Goal: Information Seeking & Learning: Compare options

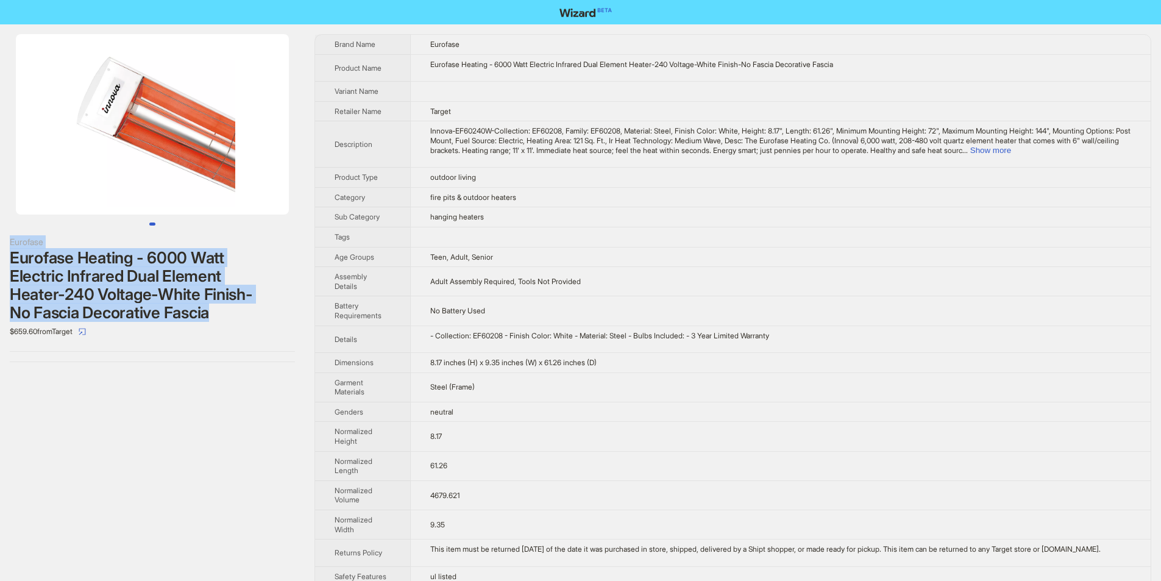
drag, startPoint x: 7, startPoint y: 238, endPoint x: 221, endPoint y: 309, distance: 225.5
click at [221, 309] on div "Eurofase Eurofase Heating - 6000 Watt Electric Infrared Dual Element Heater-240…" at bounding box center [152, 197] width 305 height 347
copy div "Eurofase Eurofase Heating - 6000 Watt Electric Infrared Dual Element Heater-240…"
click at [248, 320] on div "Eurofase Heating - 6000 Watt Electric Infrared Dual Element Heater-240 Voltage-…" at bounding box center [152, 285] width 285 height 73
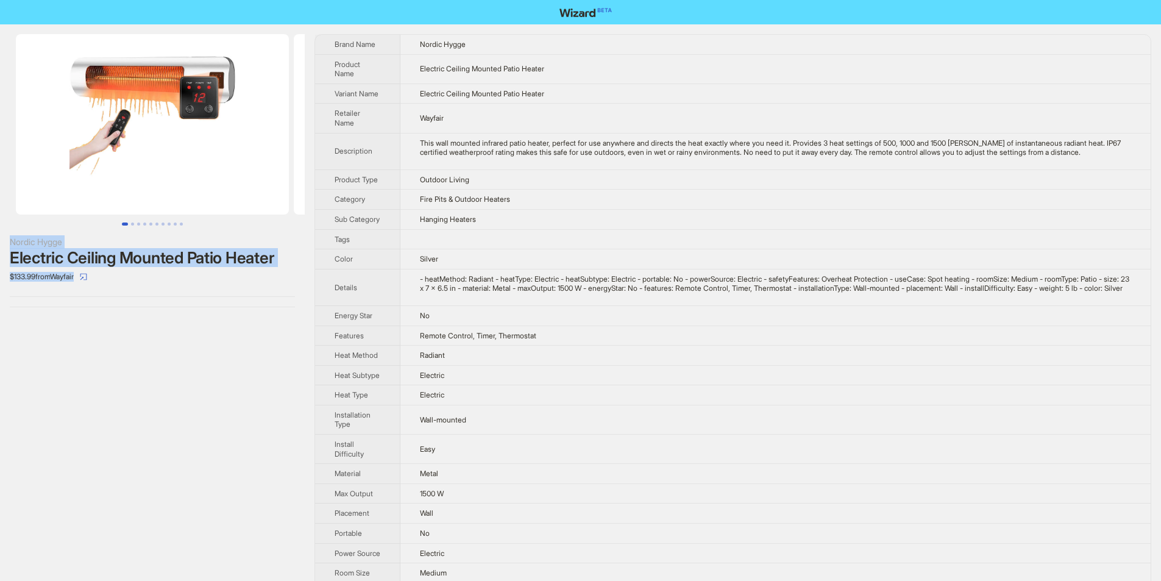
drag, startPoint x: 1, startPoint y: 230, endPoint x: 282, endPoint y: 268, distance: 282.8
click at [282, 268] on div "Nordic Hygge Electric Ceiling Mounted Patio Heater $133.99 from Wayfair" at bounding box center [152, 170] width 305 height 293
copy div "Nordic Hygge Electric Ceiling Mounted Patio Heater $133.99 from Wayfair"
click at [262, 307] on div at bounding box center [152, 307] width 285 height 1
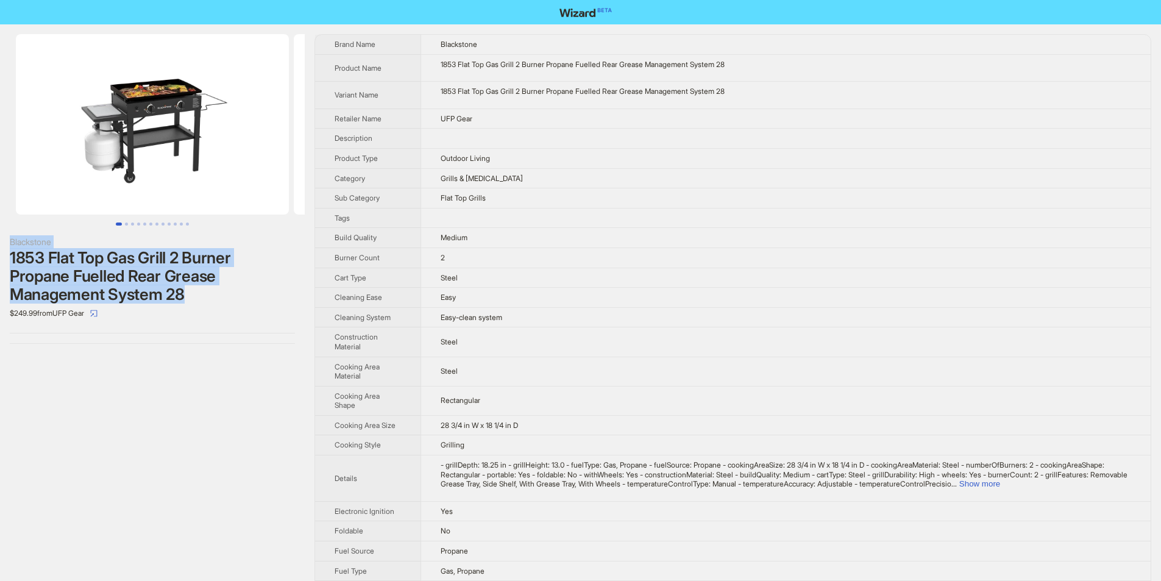
drag, startPoint x: 0, startPoint y: 233, endPoint x: 196, endPoint y: 293, distance: 205.1
click at [196, 293] on div "Blackstone 1853 Flat Top Gas Grill 2 Burner Propane Fuelled Rear Grease Managem…" at bounding box center [152, 188] width 305 height 329
copy div "Blackstone 1853 Flat Top Gas Grill 2 Burner Propane Fuelled Rear Grease Managem…"
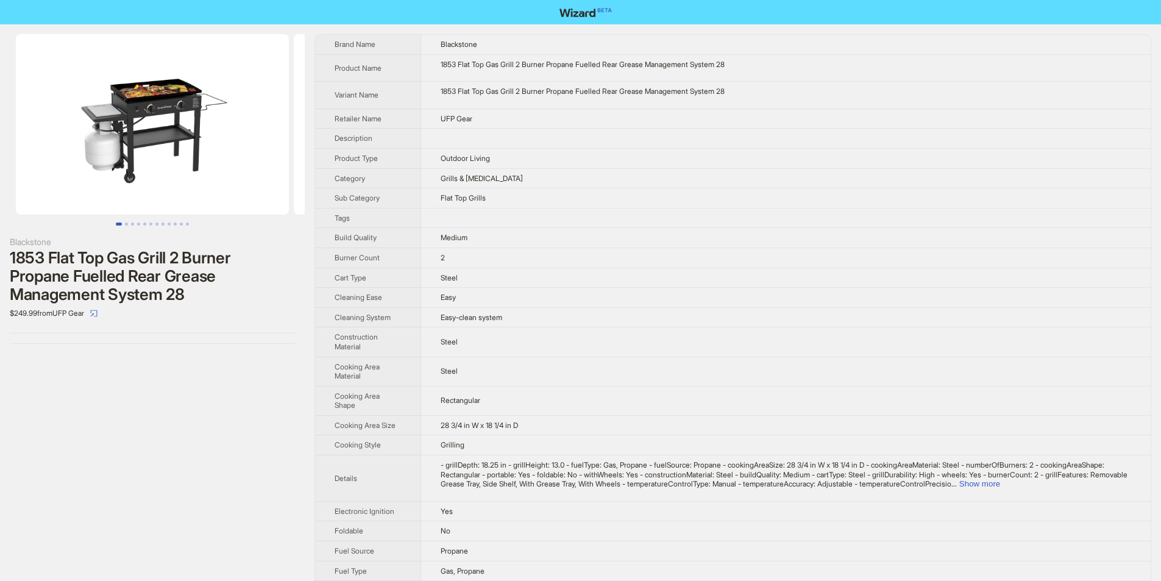
click at [217, 316] on div "$249.99 from UFP Gear" at bounding box center [152, 314] width 285 height 20
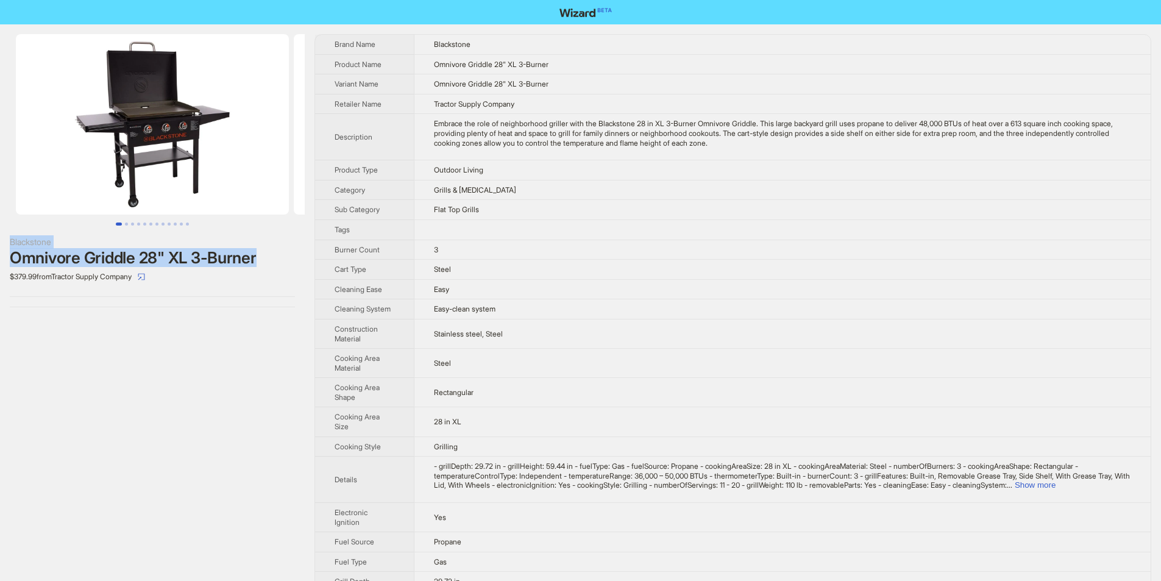
drag, startPoint x: 0, startPoint y: 238, endPoint x: 262, endPoint y: 260, distance: 263.0
click at [262, 260] on div "Blackstone Omnivore Griddle 28" XL 3-Burner $379.99 from Tractor Supply Company" at bounding box center [152, 170] width 305 height 293
copy div "Blackstone Omnivore Griddle 28" XL 3-Burner"
click at [264, 275] on div "$379.99 from Tractor Supply Company" at bounding box center [152, 277] width 285 height 20
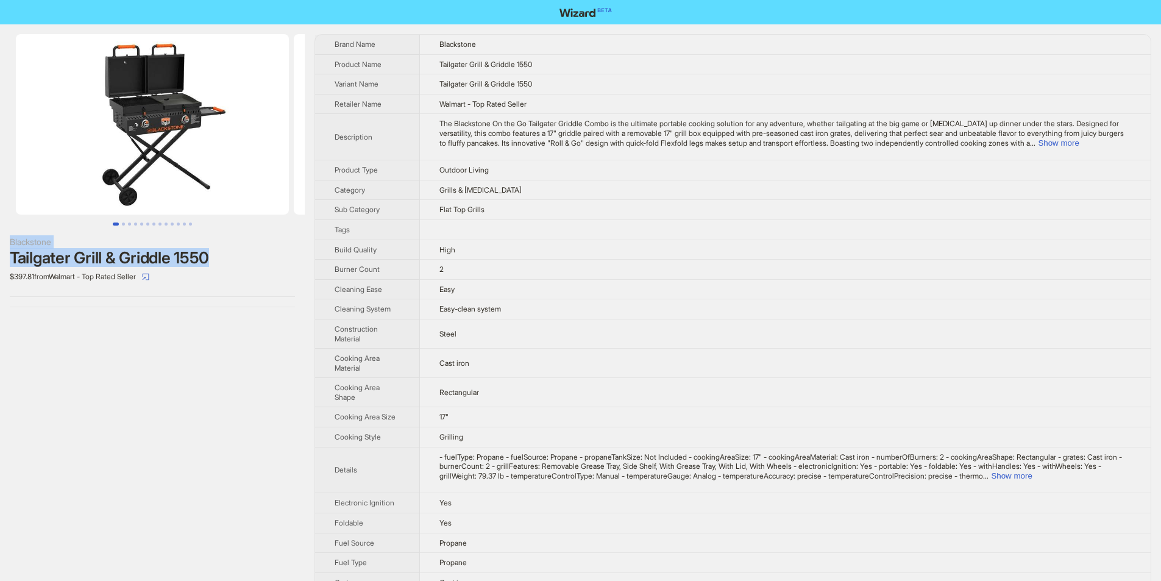
drag, startPoint x: 4, startPoint y: 239, endPoint x: 216, endPoint y: 263, distance: 213.4
click at [216, 263] on div "Blackstone Tailgater Grill & Griddle 1550 $397.81 from Walmart - Top Rated Sell…" at bounding box center [152, 170] width 305 height 293
copy div "Blackstone Tailgater Grill & Griddle 1550"
click at [234, 282] on div "$397.81 from Walmart - Top Rated Seller" at bounding box center [152, 277] width 285 height 20
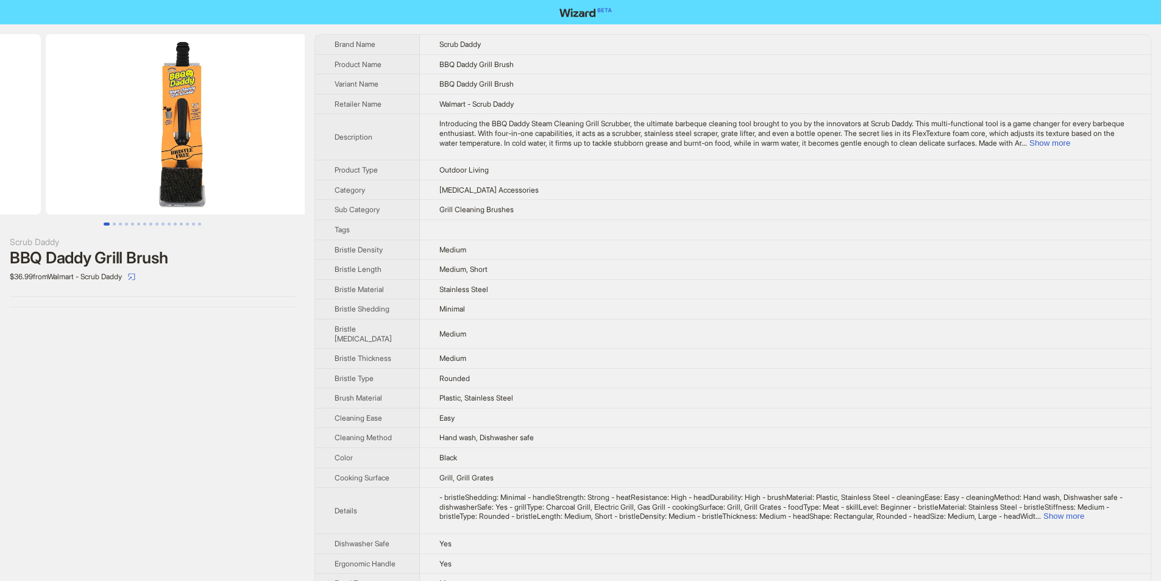
drag, startPoint x: 183, startPoint y: 161, endPoint x: 13, endPoint y: 150, distance: 171.0
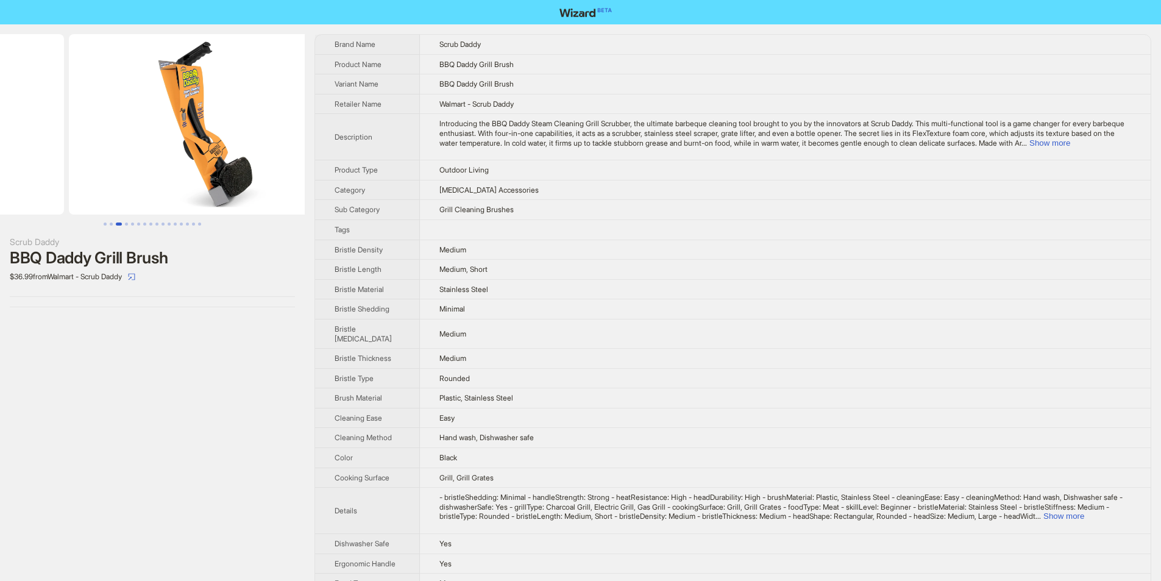
drag, startPoint x: 173, startPoint y: 137, endPoint x: 23, endPoint y: 137, distance: 149.9
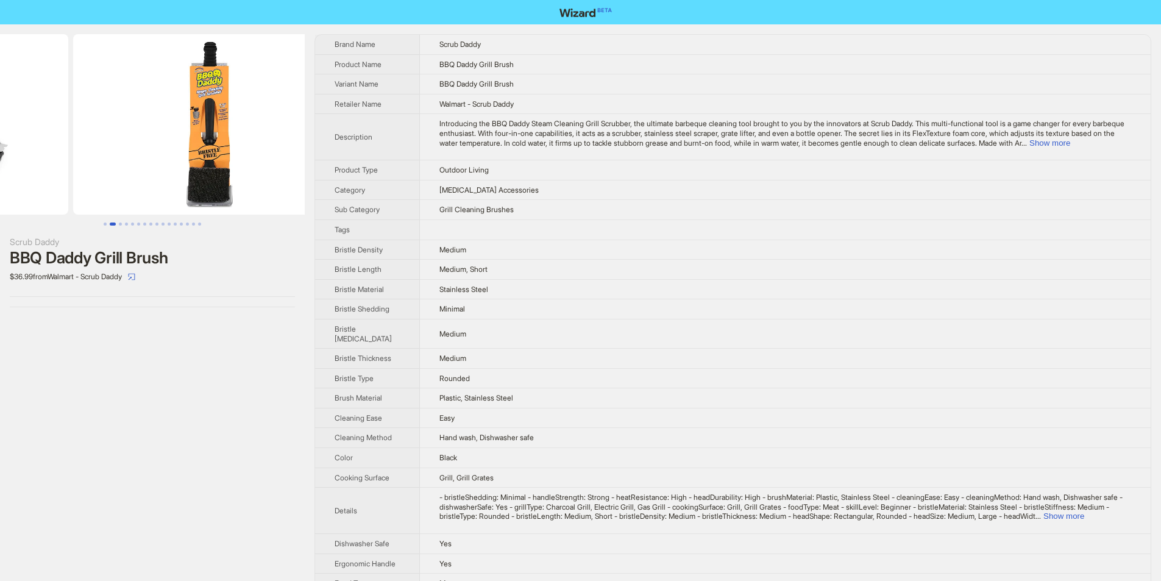
drag, startPoint x: 32, startPoint y: 134, endPoint x: 232, endPoint y: 129, distance: 200.6
click at [272, 133] on ul at bounding box center [152, 124] width 305 height 180
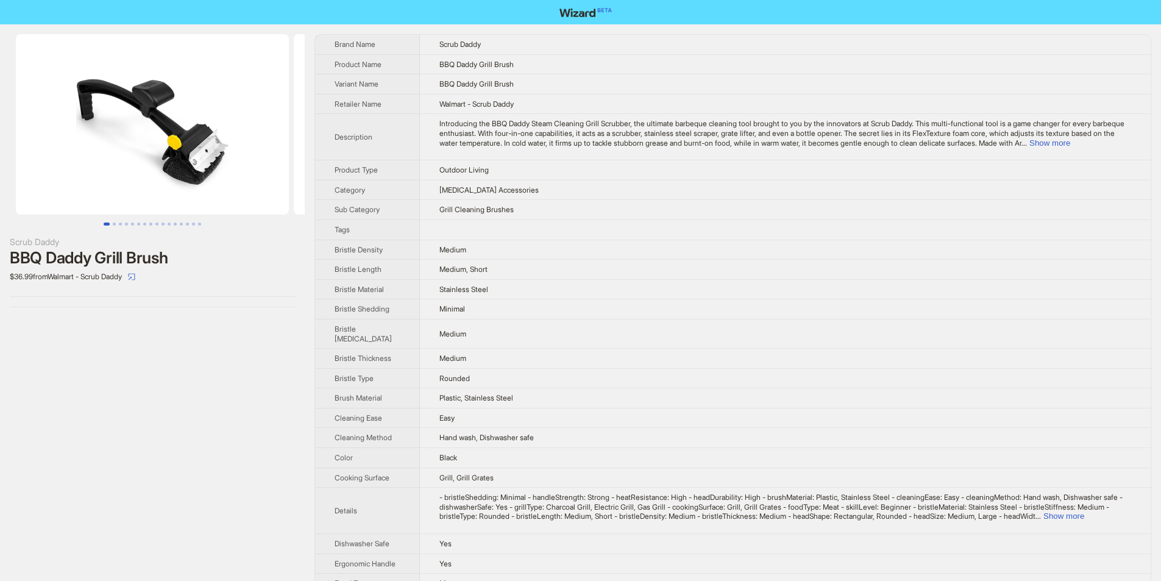
drag, startPoint x: 206, startPoint y: 130, endPoint x: 439, endPoint y: 104, distance: 234.9
click at [407, 127] on div "Scrub Daddy BBQ Daddy Grill Brush $36.99 from Walmart - Scrub Daddy Brand Name …" at bounding box center [580, 462] width 1161 height 877
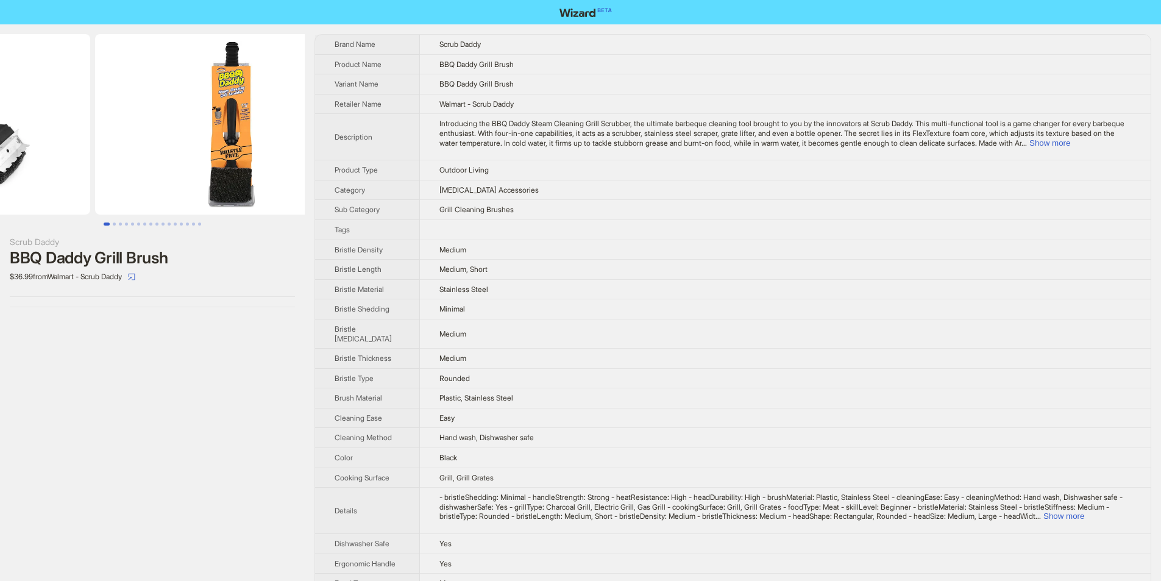
drag, startPoint x: 257, startPoint y: 179, endPoint x: 125, endPoint y: 186, distance: 132.5
click at [125, 188] on ul at bounding box center [152, 124] width 305 height 180
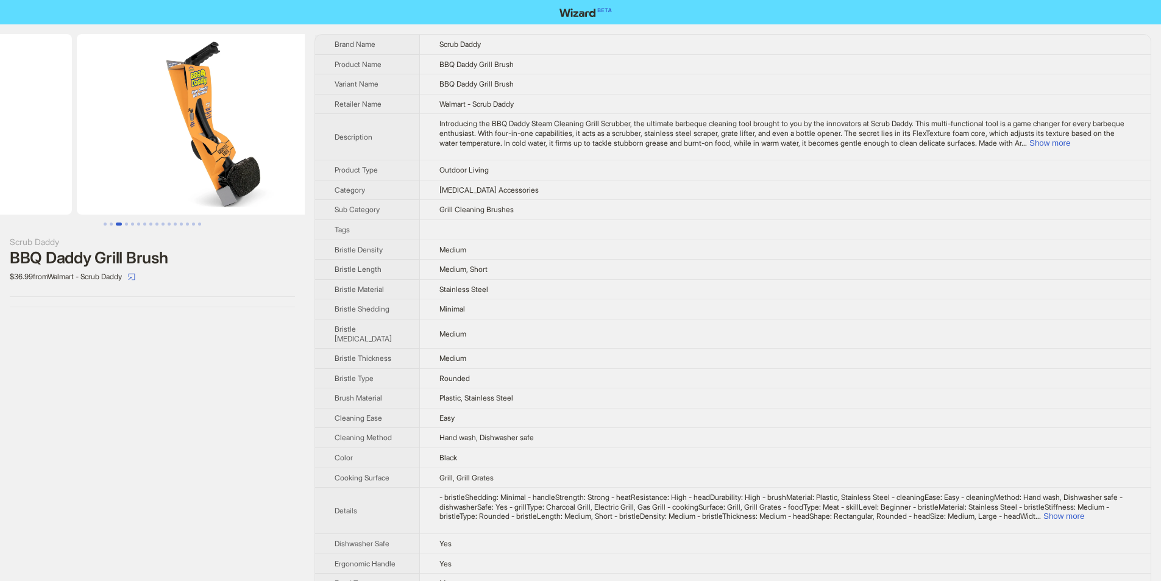
drag, startPoint x: 258, startPoint y: 169, endPoint x: 113, endPoint y: 175, distance: 145.2
click at [113, 175] on ul at bounding box center [152, 124] width 305 height 180
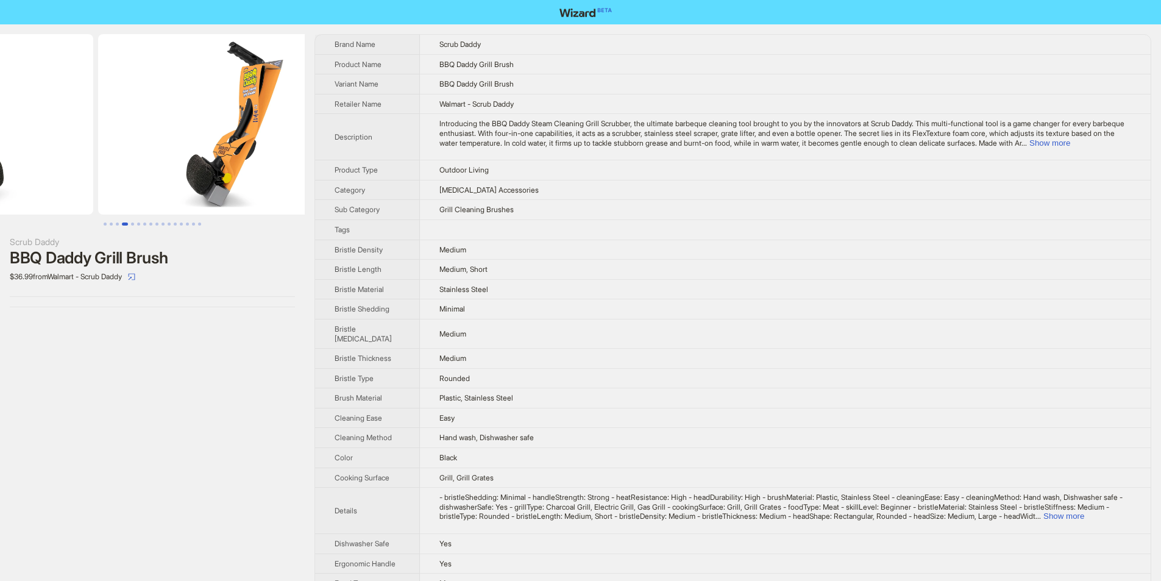
drag, startPoint x: 210, startPoint y: 157, endPoint x: 71, endPoint y: 159, distance: 139.6
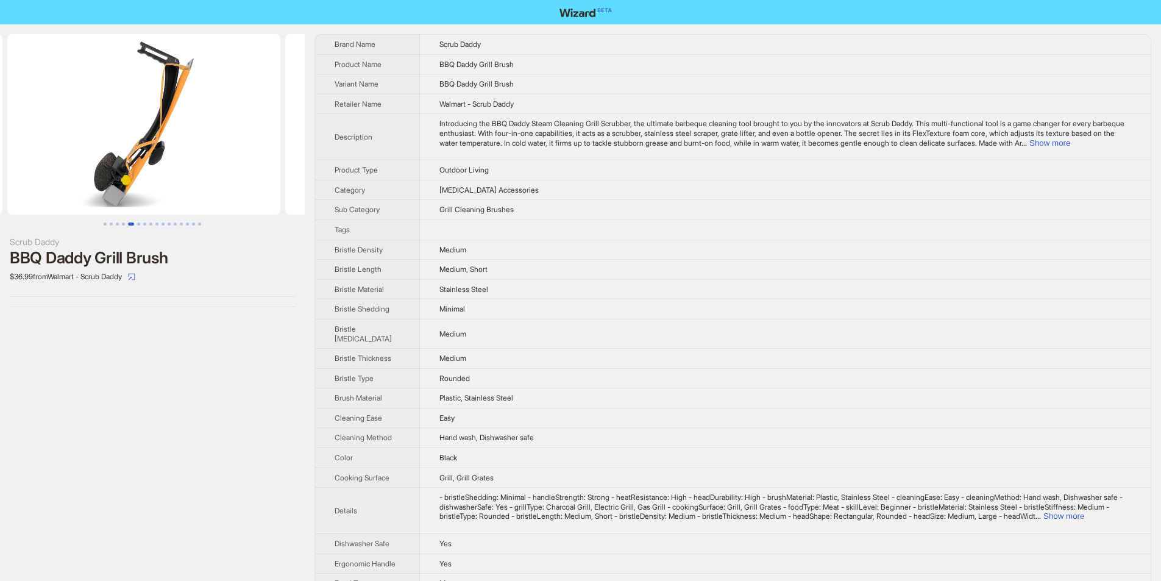
drag, startPoint x: 235, startPoint y: 147, endPoint x: 48, endPoint y: 149, distance: 187.7
click at [48, 149] on ul at bounding box center [152, 124] width 305 height 180
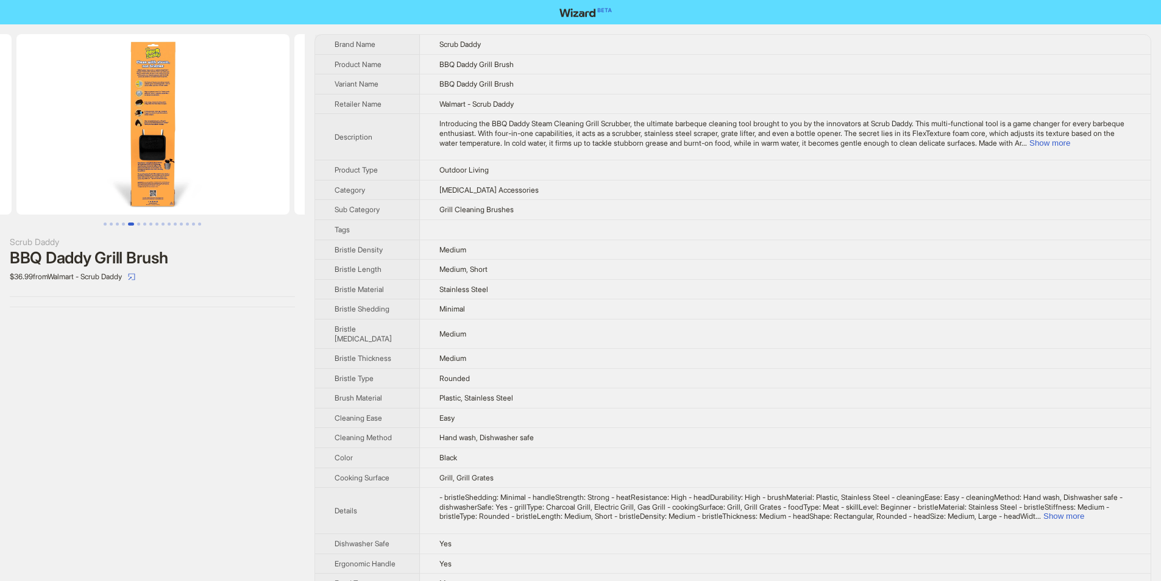
drag, startPoint x: 243, startPoint y: 143, endPoint x: 53, endPoint y: 151, distance: 189.7
click at [53, 151] on ul at bounding box center [152, 124] width 305 height 180
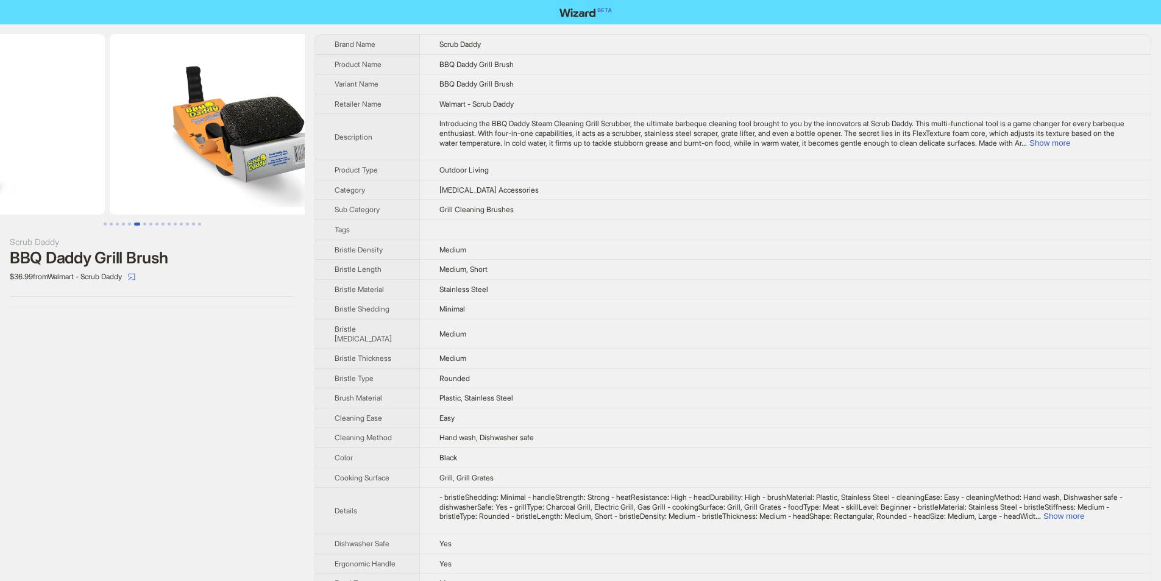
drag, startPoint x: 115, startPoint y: 151, endPoint x: 73, endPoint y: 152, distance: 42.1
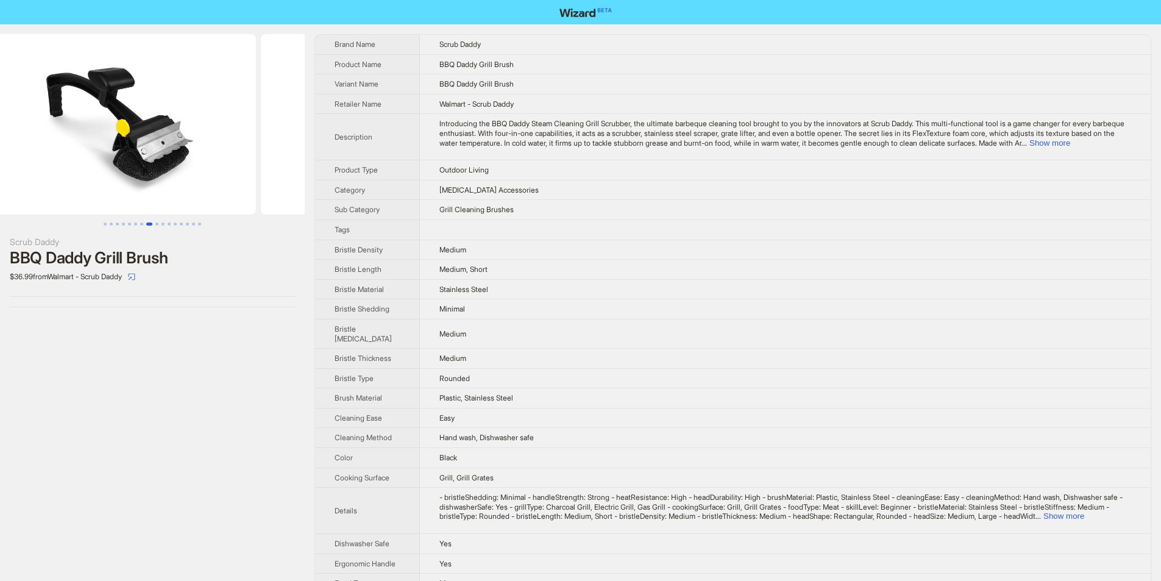
drag, startPoint x: 130, startPoint y: 158, endPoint x: 44, endPoint y: 166, distance: 86.9
click at [46, 166] on ul at bounding box center [152, 124] width 305 height 180
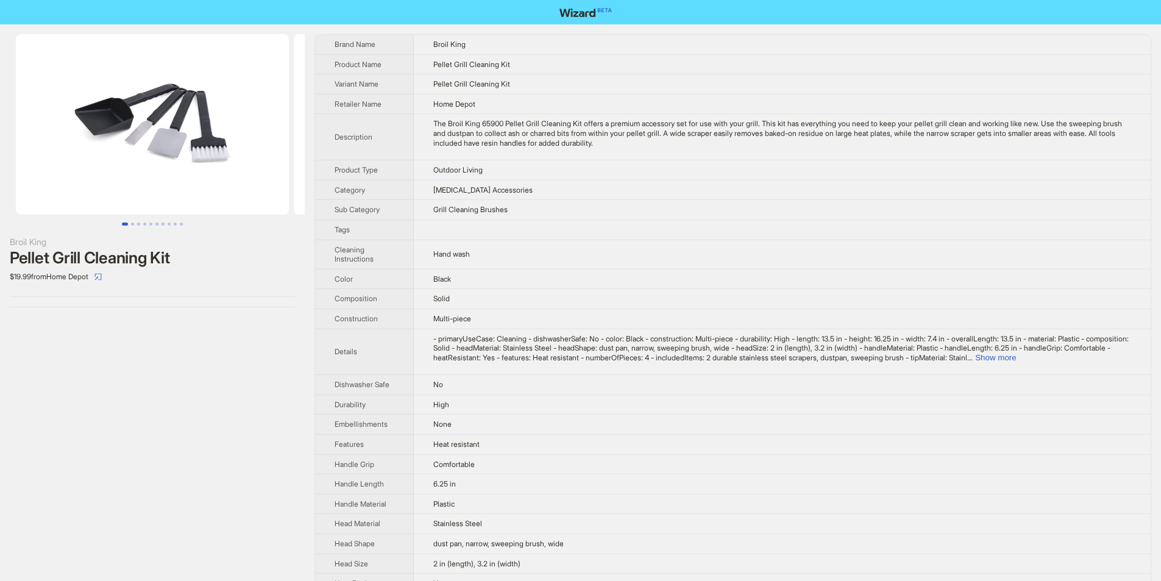
click at [166, 126] on img at bounding box center [152, 124] width 273 height 180
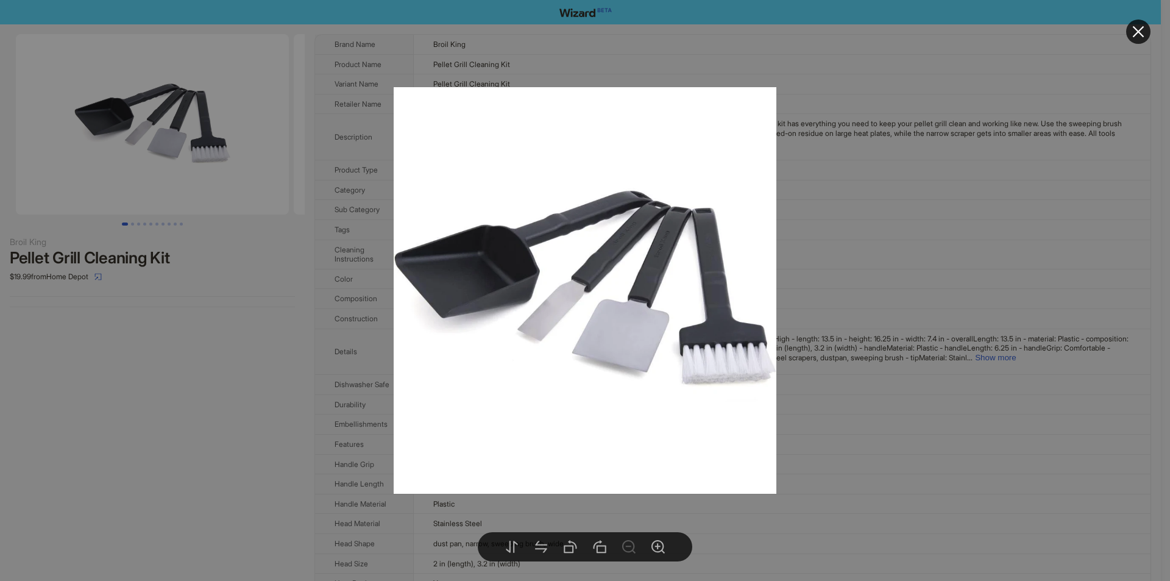
click at [599, 51] on div at bounding box center [585, 290] width 1170 height 581
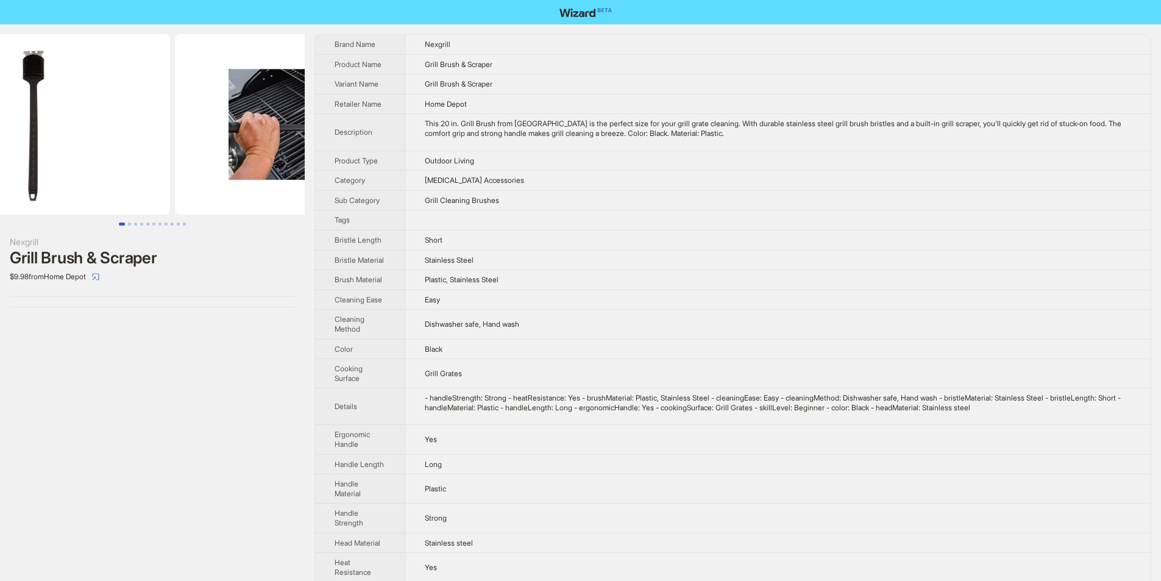
drag, startPoint x: 173, startPoint y: 191, endPoint x: 96, endPoint y: 191, distance: 76.8
click at [96, 191] on img at bounding box center [33, 124] width 273 height 180
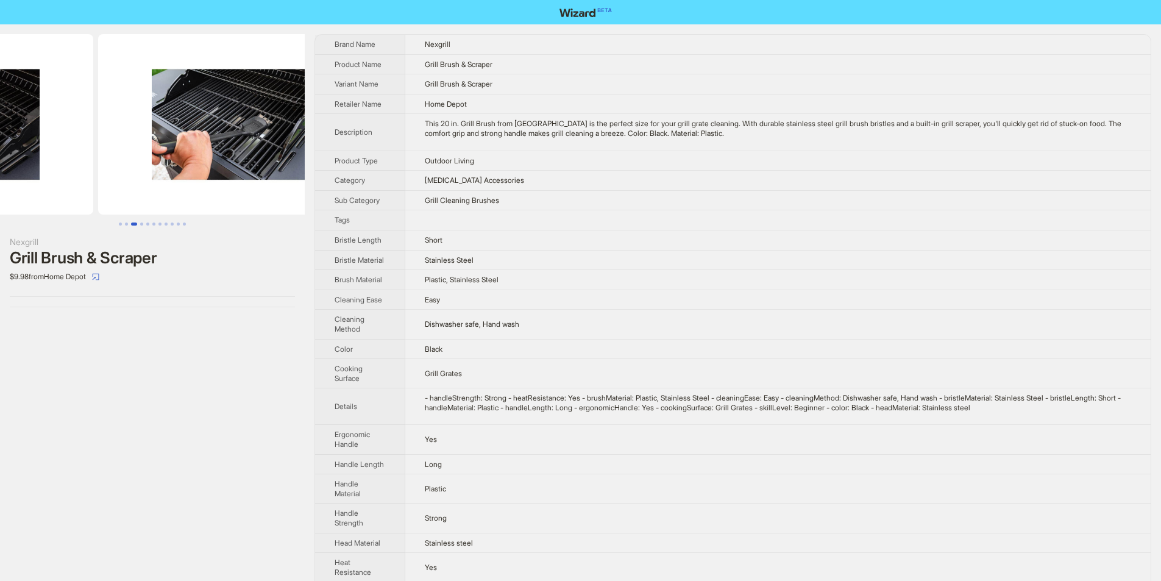
drag, startPoint x: 67, startPoint y: 150, endPoint x: 44, endPoint y: 150, distance: 22.5
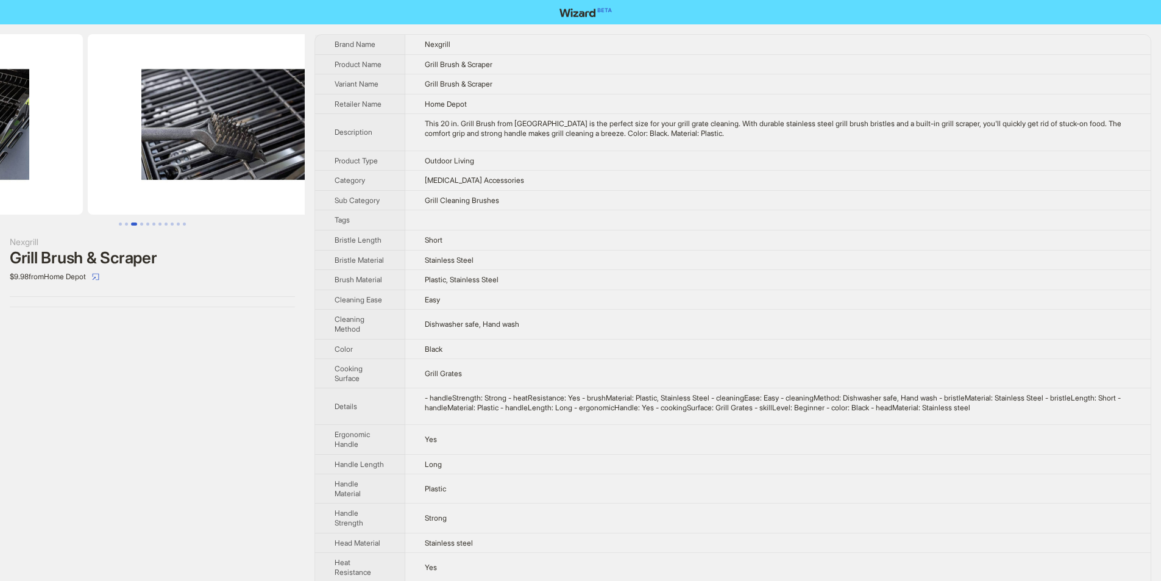
drag, startPoint x: 191, startPoint y: 138, endPoint x: 27, endPoint y: 138, distance: 163.3
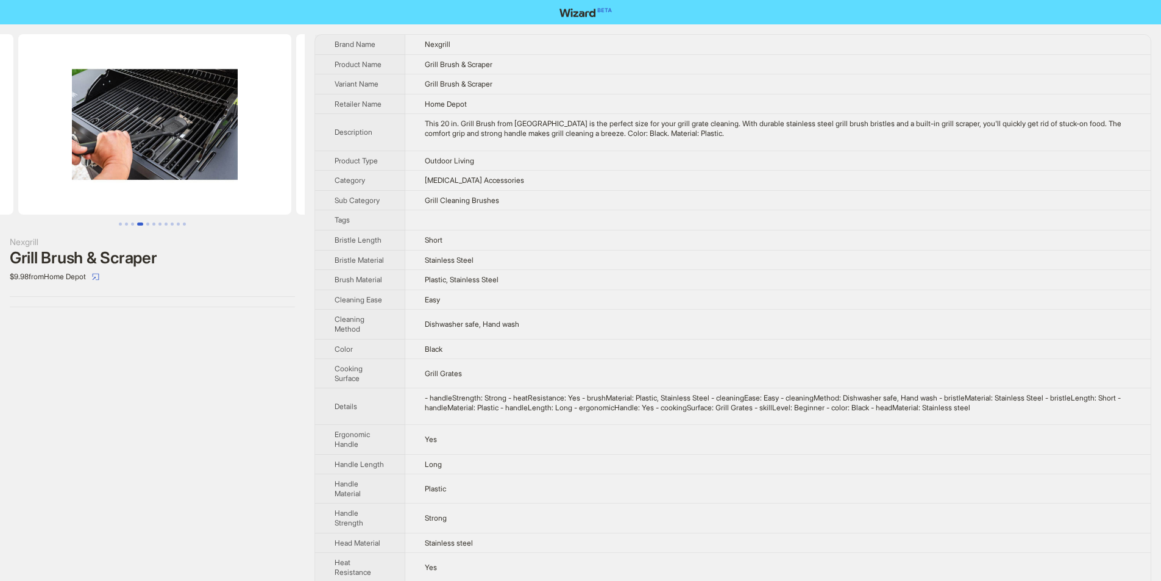
drag, startPoint x: 31, startPoint y: 140, endPoint x: 285, endPoint y: 140, distance: 254.1
click at [285, 140] on ul at bounding box center [152, 124] width 305 height 180
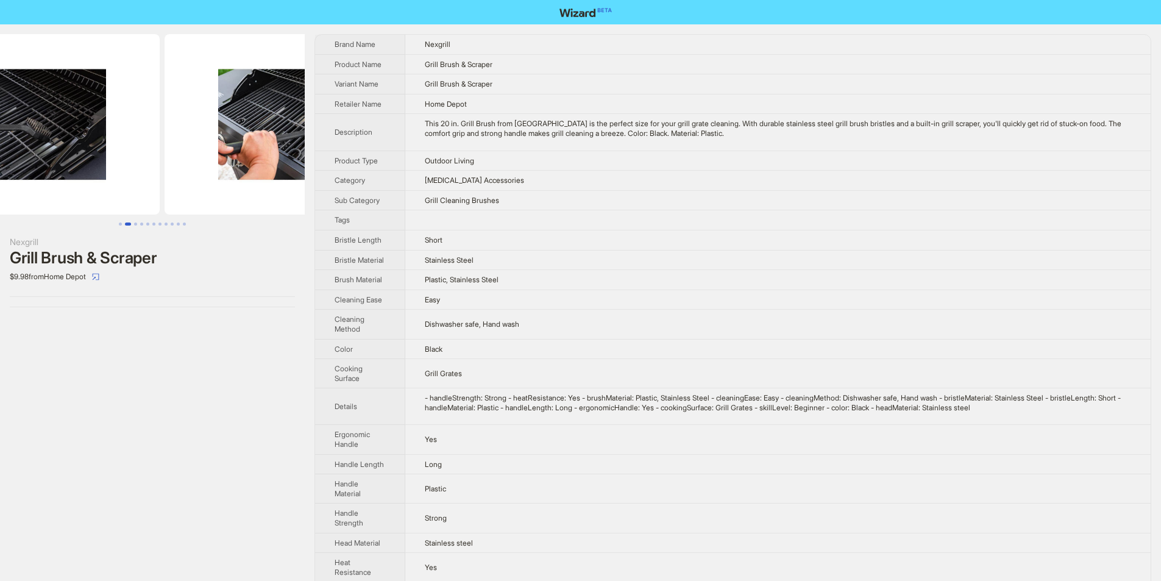
drag, startPoint x: 180, startPoint y: 140, endPoint x: 334, endPoint y: 135, distance: 154.3
click at [301, 140] on img at bounding box center [301, 124] width 273 height 180
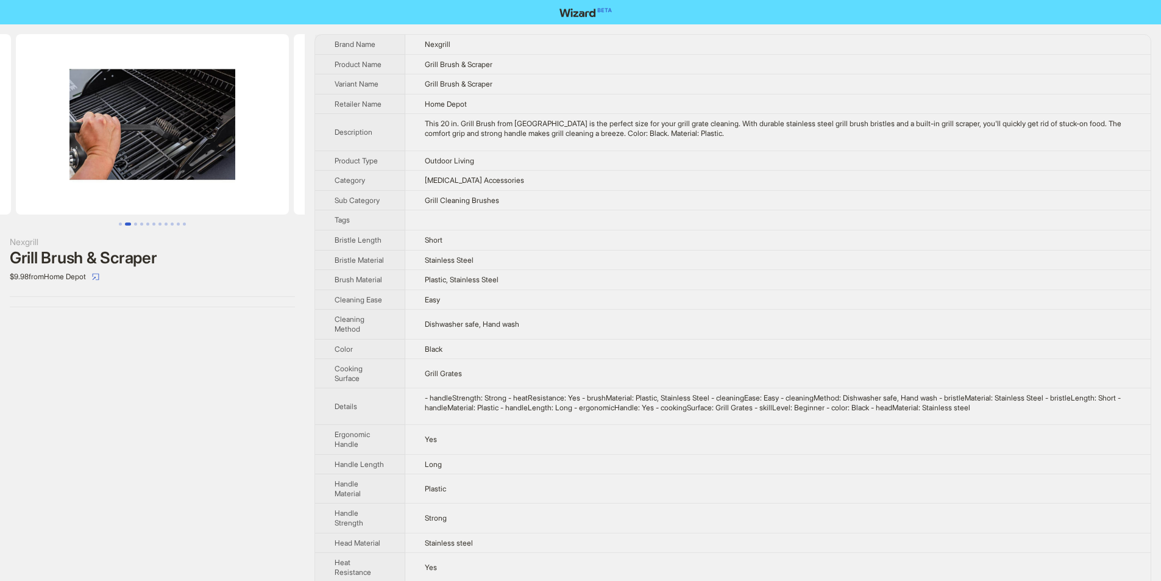
scroll to position [0, 84]
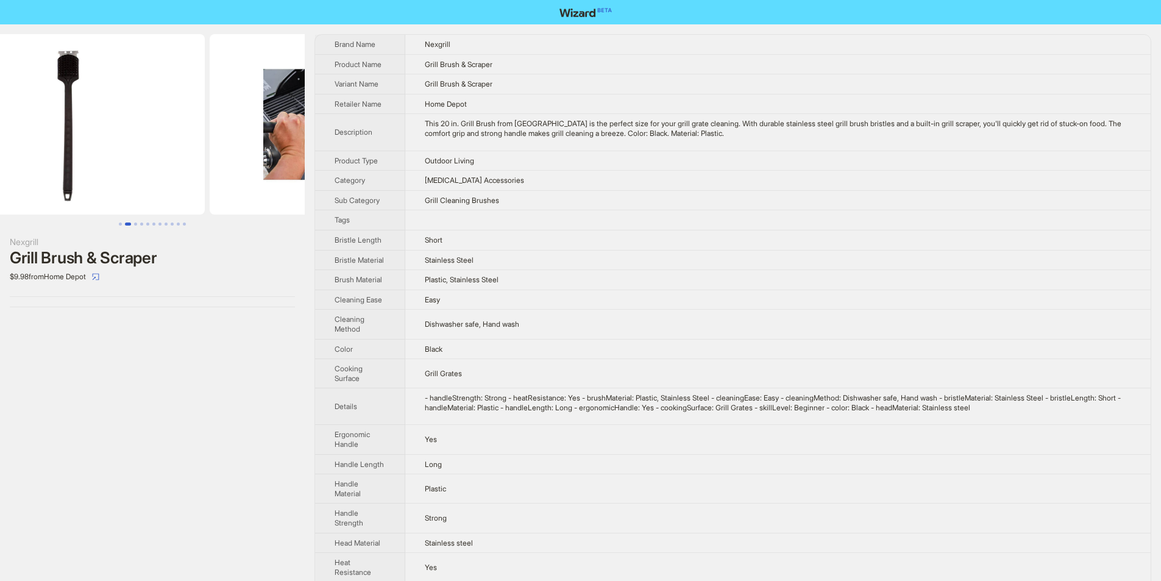
drag, startPoint x: 101, startPoint y: 177, endPoint x: 260, endPoint y: 175, distance: 159.1
click at [247, 175] on img at bounding box center [346, 124] width 273 height 180
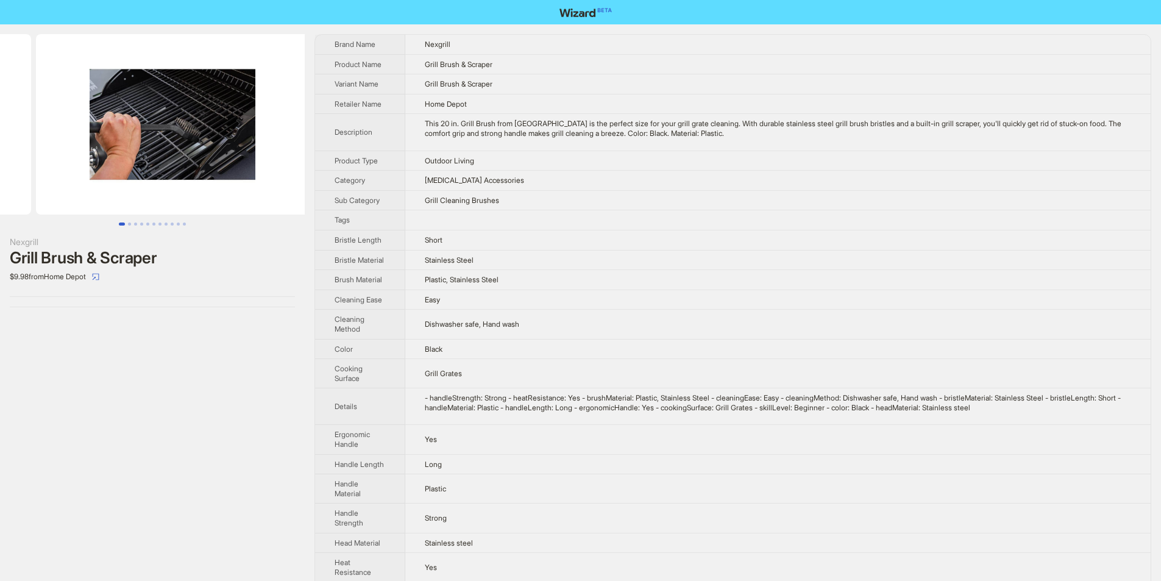
drag, startPoint x: 151, startPoint y: 181, endPoint x: 91, endPoint y: 182, distance: 59.1
click at [91, 182] on ul at bounding box center [152, 124] width 305 height 180
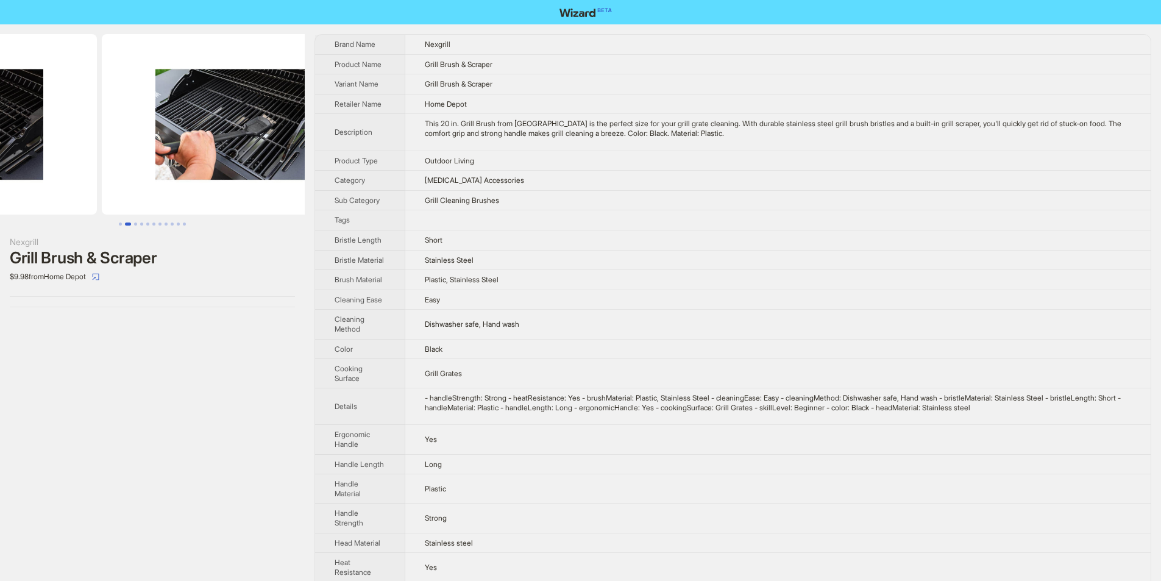
drag, startPoint x: 232, startPoint y: 157, endPoint x: 104, endPoint y: 164, distance: 128.8
click at [104, 163] on ul at bounding box center [152, 124] width 305 height 180
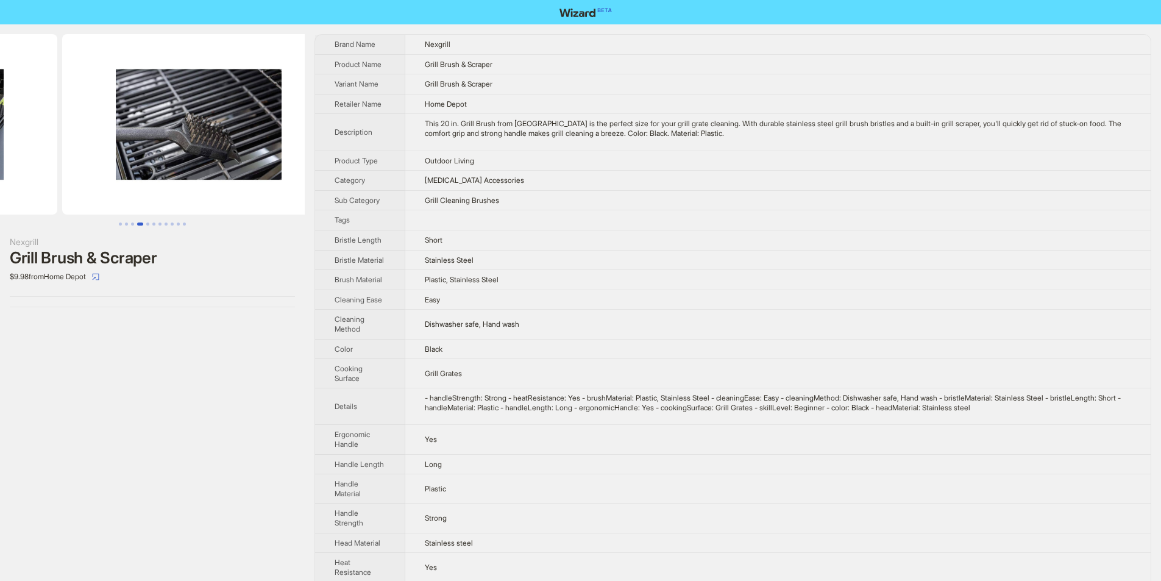
drag, startPoint x: 236, startPoint y: 152, endPoint x: 82, endPoint y: 159, distance: 154.3
click at [82, 159] on ul at bounding box center [152, 124] width 305 height 180
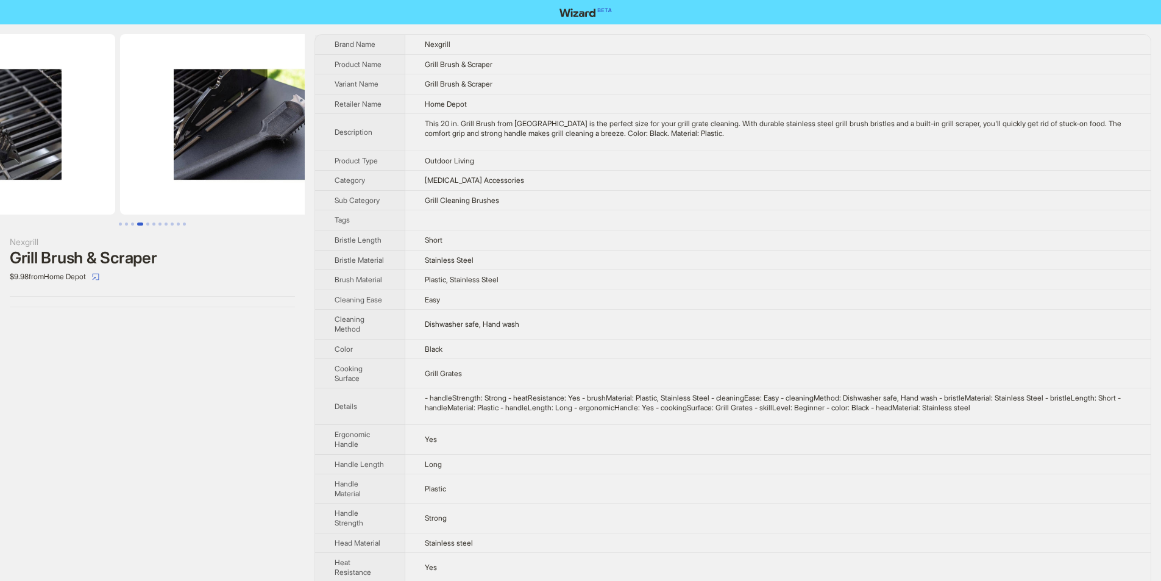
drag, startPoint x: 229, startPoint y: 162, endPoint x: 112, endPoint y: 176, distance: 117.3
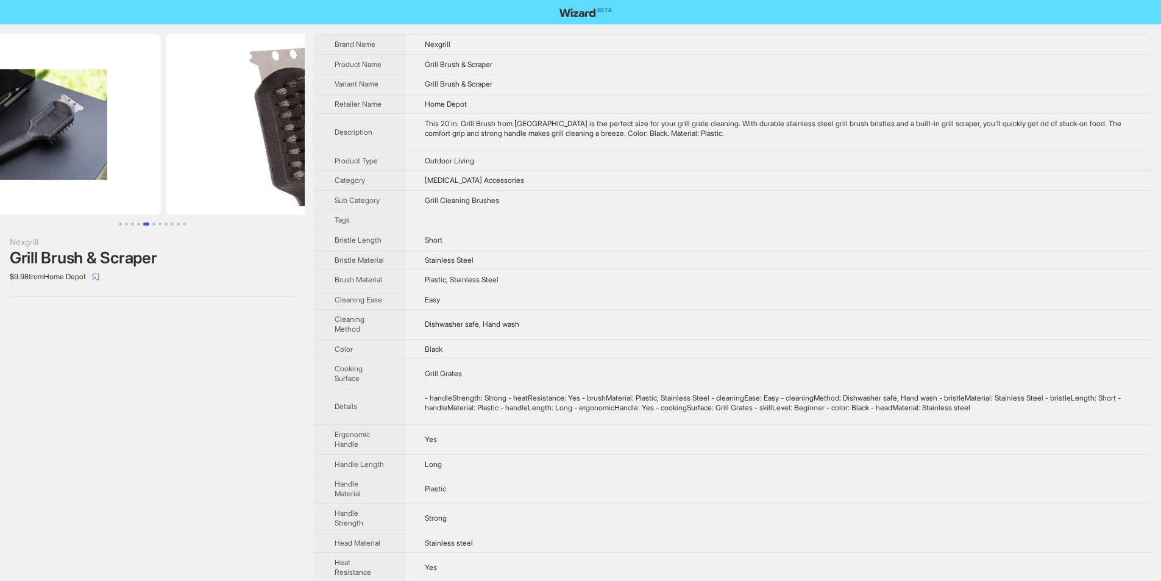
drag, startPoint x: 226, startPoint y: 198, endPoint x: 118, endPoint y: 205, distance: 108.1
click at [133, 205] on img at bounding box center [24, 124] width 273 height 180
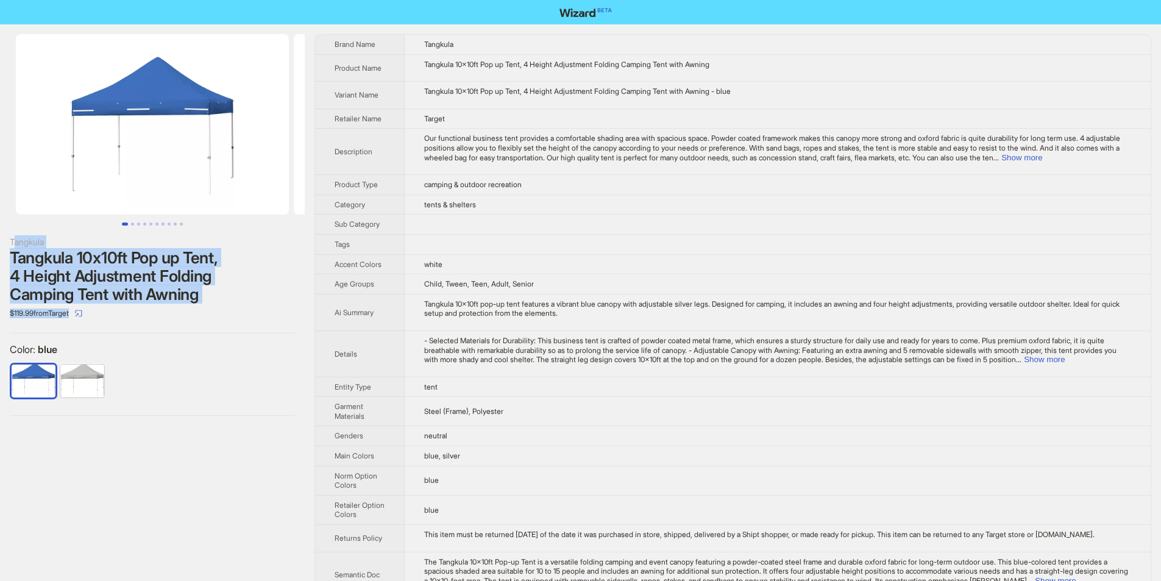
drag, startPoint x: 13, startPoint y: 235, endPoint x: 224, endPoint y: 307, distance: 223.2
click at [224, 307] on div "Tangkula Tangkula 10x10ft Pop up Tent, 4 Height Adjustment Folding Camping Tent…" at bounding box center [152, 279] width 285 height 88
copy div "angkula Tangkula 10x10ft Pop up Tent, 4 Height Adjustment Folding Camping Tent …"
click at [288, 285] on div "Tangkula 10x10ft Pop up Tent, 4 Height Adjustment Folding Camping Tent with Awn…" at bounding box center [152, 276] width 285 height 55
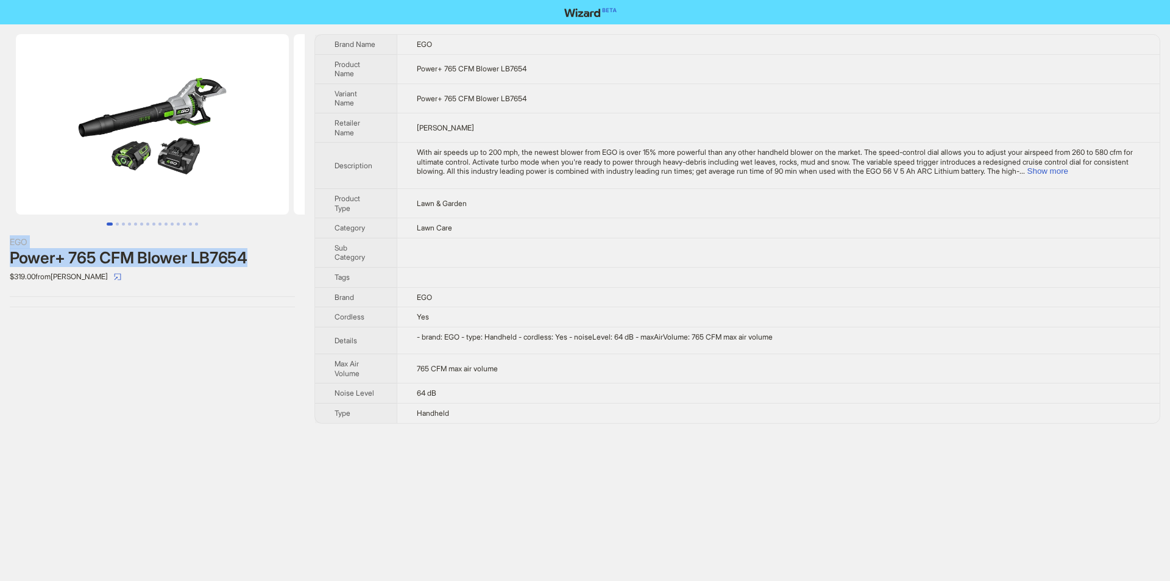
drag, startPoint x: 12, startPoint y: 240, endPoint x: 290, endPoint y: 258, distance: 279.1
click at [290, 258] on div "EGO Power+ 765 CFM Blower LB7654 $319.00 from Lowe's" at bounding box center [152, 260] width 285 height 51
copy div "EGO Power+ 765 CFM Blower LB7654"
click at [195, 283] on div "$319.00 from Lowe's" at bounding box center [152, 277] width 285 height 20
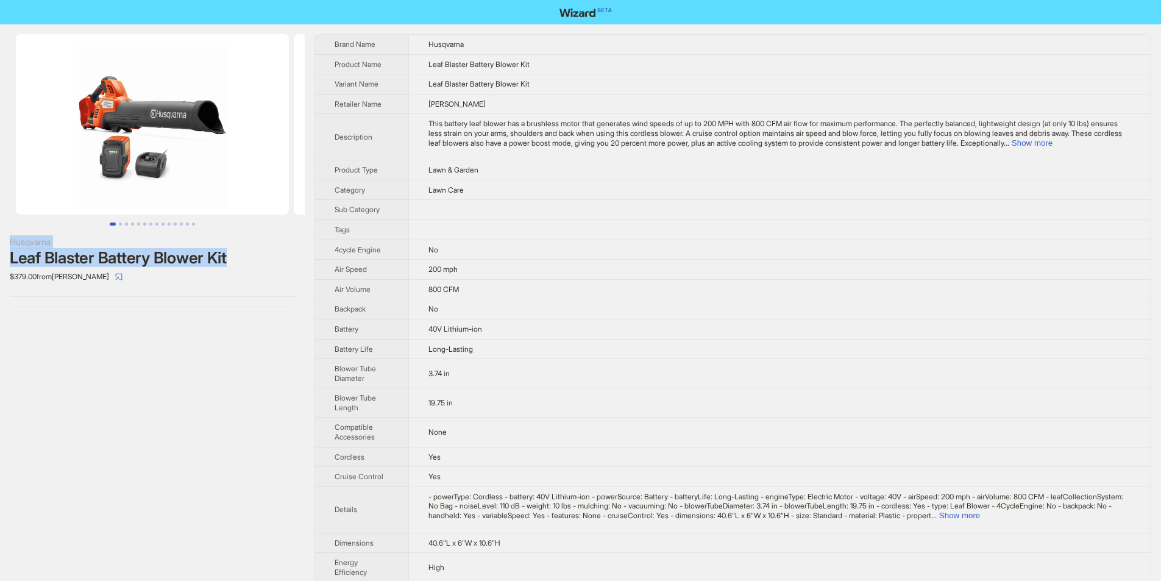
drag, startPoint x: 115, startPoint y: 245, endPoint x: 273, endPoint y: 258, distance: 158.4
click at [273, 258] on div "Husqvarna Leaf Blaster Battery Blower Kit $379.00 from [PERSON_NAME]" at bounding box center [152, 170] width 305 height 293
copy div "Husqvarna Leaf Blaster Battery Blower Kit"
click at [256, 268] on div "$379.00 from Lowe's" at bounding box center [152, 277] width 285 height 20
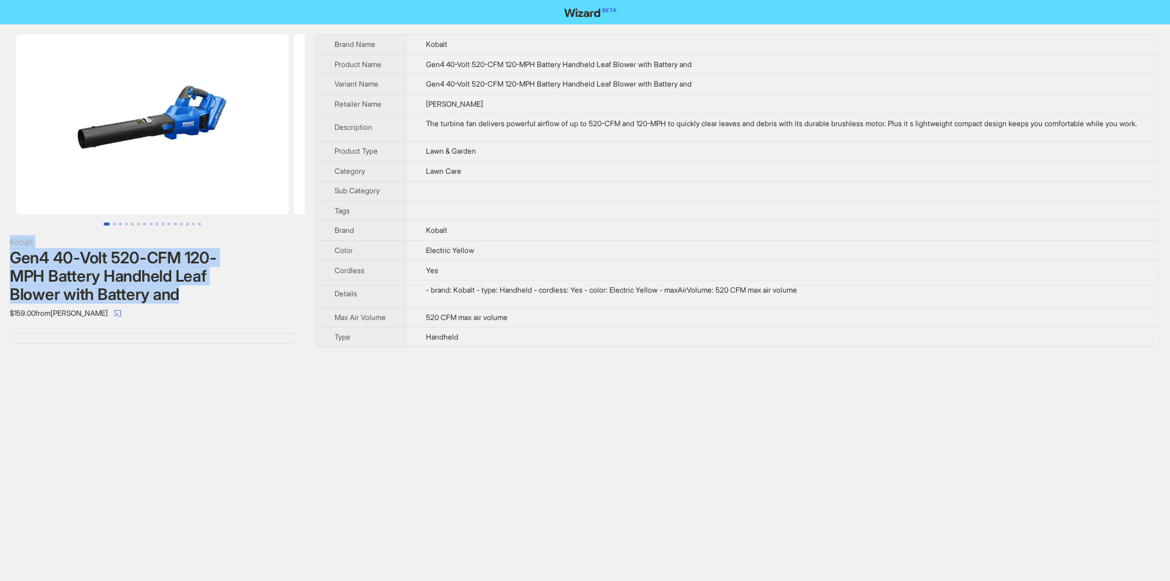
drag, startPoint x: 0, startPoint y: 235, endPoint x: 186, endPoint y: 291, distance: 194.2
click at [186, 291] on div "Kobalt Gen4 40-Volt 520-CFM 120-MPH Battery Handheld Leaf Blower with Battery a…" at bounding box center [152, 188] width 305 height 329
copy div "Kobalt Gen4 40-Volt 520-CFM 120-MPH Battery Handheld Leaf Blower with Battery a…"
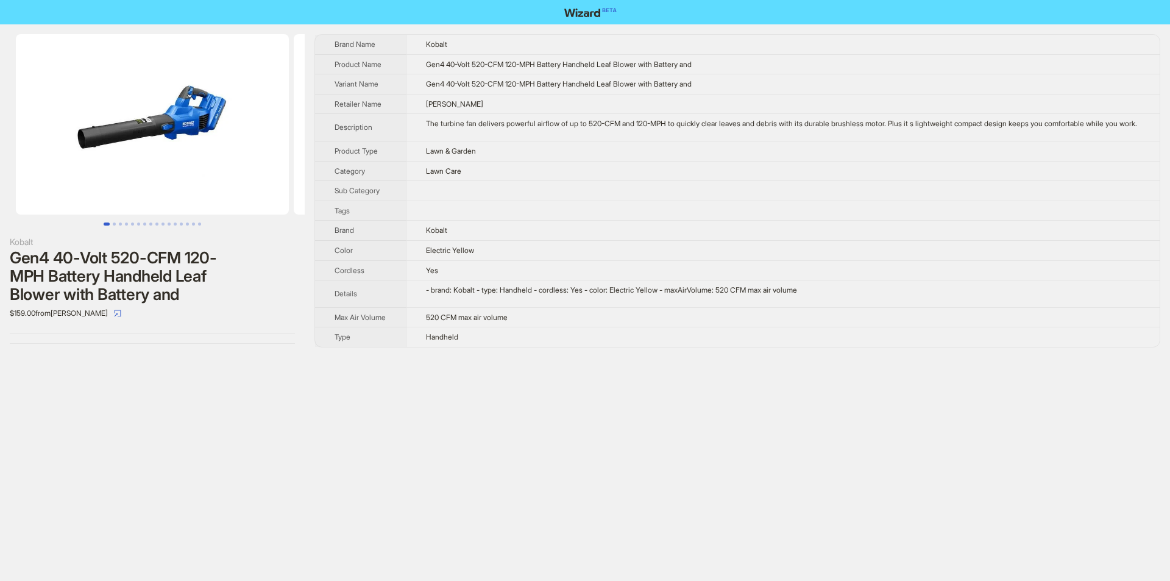
click at [224, 304] on div "$159.00 from Lowe's" at bounding box center [152, 314] width 285 height 20
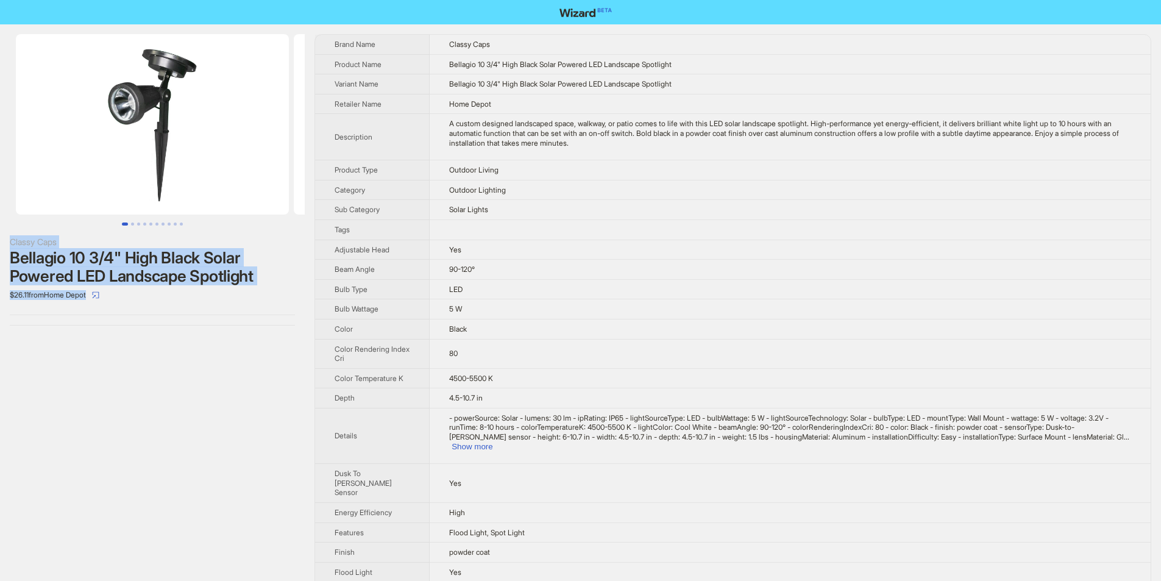
drag, startPoint x: 0, startPoint y: 240, endPoint x: 260, endPoint y: 288, distance: 264.2
click at [260, 288] on div "Classy Caps Bellagio 10 3/4" High Black Solar Powered LED Landscape Spotlight $…" at bounding box center [152, 179] width 305 height 311
copy div "Classy Caps Bellagio 10 3/4" High Black Solar Powered LED Landscape Spotlight $…"
click at [274, 299] on div "$26.11 from Home Depot" at bounding box center [152, 295] width 285 height 20
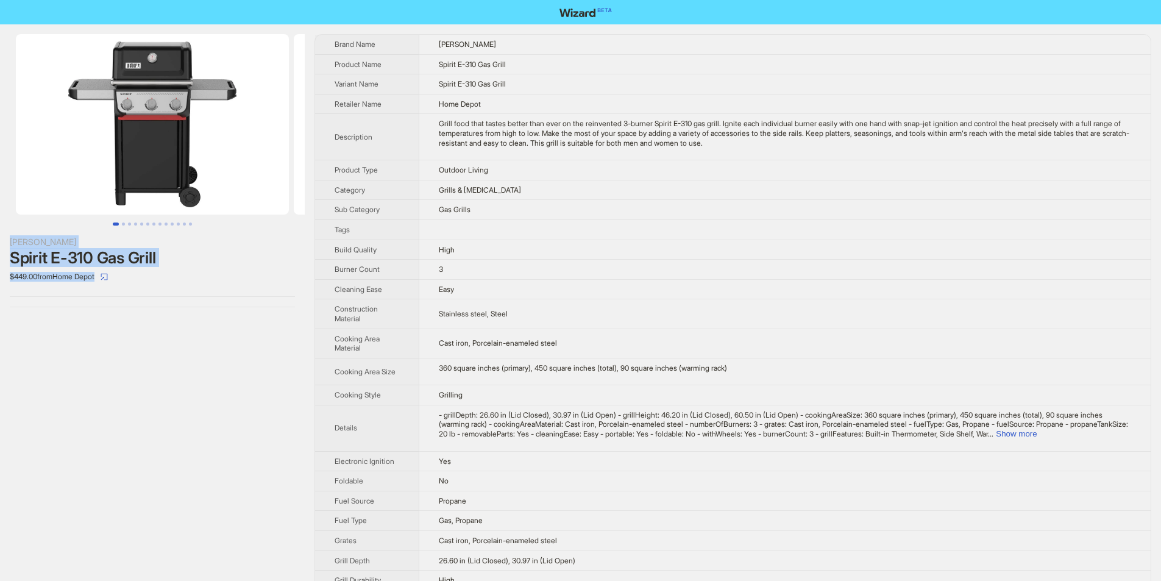
drag, startPoint x: 162, startPoint y: 260, endPoint x: 257, endPoint y: 272, distance: 96.5
click at [257, 272] on div "Weber Spirit E-310 Gas Grill $449.00 from Home Depot" at bounding box center [152, 170] width 305 height 293
copy div "Weber Spirit E-310 Gas Grill $449.00 from Home Depot"
click at [268, 262] on div "Spirit E-310 Gas Grill" at bounding box center [152, 258] width 285 height 18
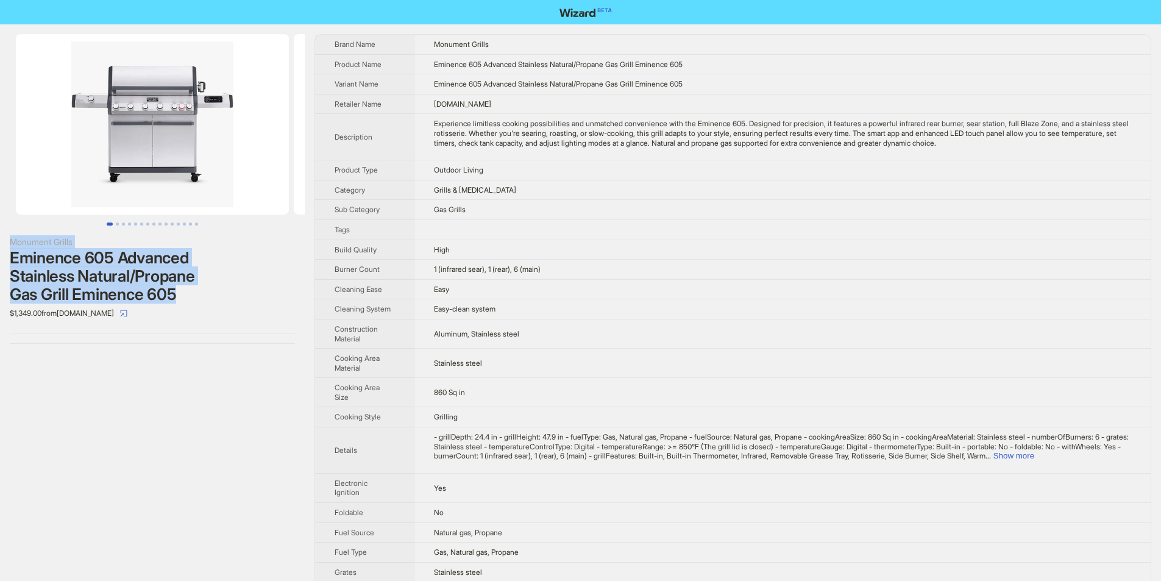
drag, startPoint x: 5, startPoint y: 236, endPoint x: 233, endPoint y: 285, distance: 232.5
click at [233, 285] on div "Monument Grills Eminence 605 Advanced Stainless Natural/Propane Gas Grill Emine…" at bounding box center [152, 188] width 305 height 329
copy div "Monument Grills Eminence 605 Advanced Stainless Natural/Propane Gas Grill Emine…"
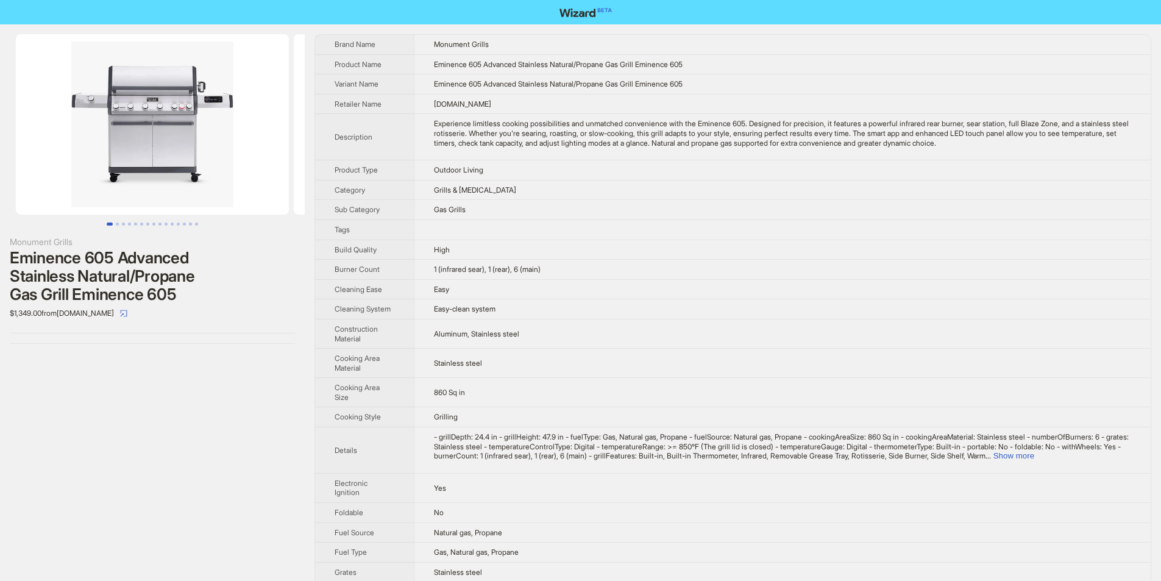
click at [207, 306] on div "$1,349.00 from BBQGrills.com" at bounding box center [152, 314] width 285 height 20
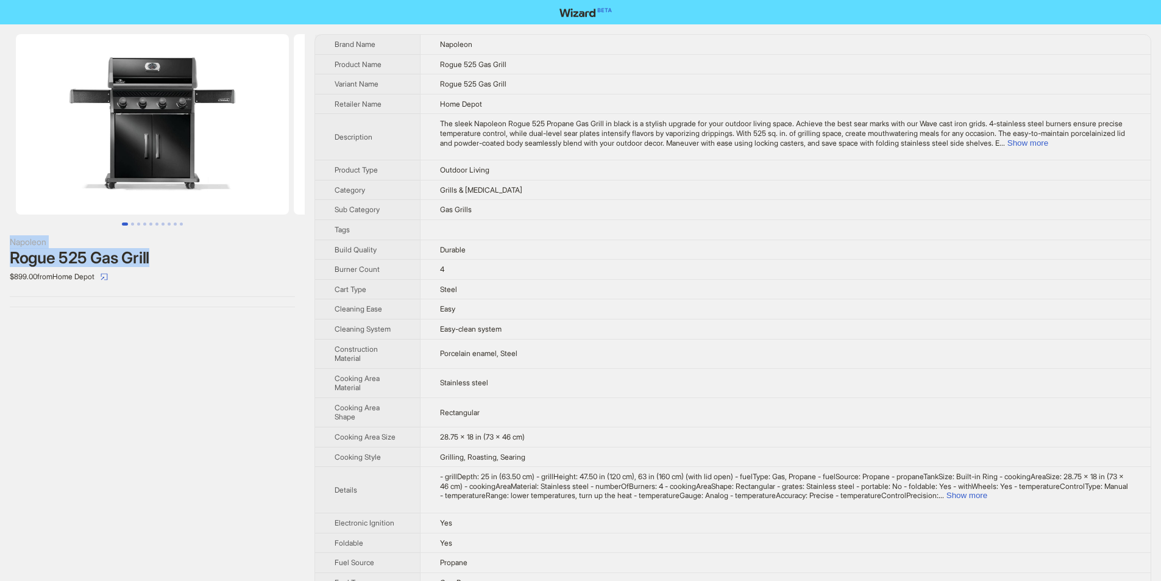
drag, startPoint x: 15, startPoint y: 246, endPoint x: 158, endPoint y: 263, distance: 143.6
click at [158, 263] on div "Napoleon Rogue 525 Gas Grill $899.00 from Home Depot" at bounding box center [152, 170] width 305 height 293
copy div "Napoleon Rogue 525 Gas Grill"
click at [174, 274] on div "$899.00 from Home Depot" at bounding box center [152, 277] width 285 height 20
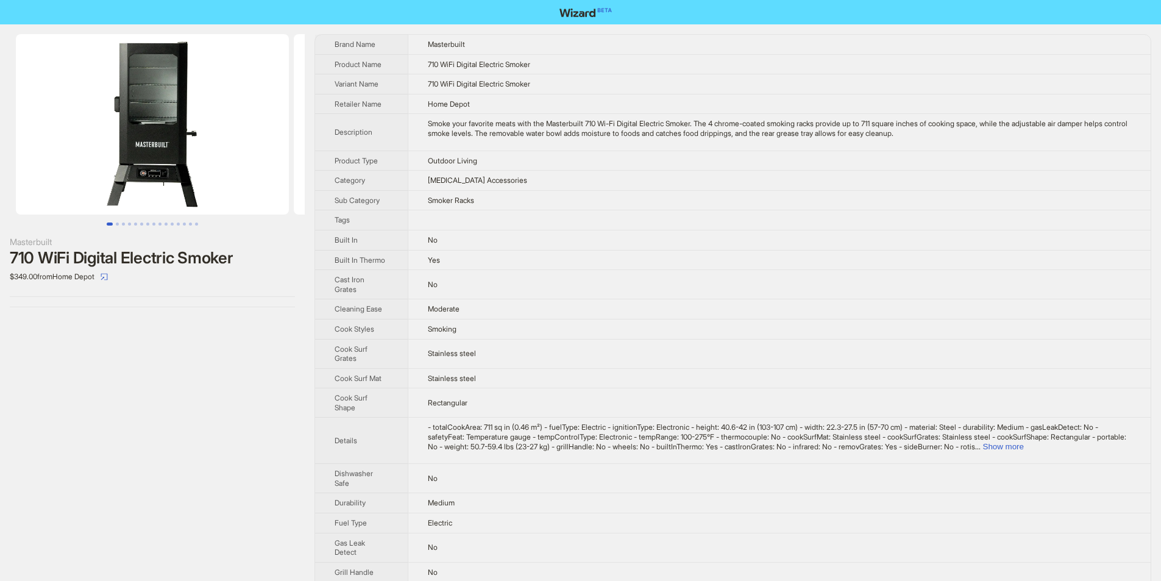
drag, startPoint x: 0, startPoint y: 222, endPoint x: 243, endPoint y: 263, distance: 246.1
click at [269, 273] on div "Masterbuilt 710 WiFi Digital Electric Smoker $349.00 from Home Depot" at bounding box center [152, 170] width 305 height 293
drag, startPoint x: 242, startPoint y: 263, endPoint x: 16, endPoint y: 245, distance: 226.8
click at [16, 245] on div "Masterbuilt 710 WiFi Digital Electric Smoker $349.00 from Home Depot" at bounding box center [152, 260] width 285 height 51
click at [31, 243] on div "Masterbuilt" at bounding box center [152, 241] width 285 height 13
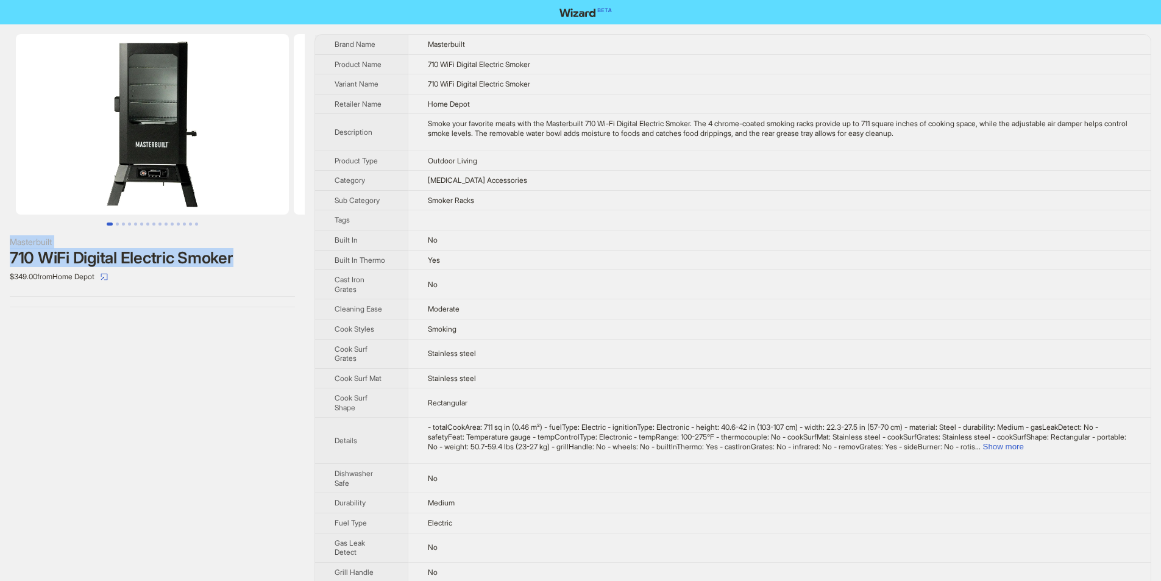
drag, startPoint x: 7, startPoint y: 240, endPoint x: 255, endPoint y: 259, distance: 248.8
click at [255, 259] on div "Masterbuilt 710 WiFi Digital Electric Smoker $349.00 from Home Depot" at bounding box center [152, 170] width 305 height 293
copy div "Masterbuilt 710 WiFi Digital Electric Smoker"
click at [270, 274] on div "$349.00 from Home Depot" at bounding box center [152, 277] width 285 height 20
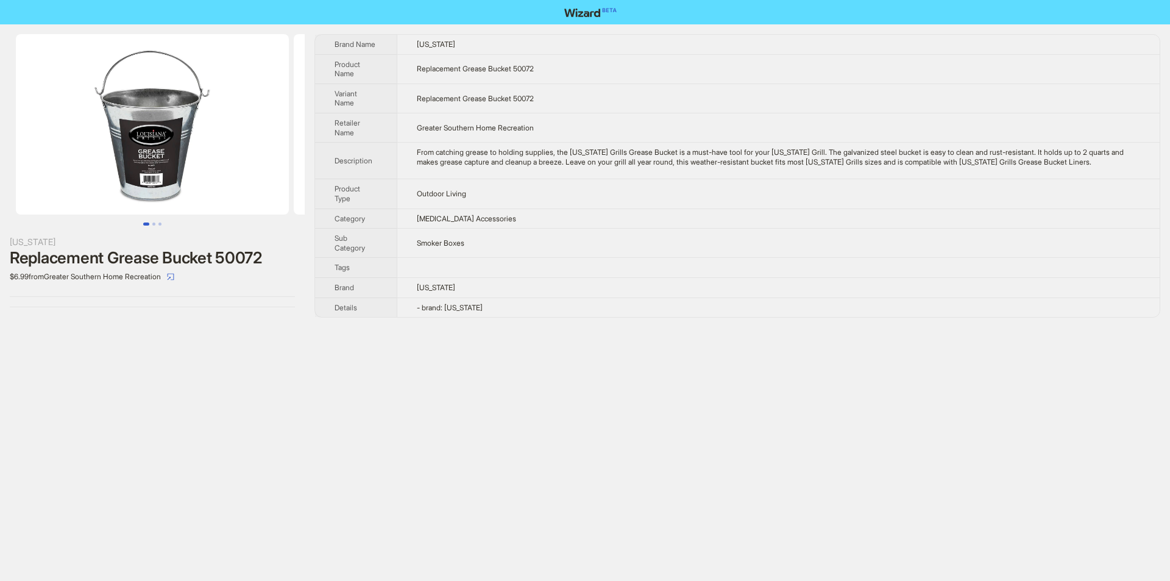
click at [541, 337] on div "Louisiana Replacement Grease Bucket 50072 $6.99 from Greater Southern Home Recr…" at bounding box center [585, 290] width 1170 height 581
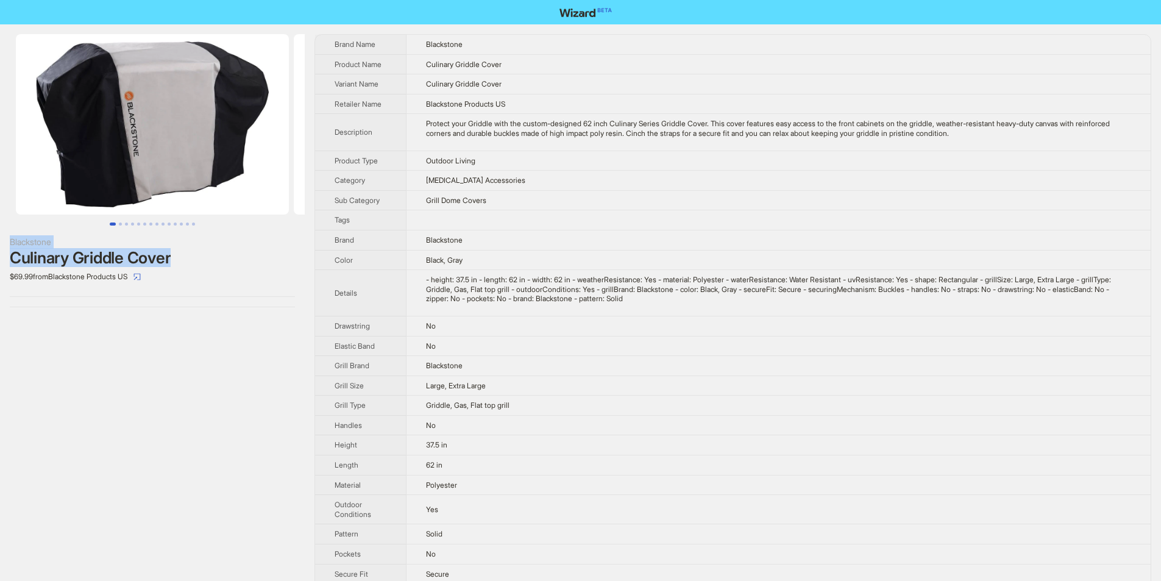
drag, startPoint x: 1, startPoint y: 234, endPoint x: 203, endPoint y: 260, distance: 203.4
click at [203, 260] on div "Blackstone Culinary Griddle Cover $69.99 from Blackstone Products US" at bounding box center [152, 170] width 305 height 293
drag, startPoint x: 171, startPoint y: 261, endPoint x: 197, endPoint y: 267, distance: 26.3
click at [197, 267] on div "$69.99 from Blackstone Products US" at bounding box center [152, 277] width 285 height 20
drag, startPoint x: 2, startPoint y: 241, endPoint x: 193, endPoint y: 271, distance: 193.8
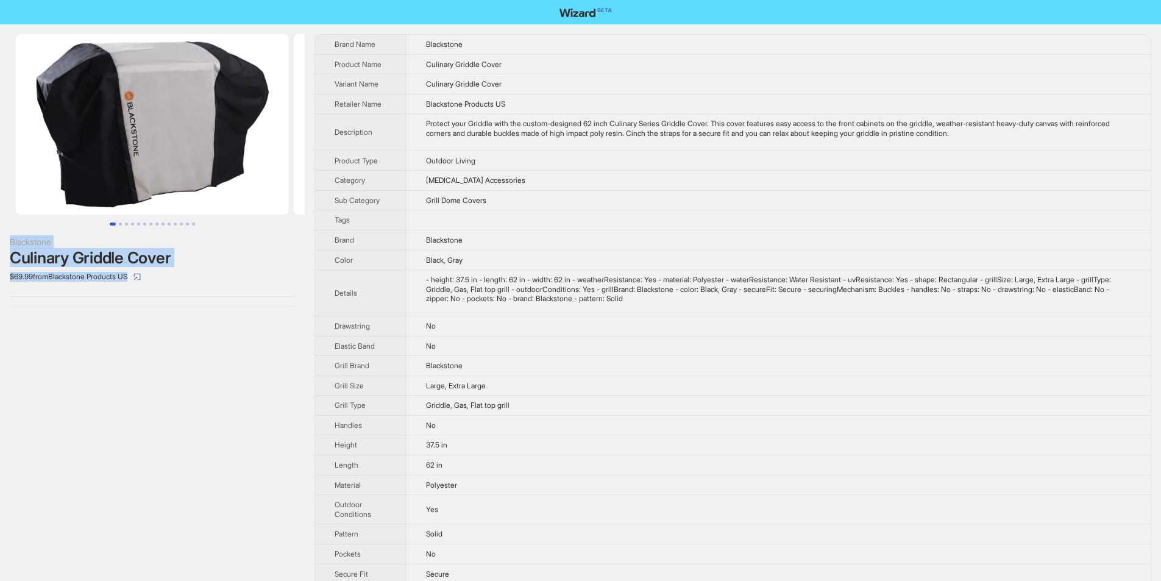
click at [193, 271] on div "Blackstone Culinary Griddle Cover $69.99 from Blackstone Products US" at bounding box center [152, 170] width 305 height 293
copy div "Blackstone Culinary Griddle Cover $69.99 from Blackstone Products US"
click at [245, 279] on div "$69.99 from Blackstone Products US" at bounding box center [152, 277] width 285 height 20
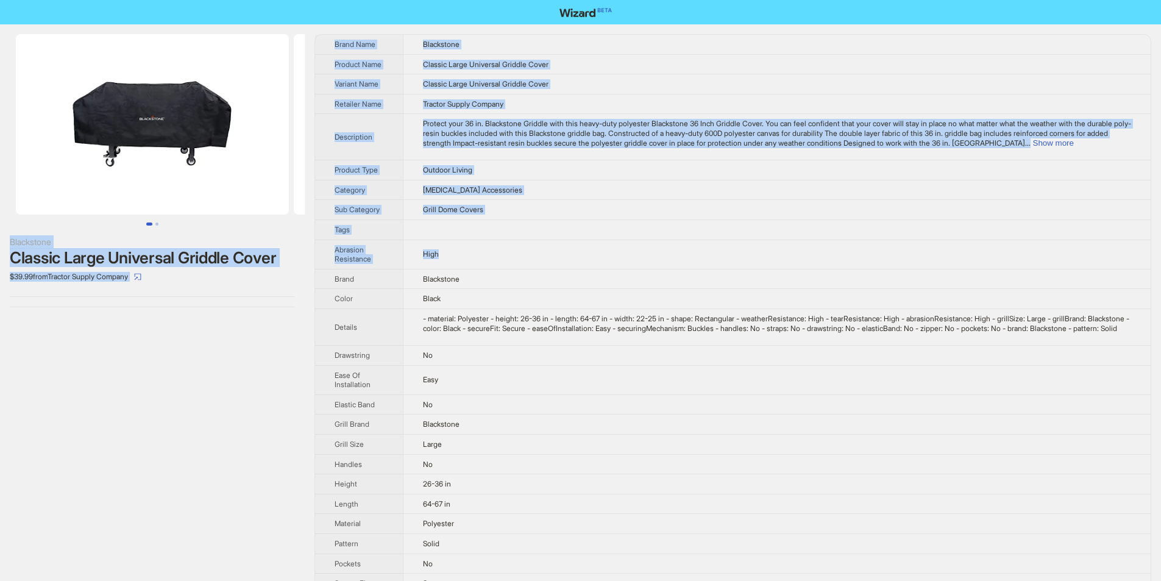
drag, startPoint x: 10, startPoint y: 236, endPoint x: 322, endPoint y: 269, distance: 313.2
click at [322, 272] on div "Blackstone Classic Large Universal Griddle Cover $39.99 from Tractor Supply Com…" at bounding box center [580, 397] width 1161 height 747
click at [246, 285] on div "$39.99 from Tractor Supply Company" at bounding box center [152, 277] width 285 height 20
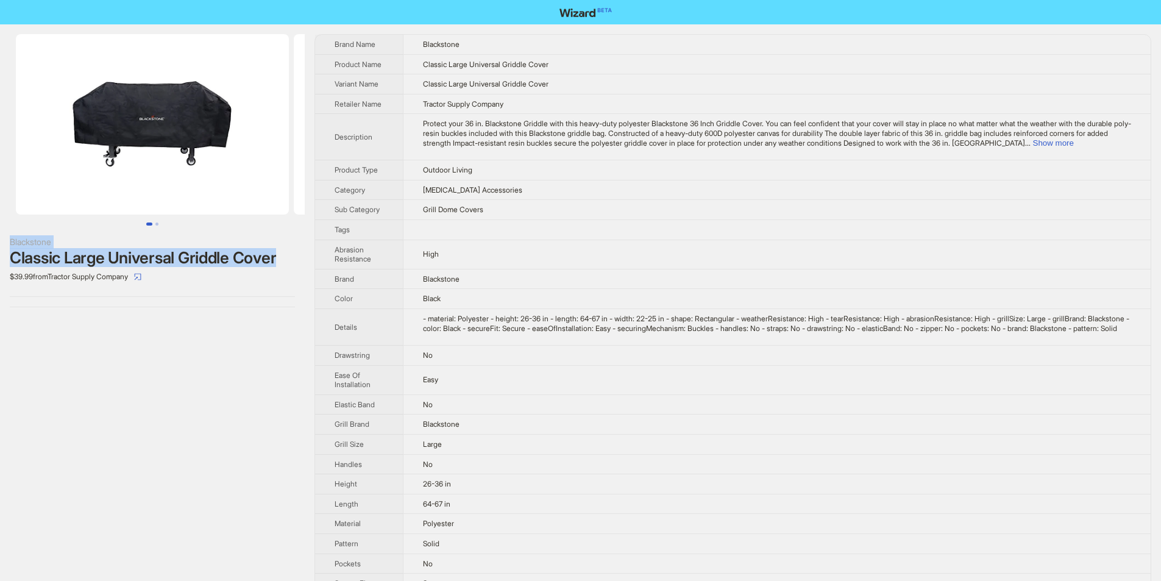
drag, startPoint x: 12, startPoint y: 233, endPoint x: 281, endPoint y: 260, distance: 270.0
click at [281, 260] on div "Blackstone Classic Large Universal Griddle Cover $39.99 from Tractor Supply Com…" at bounding box center [152, 170] width 305 height 293
copy div "Blackstone Classic Large Universal Griddle Cover"
click at [277, 283] on div "$39.99 from Tractor Supply Company" at bounding box center [152, 277] width 285 height 20
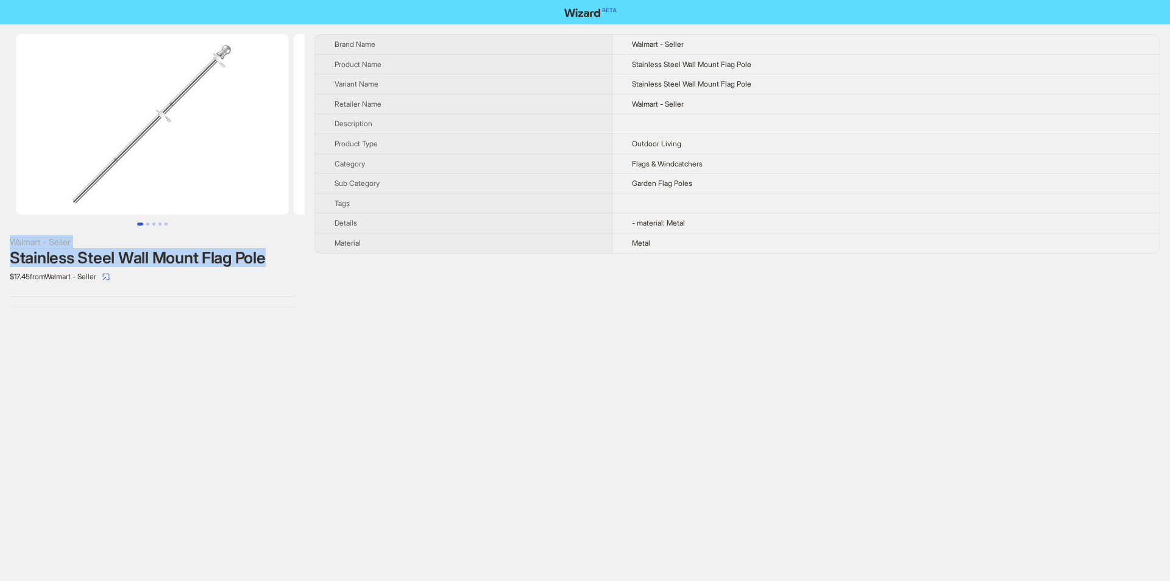
drag, startPoint x: 2, startPoint y: 235, endPoint x: 252, endPoint y: 252, distance: 249.8
click at [283, 264] on div "Walmart - Seller Stainless Steel Wall Mount Flag Pole $17.45 from Walmart - Sel…" at bounding box center [152, 170] width 305 height 293
copy div "Walmart - Seller Stainless Steel Wall Mount Flag Pole"
click at [282, 277] on div "$17.45 from Walmart - Seller" at bounding box center [152, 277] width 285 height 20
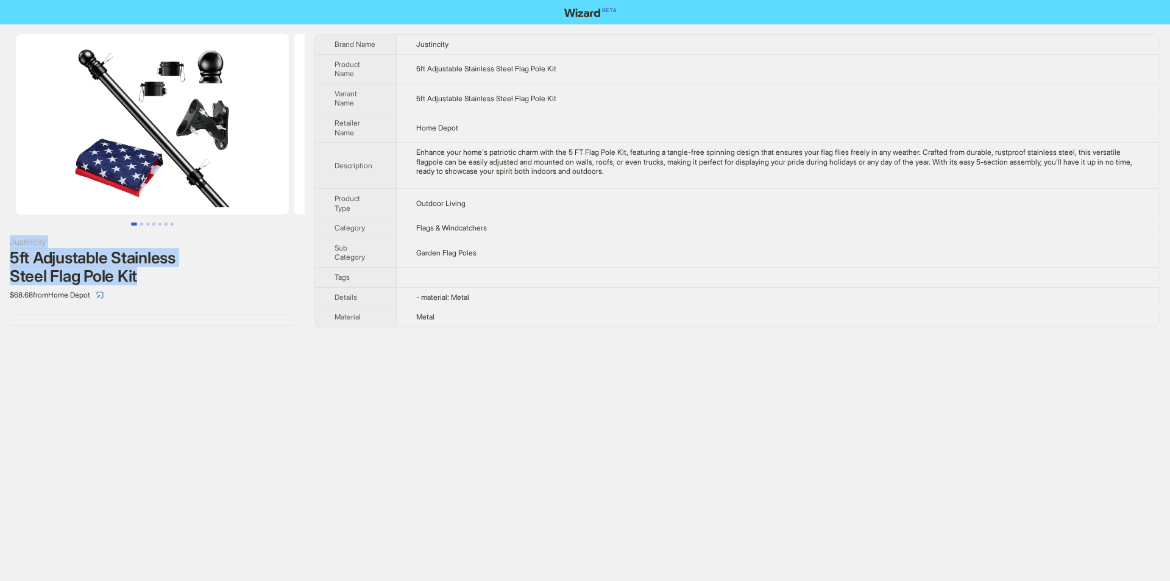
drag, startPoint x: 0, startPoint y: 238, endPoint x: 158, endPoint y: 277, distance: 162.6
click at [158, 277] on div "Justincity 5ft Adjustable Stainless Steel Flag Pole Kit $68.68 from Home Depot" at bounding box center [152, 179] width 305 height 311
copy div "Justincity 5ft Adjustable Stainless Steel Flag Pole Kit"
click at [184, 277] on div "5ft Adjustable Stainless Steel Flag Pole Kit" at bounding box center [152, 267] width 285 height 37
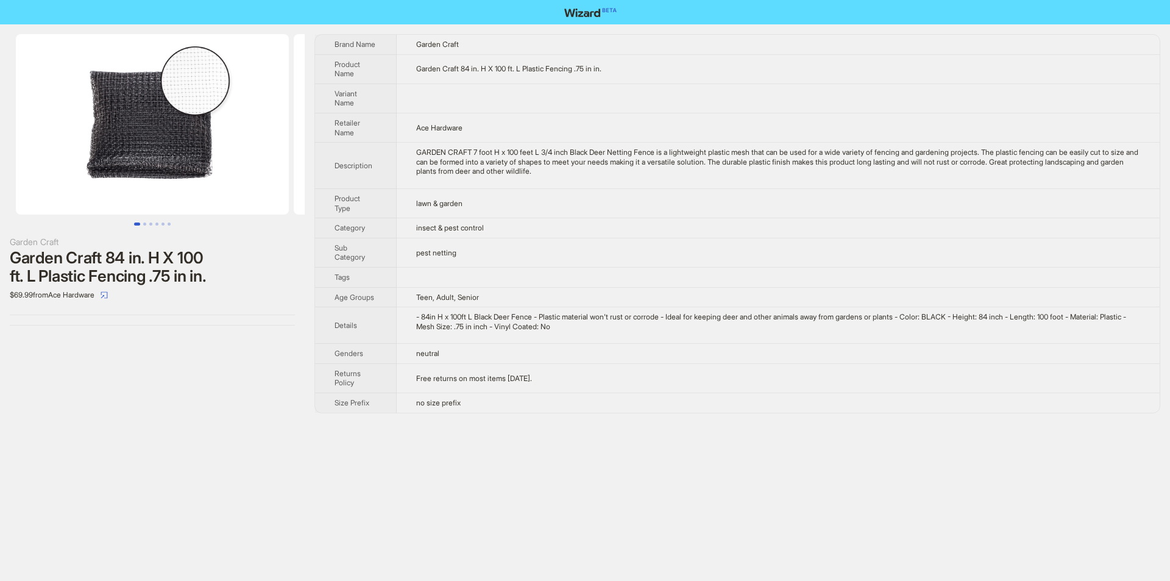
click at [483, 238] on td "pest netting" at bounding box center [778, 252] width 763 height 29
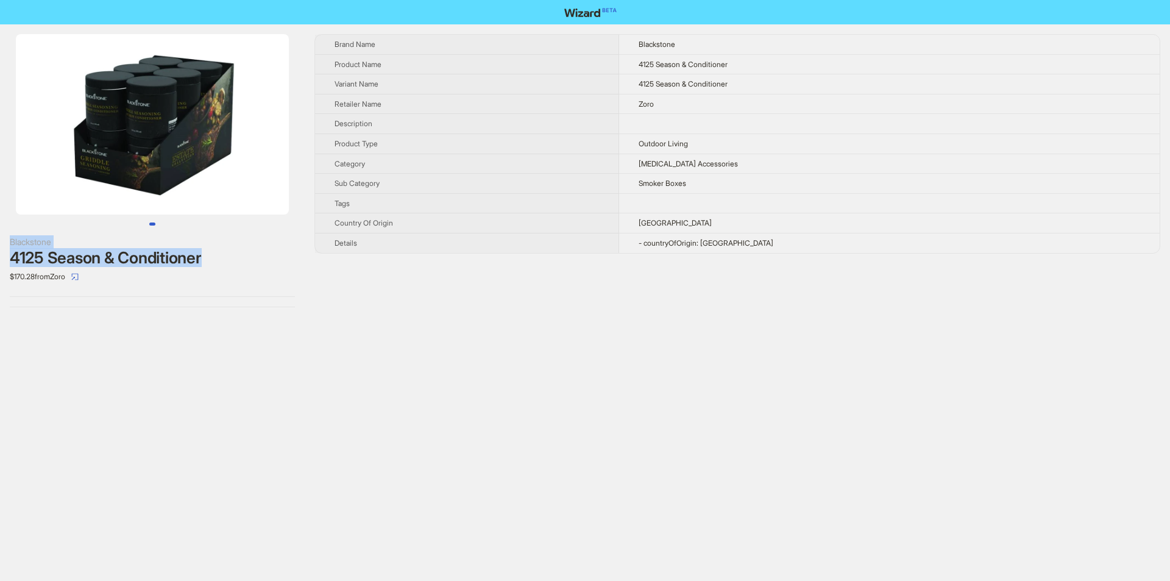
drag, startPoint x: 0, startPoint y: 232, endPoint x: 218, endPoint y: 259, distance: 219.2
click at [218, 259] on div "Blackstone 4125 Season & Conditioner $170.28 from Zoro" at bounding box center [152, 170] width 305 height 293
copy div "Blackstone 4125 Season & Conditioner"
click at [360, 290] on div "Brand Name Blackstone Product Name 4125 Season & Conditioner Variant Name 4125 …" at bounding box center [737, 170] width 846 height 273
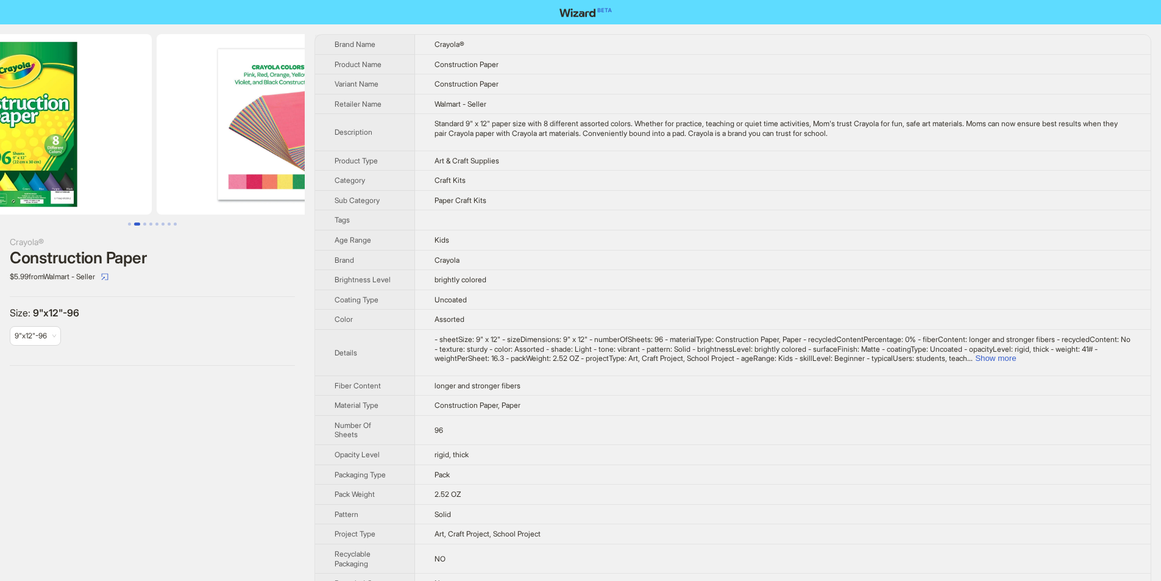
drag, startPoint x: 130, startPoint y: 166, endPoint x: 94, endPoint y: 166, distance: 36.6
click at [88, 169] on img at bounding box center [15, 124] width 273 height 180
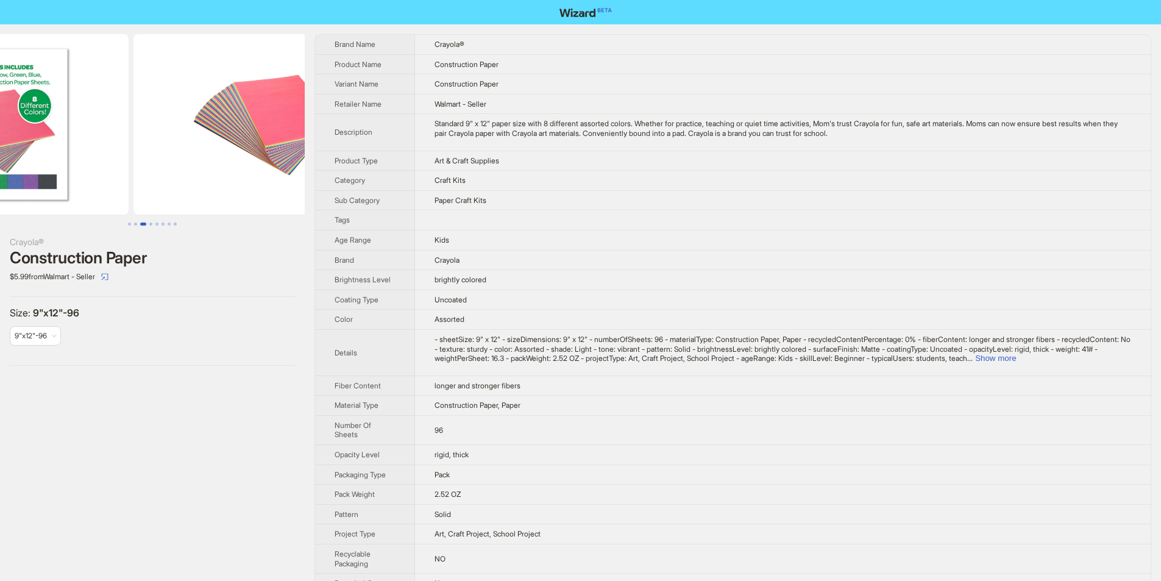
drag, startPoint x: 135, startPoint y: 167, endPoint x: 94, endPoint y: 170, distance: 40.3
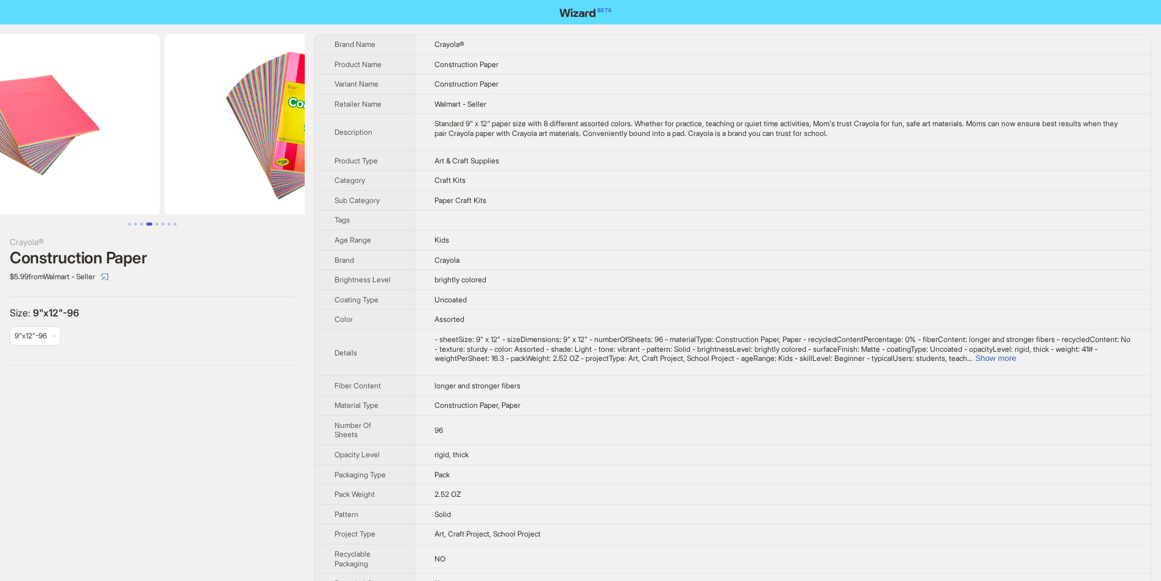
drag, startPoint x: 137, startPoint y: 175, endPoint x: 91, endPoint y: 182, distance: 46.9
click at [94, 182] on img at bounding box center [23, 124] width 273 height 180
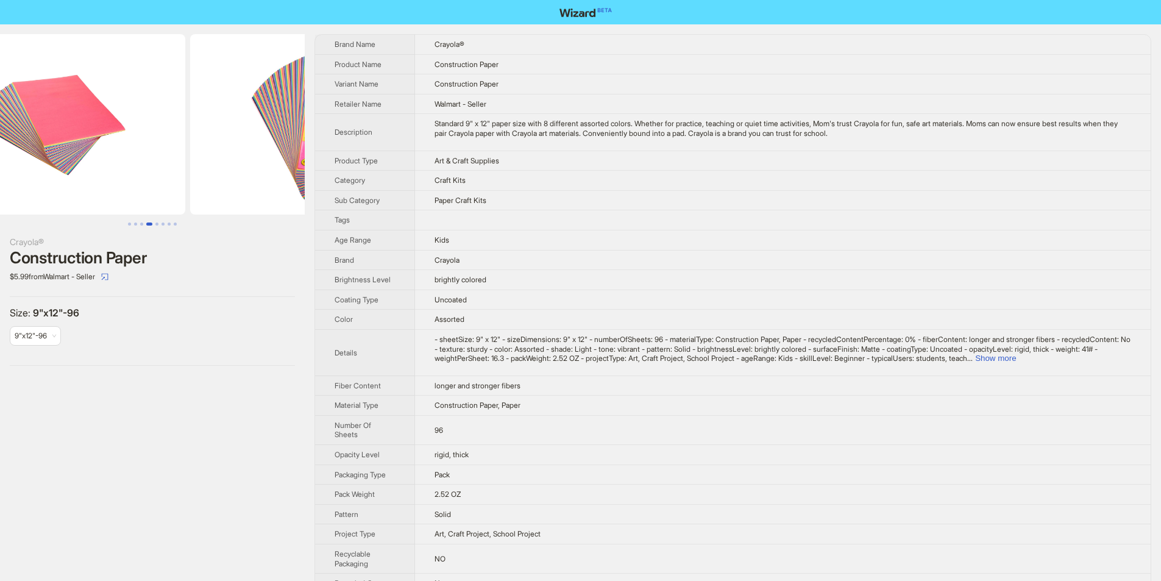
drag, startPoint x: 177, startPoint y: 182, endPoint x: 46, endPoint y: 188, distance: 130.6
click at [48, 188] on img at bounding box center [48, 124] width 273 height 180
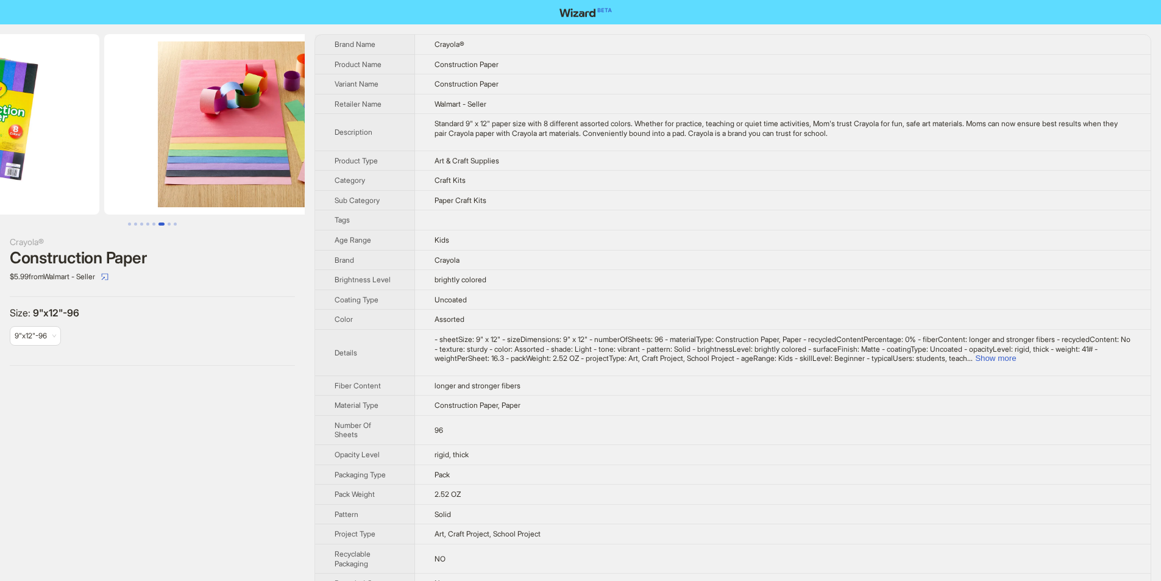
drag, startPoint x: 202, startPoint y: 183, endPoint x: 73, endPoint y: 179, distance: 129.9
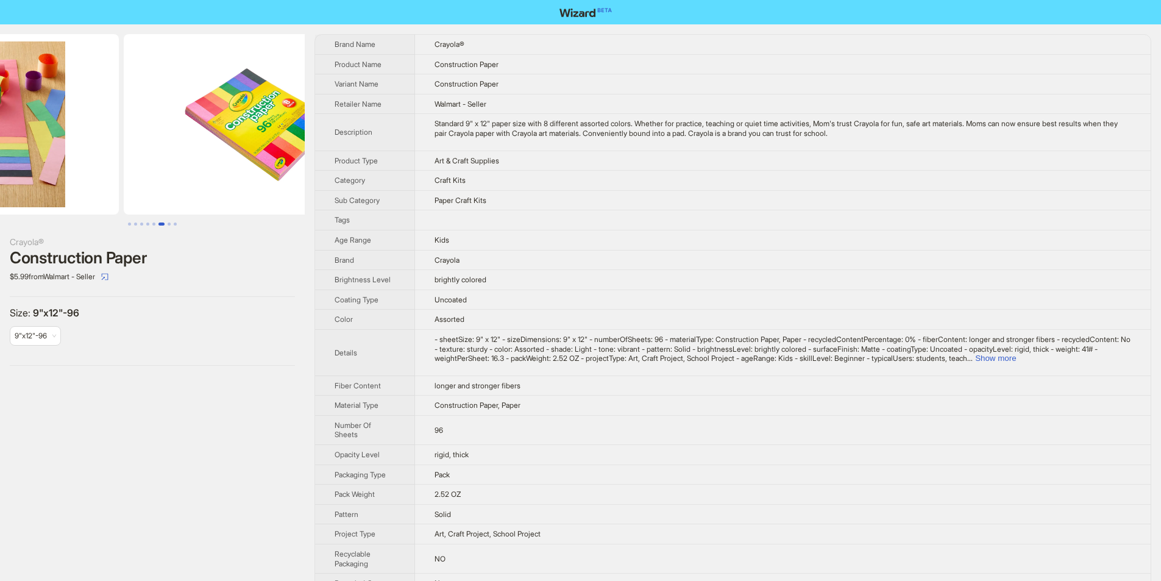
drag, startPoint x: 222, startPoint y: 174, endPoint x: 104, endPoint y: 167, distance: 117.8
click at [83, 170] on ul at bounding box center [152, 124] width 305 height 180
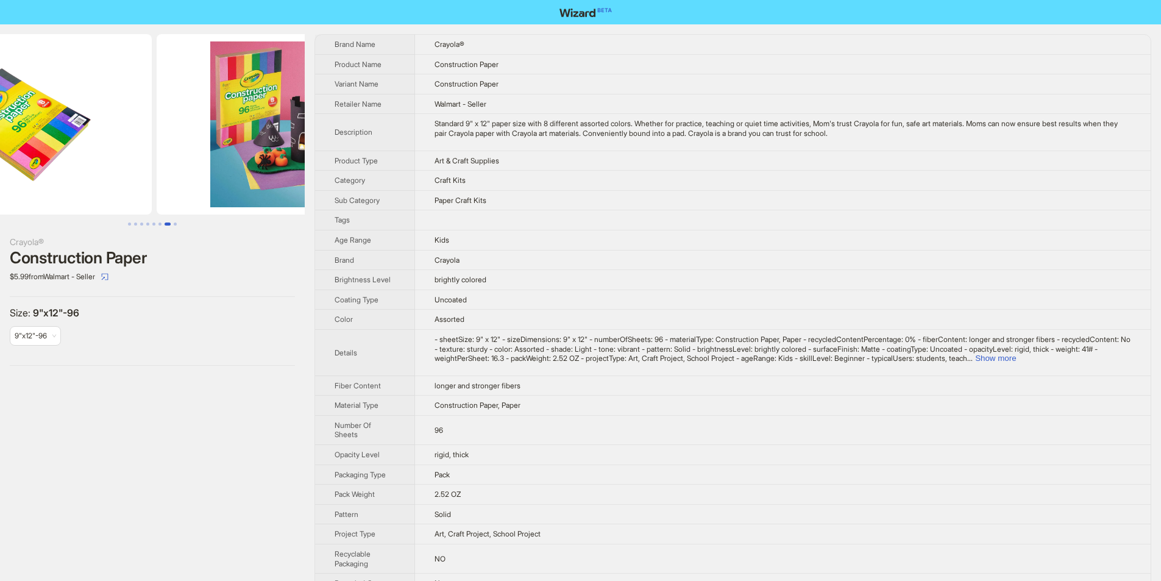
drag, startPoint x: 121, startPoint y: 168, endPoint x: 93, endPoint y: 168, distance: 28.6
click at [93, 168] on ul at bounding box center [152, 124] width 305 height 180
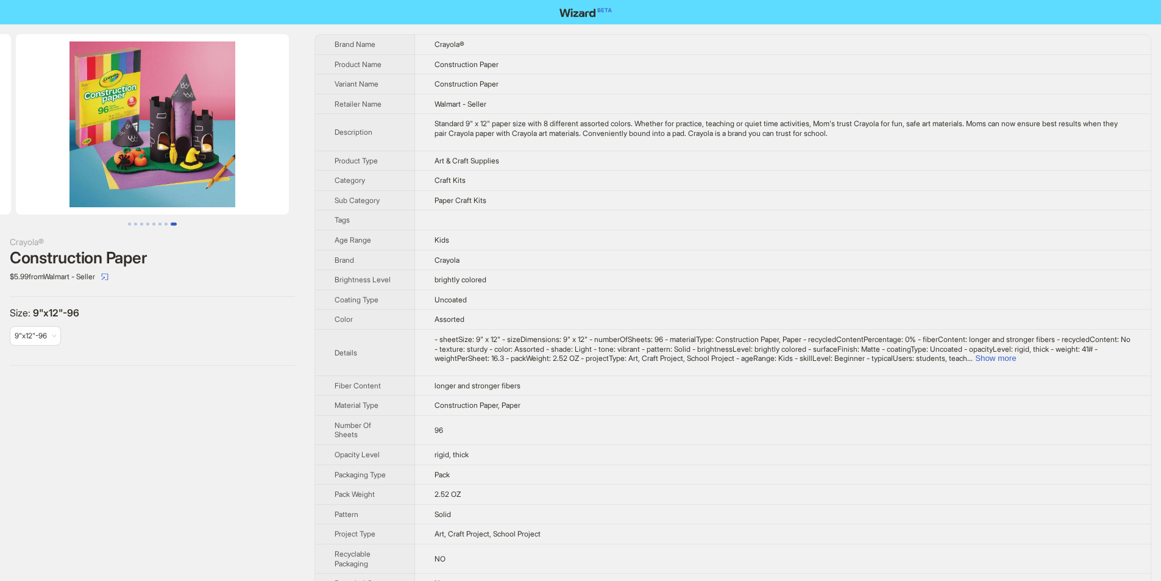
drag, startPoint x: 155, startPoint y: 180, endPoint x: 136, endPoint y: 183, distance: 19.7
click at [137, 182] on img at bounding box center [152, 124] width 273 height 180
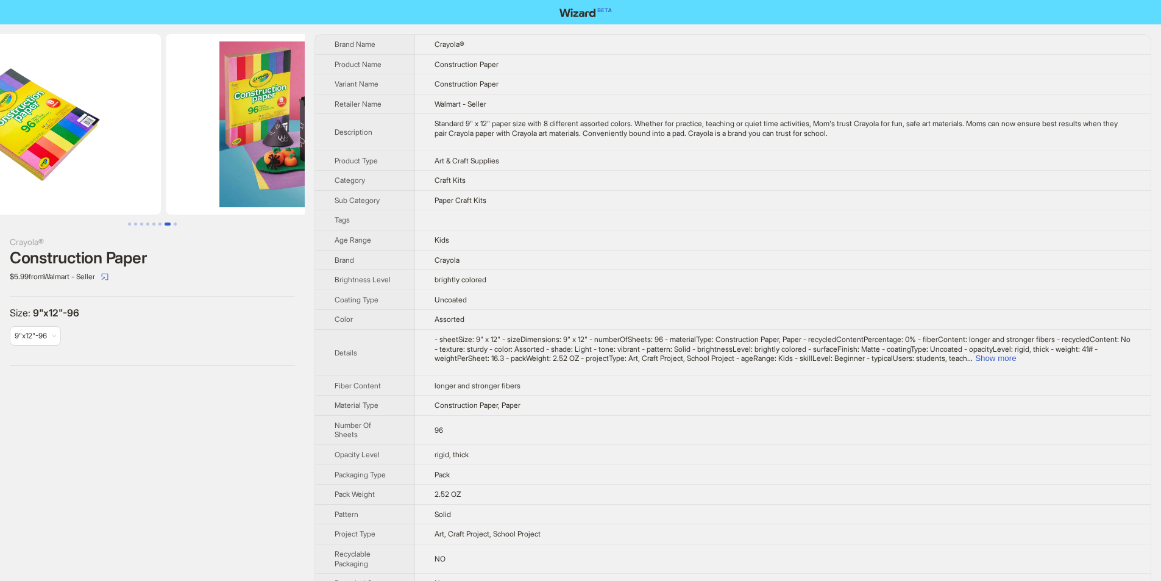
drag, startPoint x: 147, startPoint y: 174, endPoint x: 250, endPoint y: 180, distance: 102.6
click at [250, 180] on img at bounding box center [302, 124] width 273 height 180
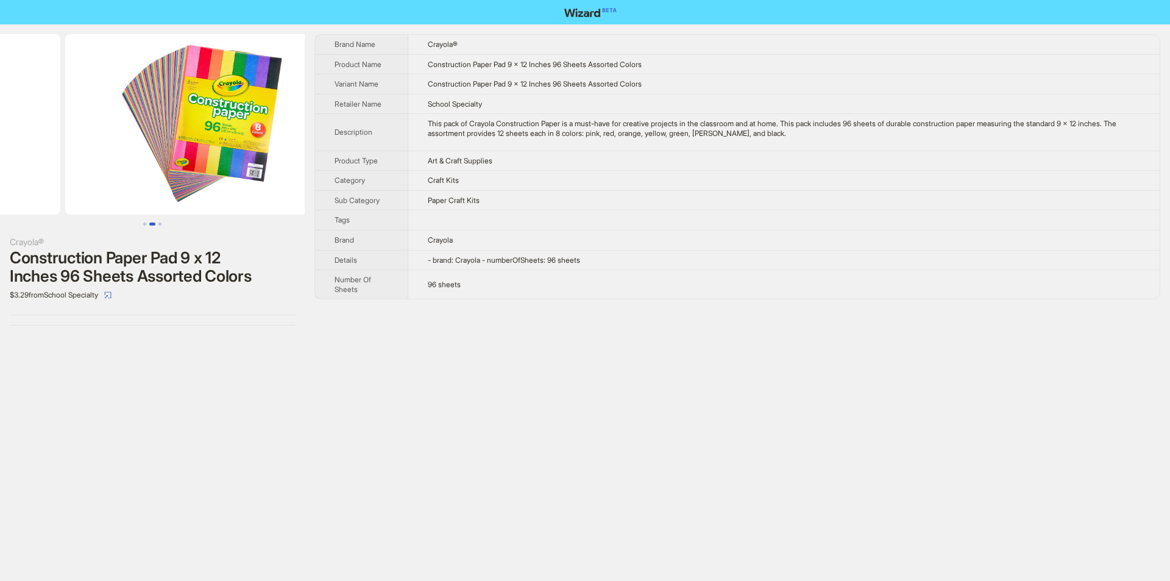
drag, startPoint x: 225, startPoint y: 179, endPoint x: 52, endPoint y: 193, distance: 173.0
click at [51, 194] on ul at bounding box center [152, 124] width 305 height 180
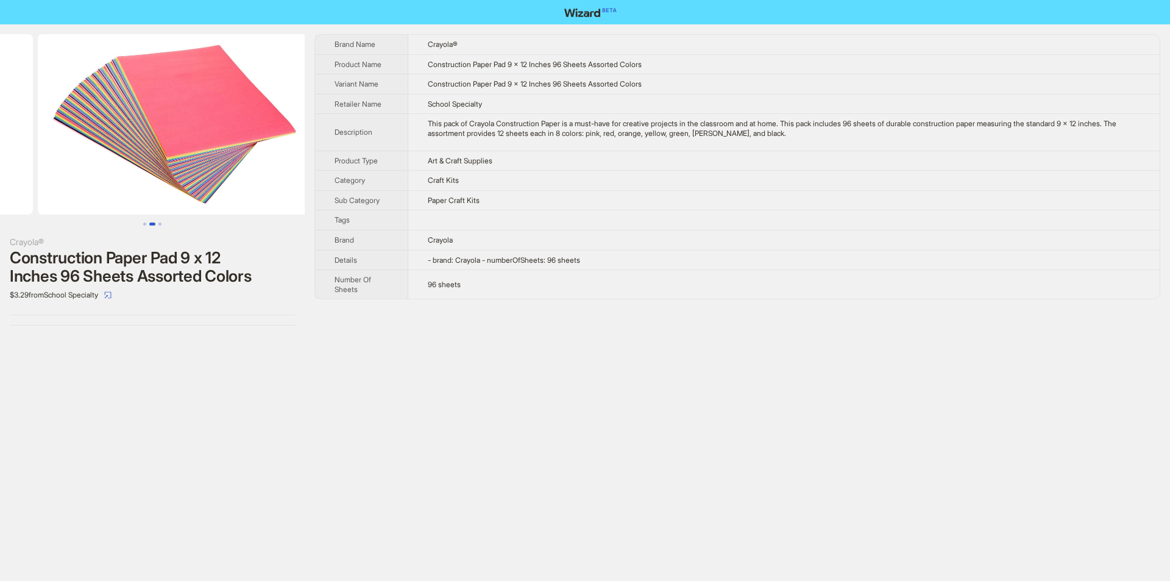
drag, startPoint x: 261, startPoint y: 166, endPoint x: 48, endPoint y: 191, distance: 214.8
click at [56, 191] on ul at bounding box center [152, 124] width 305 height 180
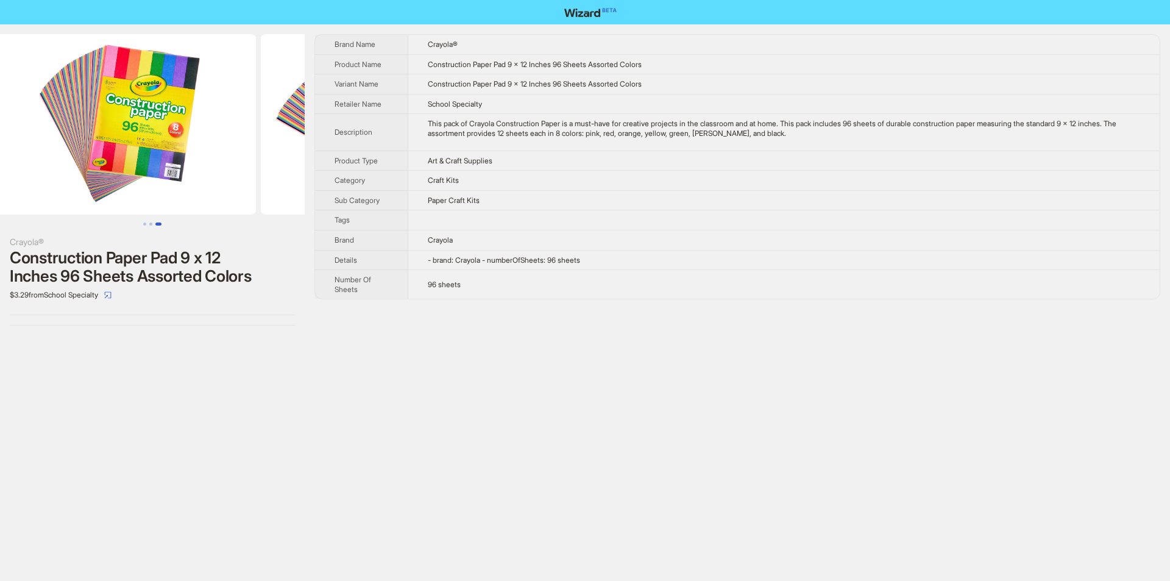
drag, startPoint x: 99, startPoint y: 174, endPoint x: 286, endPoint y: 184, distance: 186.8
click at [286, 184] on ul at bounding box center [152, 124] width 305 height 180
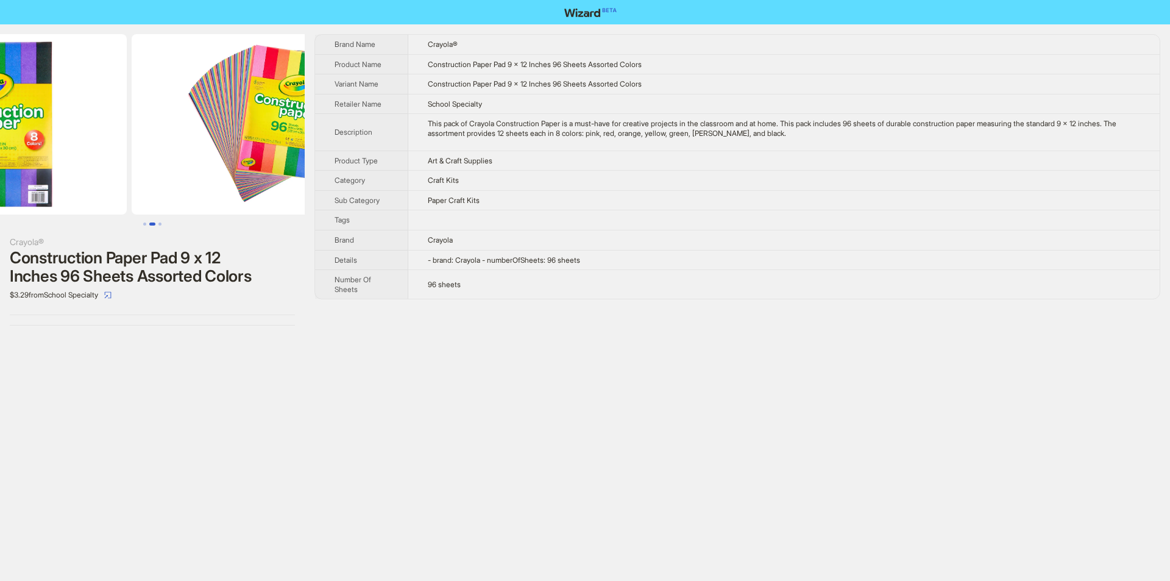
scroll to position [0, 82]
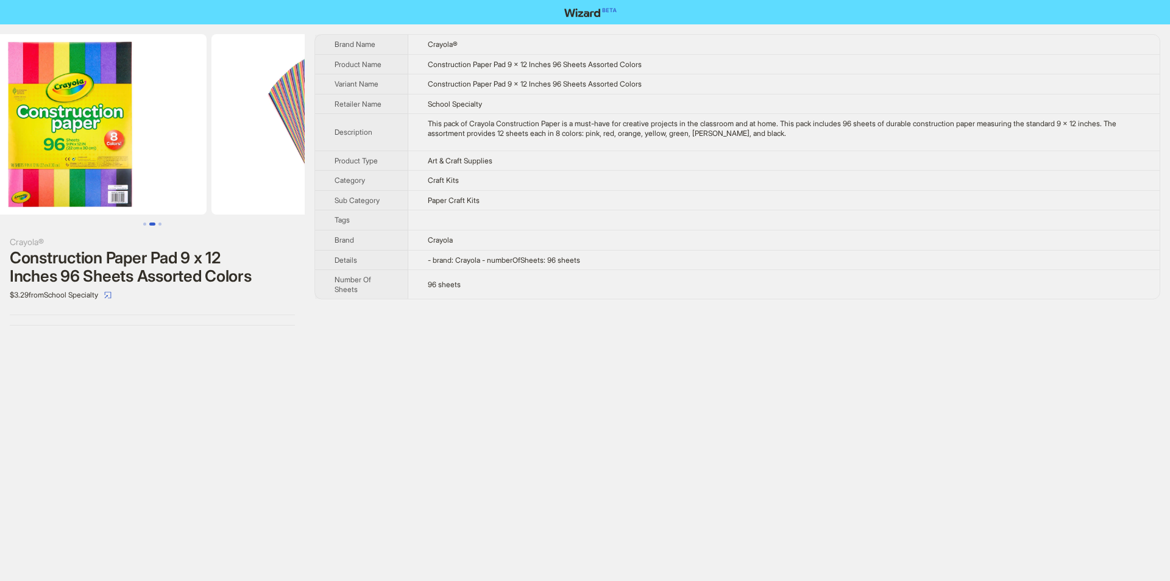
drag, startPoint x: 149, startPoint y: 177, endPoint x: 286, endPoint y: 177, distance: 137.1
click at [286, 177] on img at bounding box center [347, 124] width 273 height 180
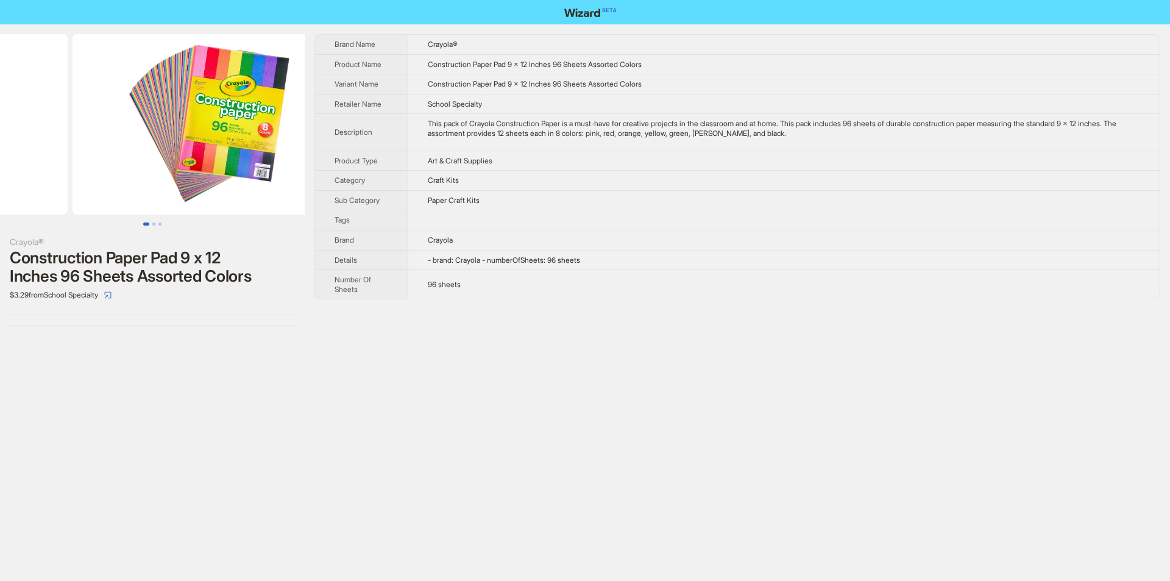
drag, startPoint x: 260, startPoint y: 190, endPoint x: 146, endPoint y: 196, distance: 114.1
click at [146, 196] on ul at bounding box center [152, 124] width 305 height 180
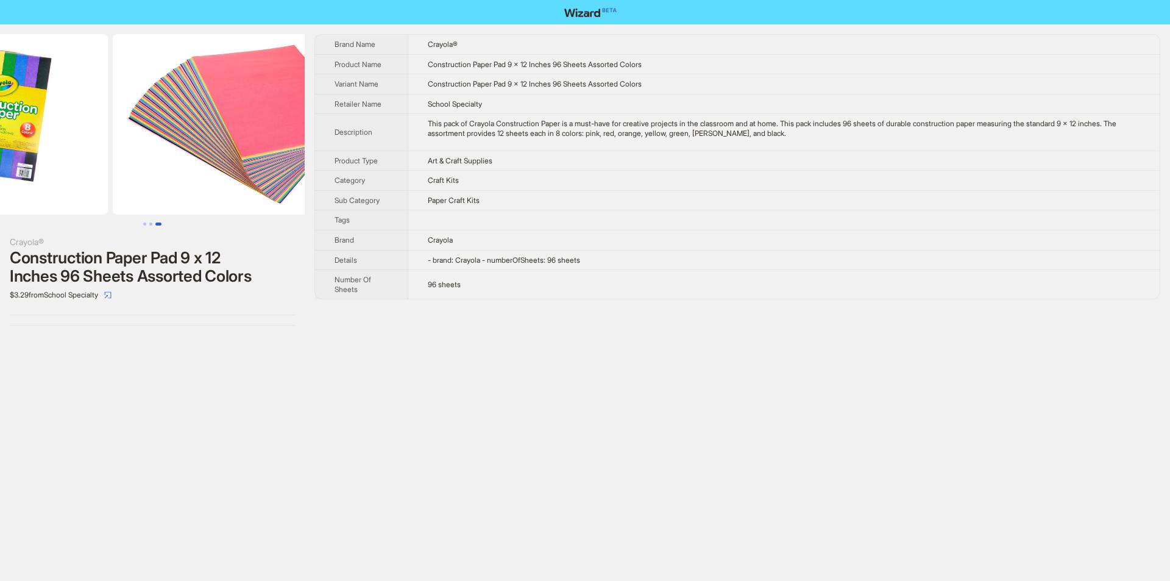
click at [120, 178] on ul at bounding box center [152, 124] width 305 height 180
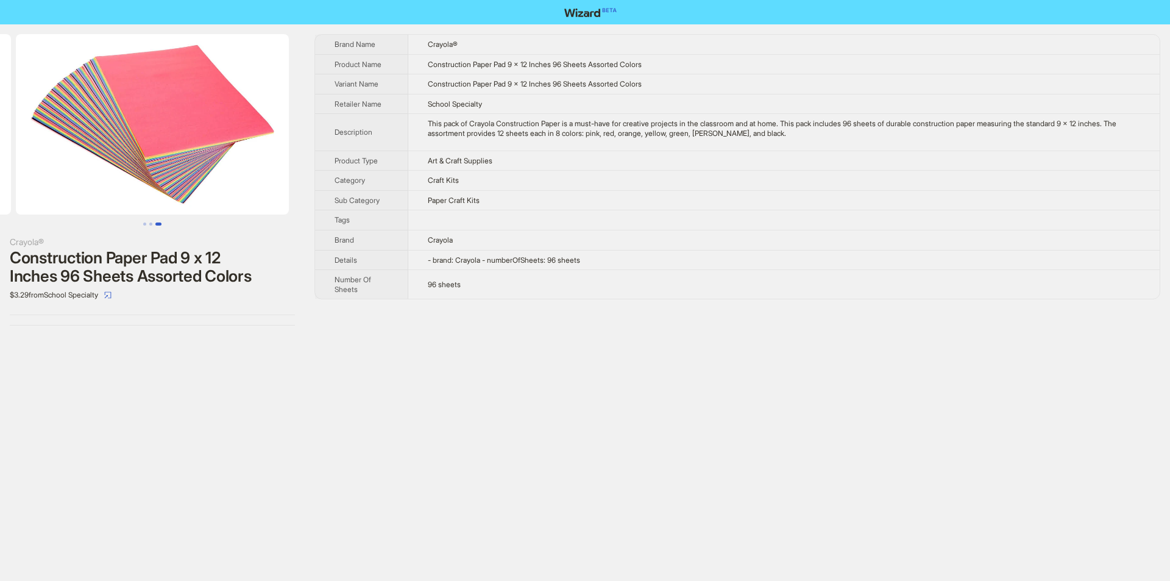
drag, startPoint x: 191, startPoint y: 166, endPoint x: 261, endPoint y: 163, distance: 70.1
click at [241, 163] on img at bounding box center [152, 124] width 273 height 180
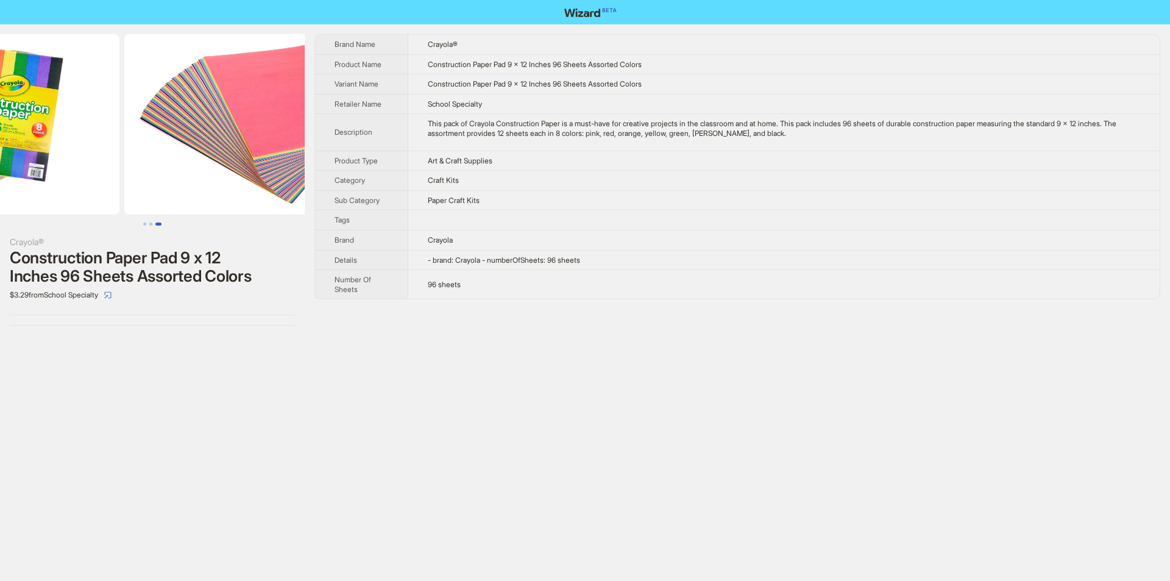
drag, startPoint x: 170, startPoint y: 160, endPoint x: 264, endPoint y: 160, distance: 94.5
click at [264, 160] on img at bounding box center [260, 124] width 273 height 180
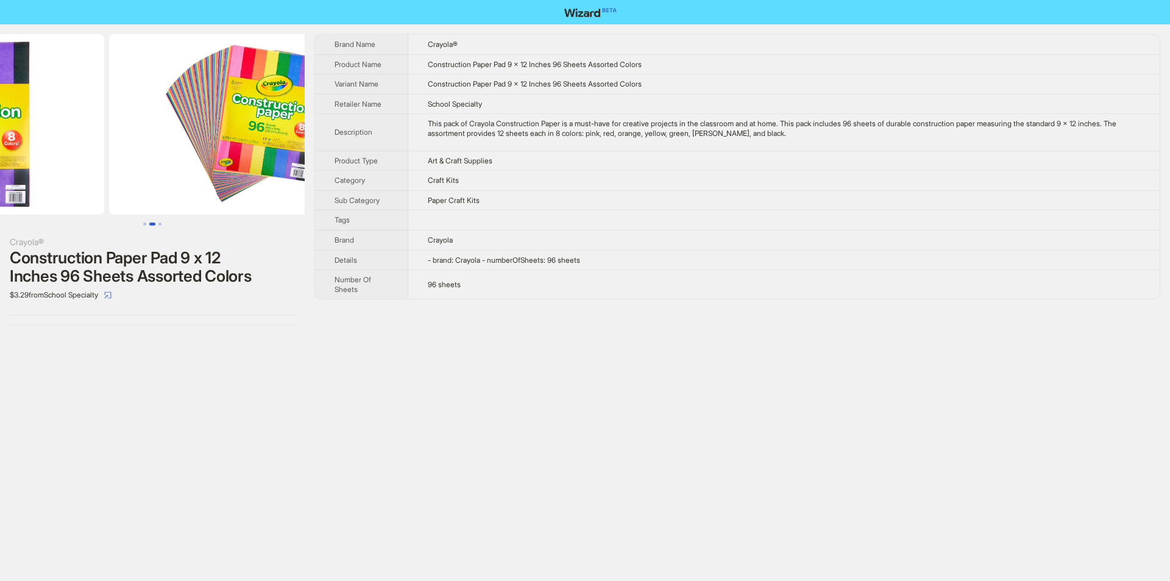
scroll to position [0, 66]
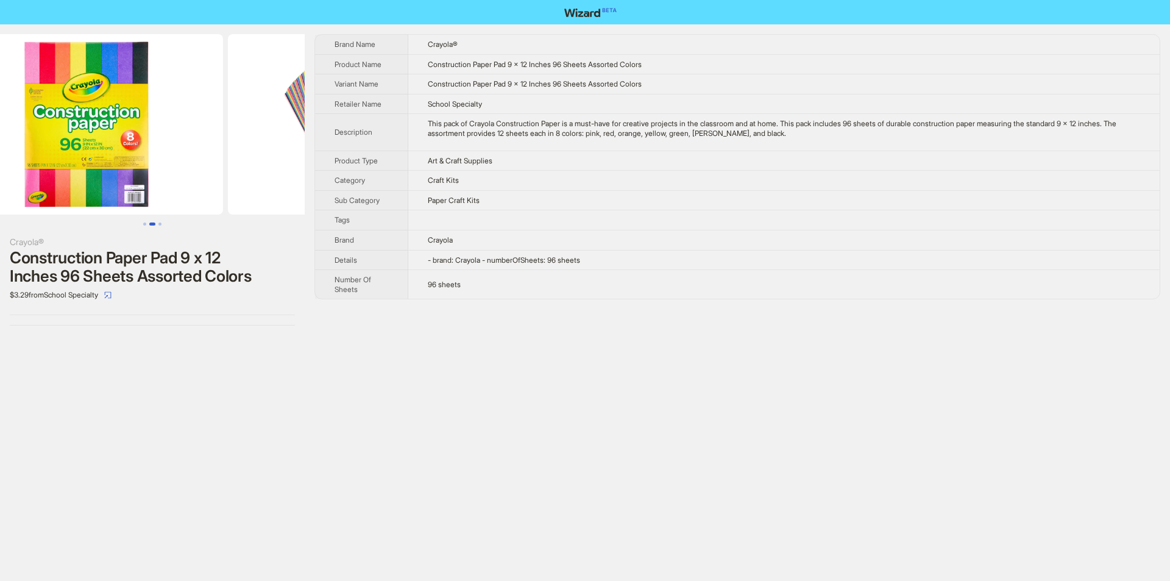
drag, startPoint x: 164, startPoint y: 163, endPoint x: 305, endPoint y: 166, distance: 141.4
click at [305, 166] on div "Crayola® Construction Paper Pad 9 x 12 Inches 96 Sheets Assorted Colors $3.29 f…" at bounding box center [585, 179] width 1170 height 311
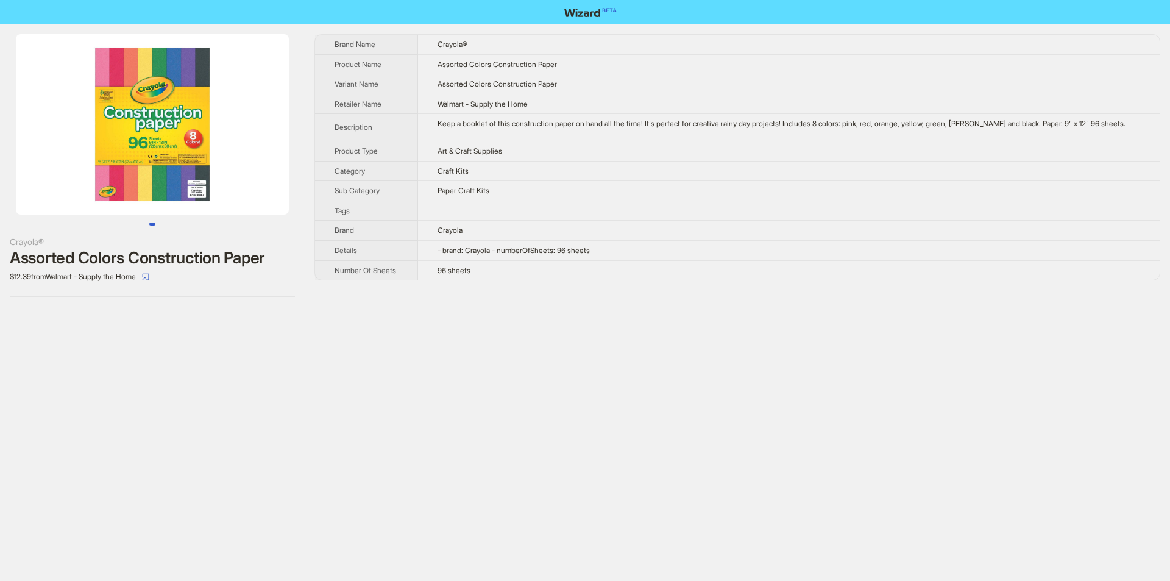
drag, startPoint x: 218, startPoint y: 142, endPoint x: 113, endPoint y: 135, distance: 104.5
click at [72, 143] on img at bounding box center [152, 124] width 273 height 180
drag, startPoint x: 215, startPoint y: 175, endPoint x: 138, endPoint y: 175, distance: 76.8
click at [138, 175] on img at bounding box center [152, 124] width 273 height 180
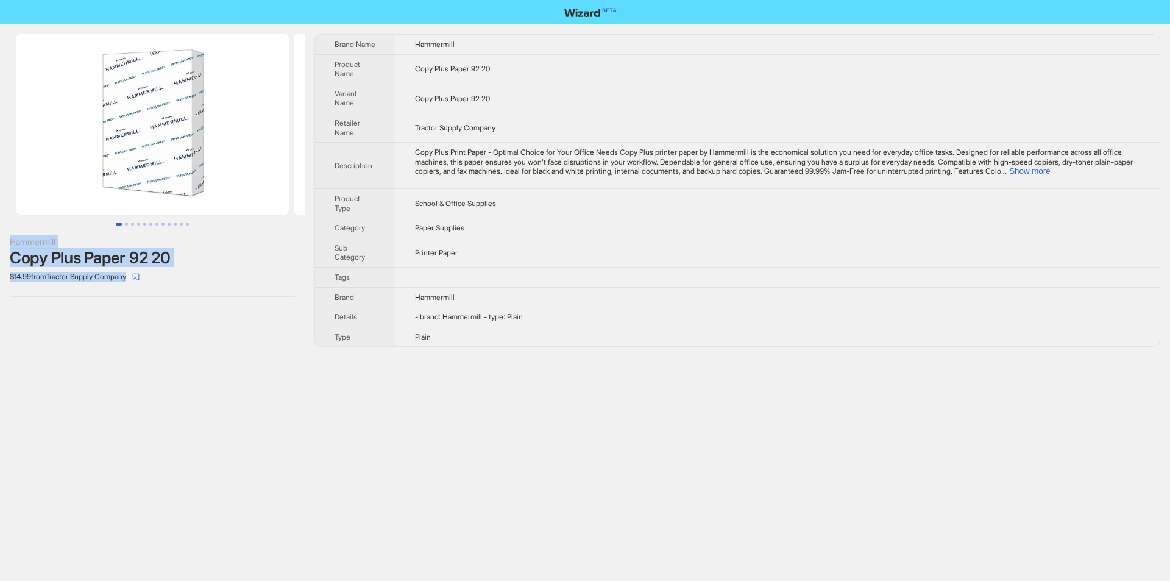
drag, startPoint x: 2, startPoint y: 236, endPoint x: 183, endPoint y: 266, distance: 183.5
click at [188, 268] on div "Hammermill Copy Plus Paper 92 20 $14.99 from Tractor Supply Company" at bounding box center [152, 170] width 305 height 293
copy div "Hammermill Copy Plus Paper 92 20 $14.99 from Tractor Supply Company"
click at [201, 271] on div "$14.99 from Tractor Supply Company" at bounding box center [152, 277] width 285 height 20
click at [430, 247] on td "Printer Paper" at bounding box center [778, 252] width 764 height 29
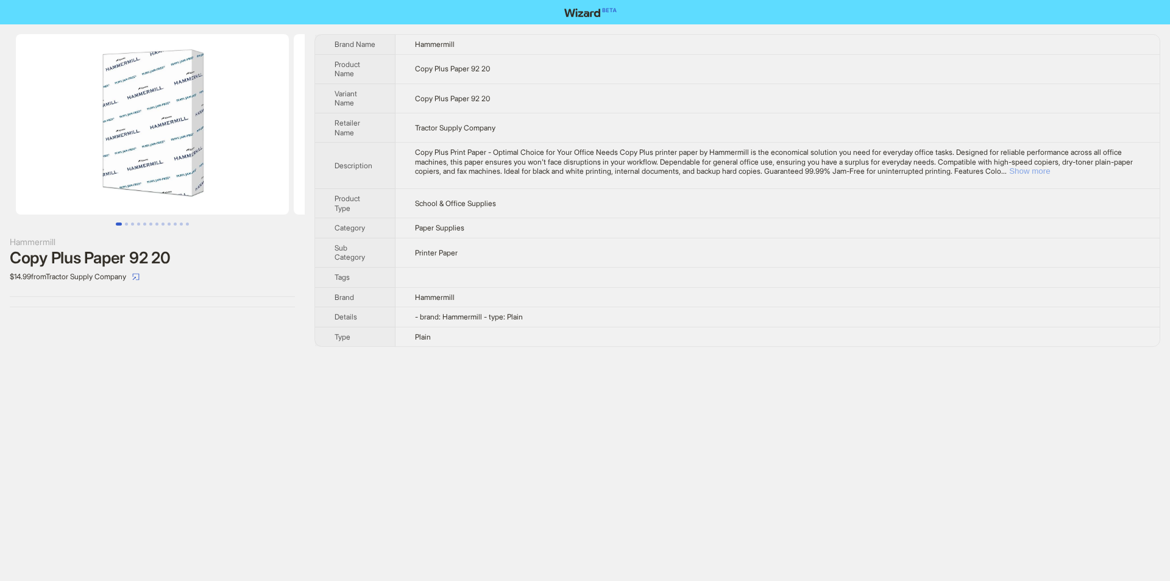
click at [1050, 176] on button "Show more" at bounding box center [1029, 170] width 41 height 9
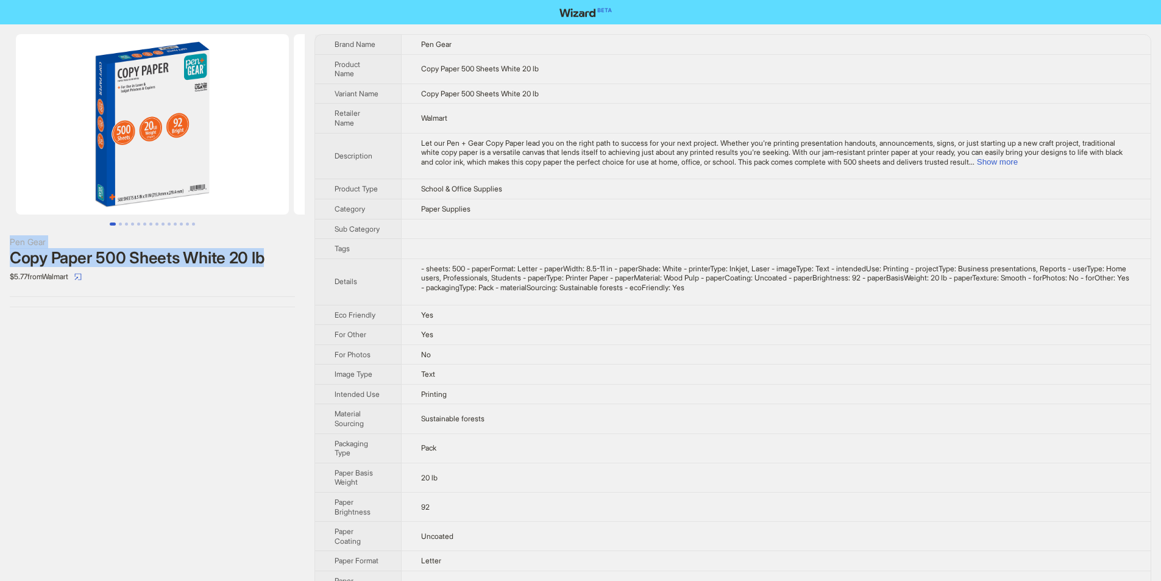
drag, startPoint x: 0, startPoint y: 236, endPoint x: 266, endPoint y: 258, distance: 267.3
click at [266, 258] on div "Pen Gear Copy Paper 500 Sheets White 20 lb $5.77 from Walmart" at bounding box center [152, 170] width 305 height 293
copy div "Pen Gear Copy Paper 500 Sheets White 20 lb"
click at [278, 282] on div "$5.77 from Walmart" at bounding box center [152, 277] width 285 height 20
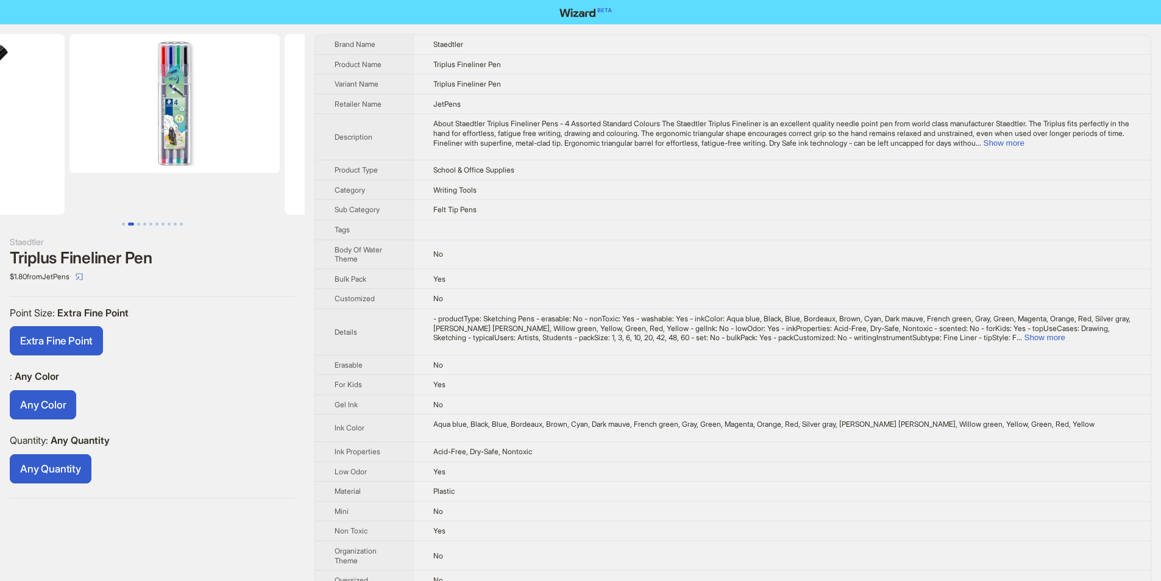
drag, startPoint x: 206, startPoint y: 166, endPoint x: 84, endPoint y: 157, distance: 122.2
click at [30, 166] on ul at bounding box center [152, 124] width 305 height 180
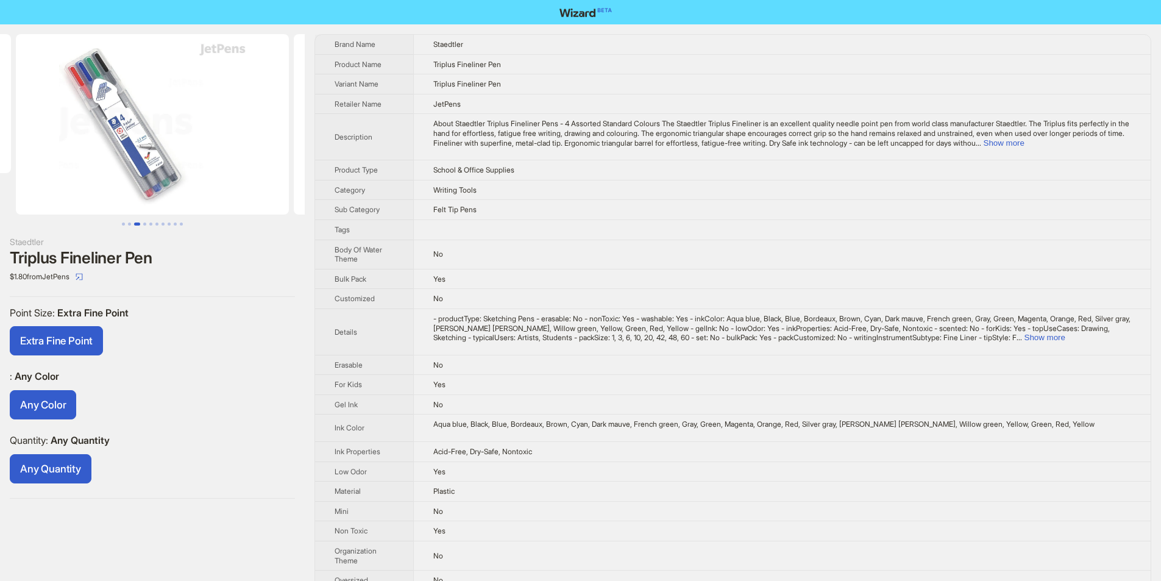
drag, startPoint x: 23, startPoint y: 153, endPoint x: 0, endPoint y: 153, distance: 23.2
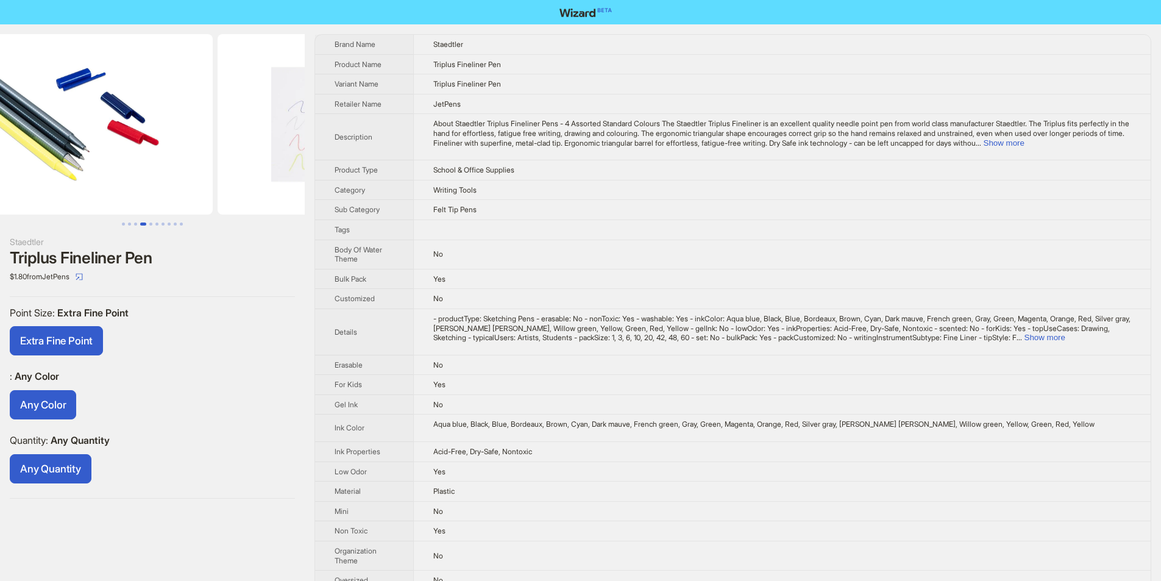
drag, startPoint x: 294, startPoint y: 160, endPoint x: 155, endPoint y: 157, distance: 139.0
click at [18, 157] on img at bounding box center [76, 124] width 273 height 180
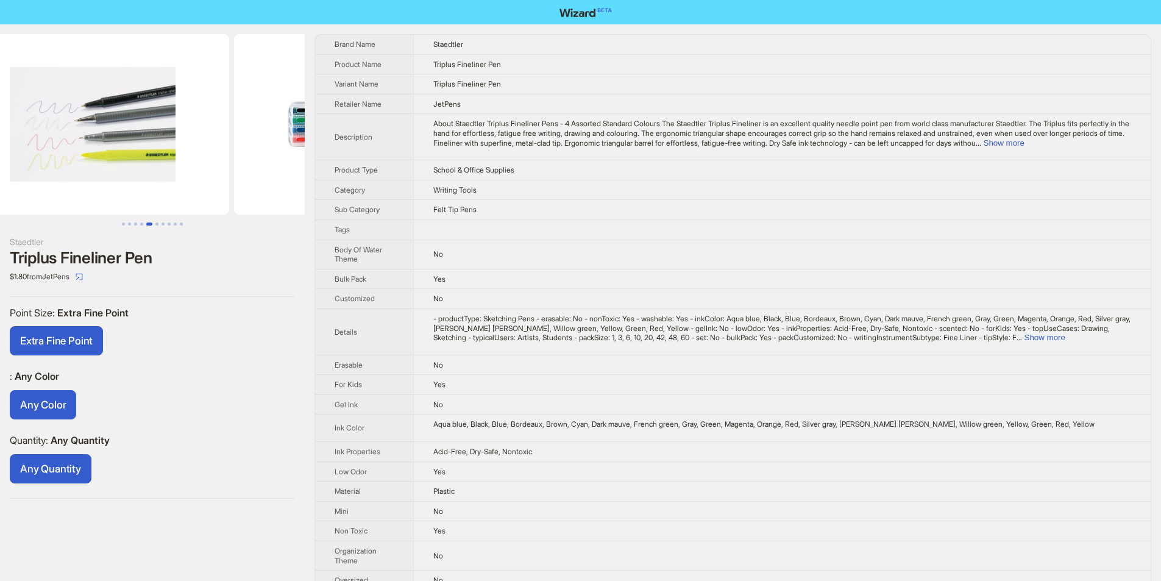
drag, startPoint x: 11, startPoint y: 162, endPoint x: 0, endPoint y: 162, distance: 11.0
click at [0, 162] on ul at bounding box center [152, 124] width 305 height 180
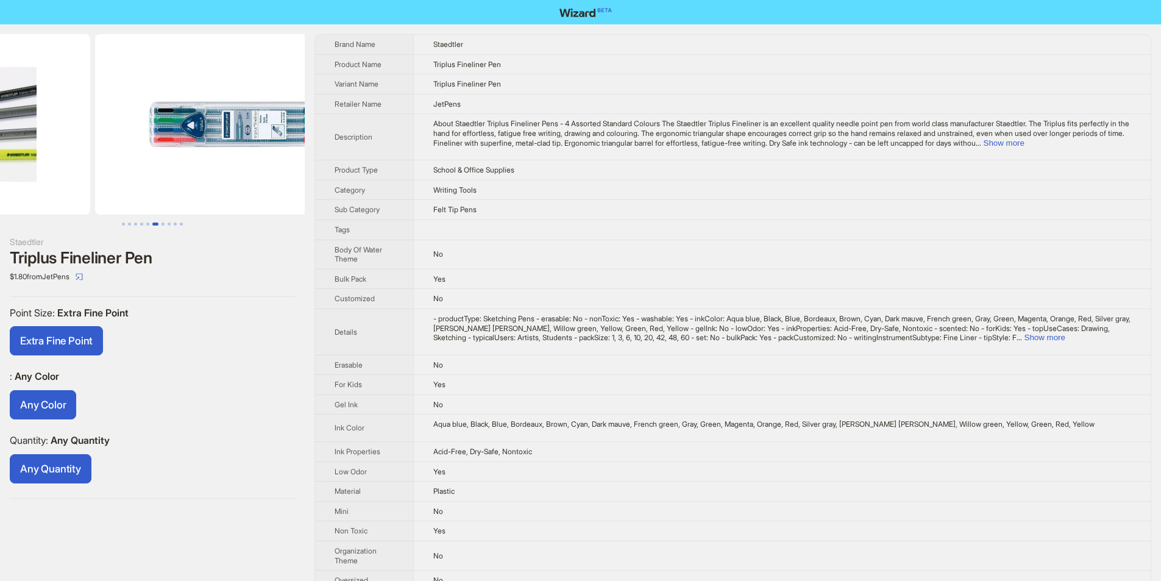
drag, startPoint x: 54, startPoint y: 177, endPoint x: 122, endPoint y: 177, distance: 68.3
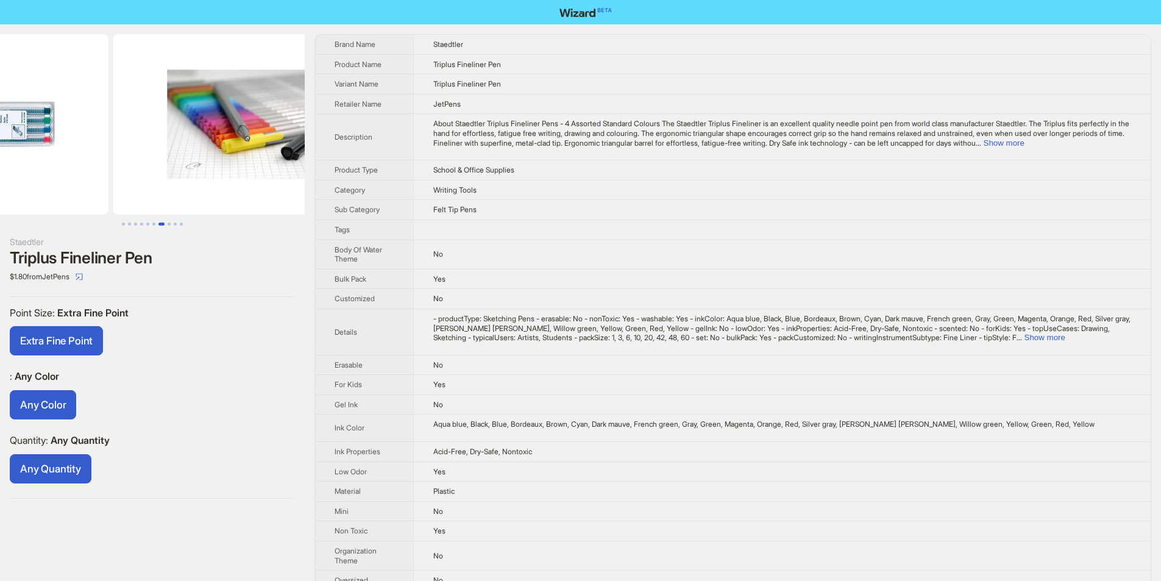
drag, startPoint x: 222, startPoint y: 183, endPoint x: 57, endPoint y: 176, distance: 164.7
click at [59, 176] on ul at bounding box center [152, 124] width 305 height 180
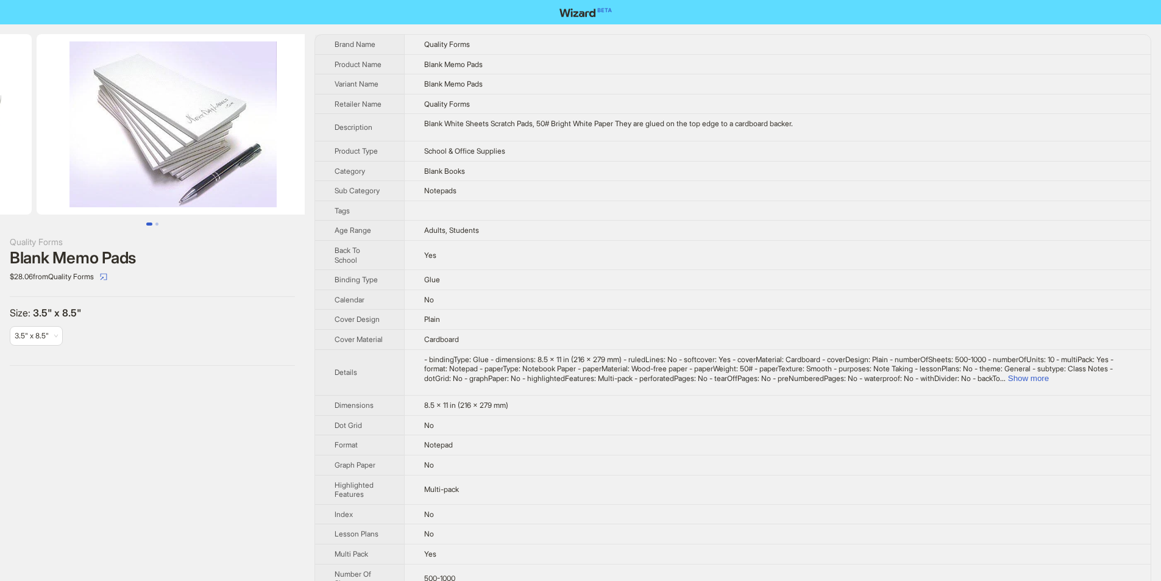
drag, startPoint x: 203, startPoint y: 107, endPoint x: 30, endPoint y: 107, distance: 173.1
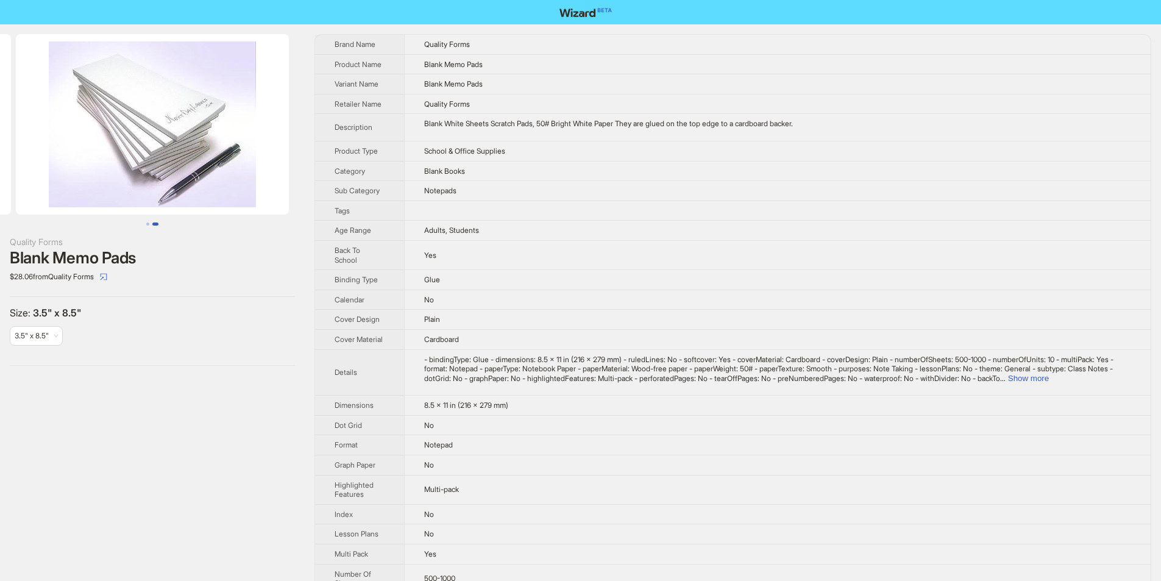
click at [121, 118] on img at bounding box center [152, 124] width 273 height 180
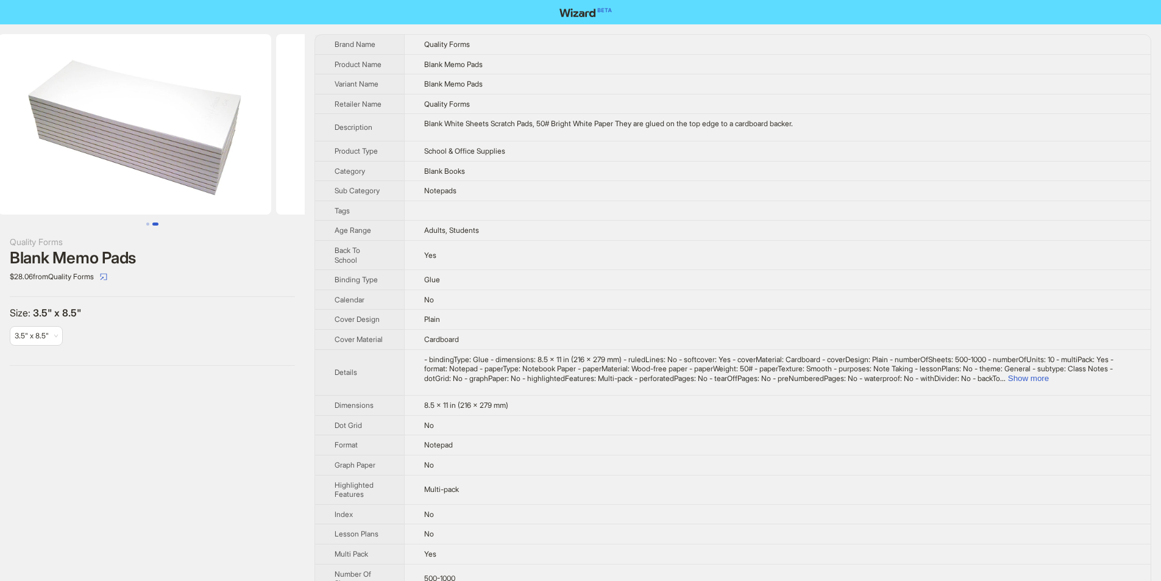
drag, startPoint x: 116, startPoint y: 118, endPoint x: 334, endPoint y: 108, distance: 217.8
click at [331, 110] on div "Quality Forms Blank Memo Pads $28.06 from Quality Forms Size : 3.5" x 8.5" 3.5"…" at bounding box center [580, 541] width 1161 height 1034
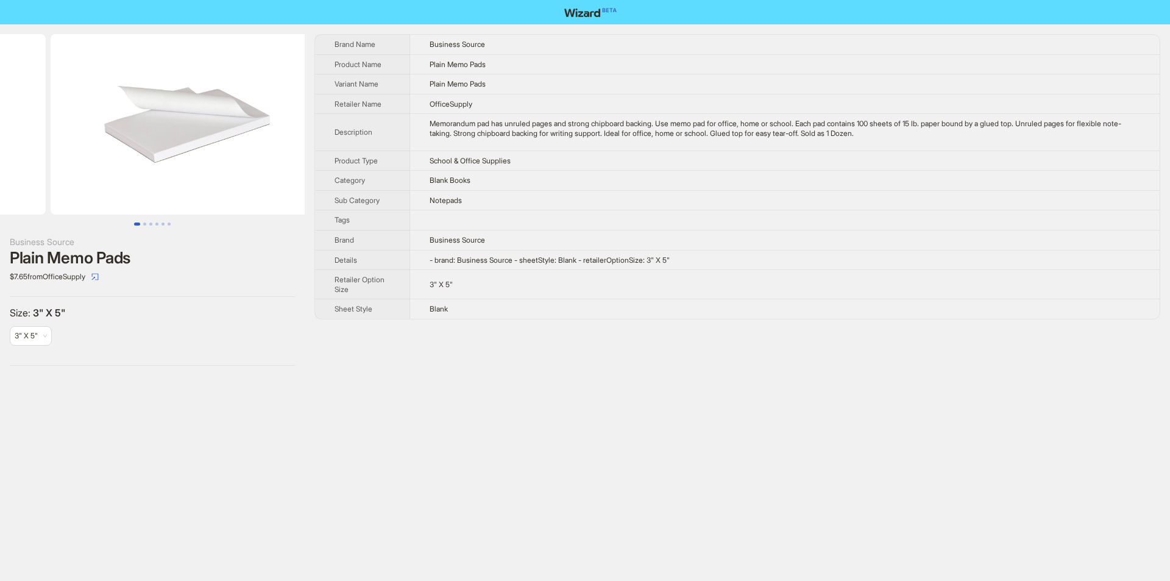
drag, startPoint x: 162, startPoint y: 176, endPoint x: 0, endPoint y: 176, distance: 162.1
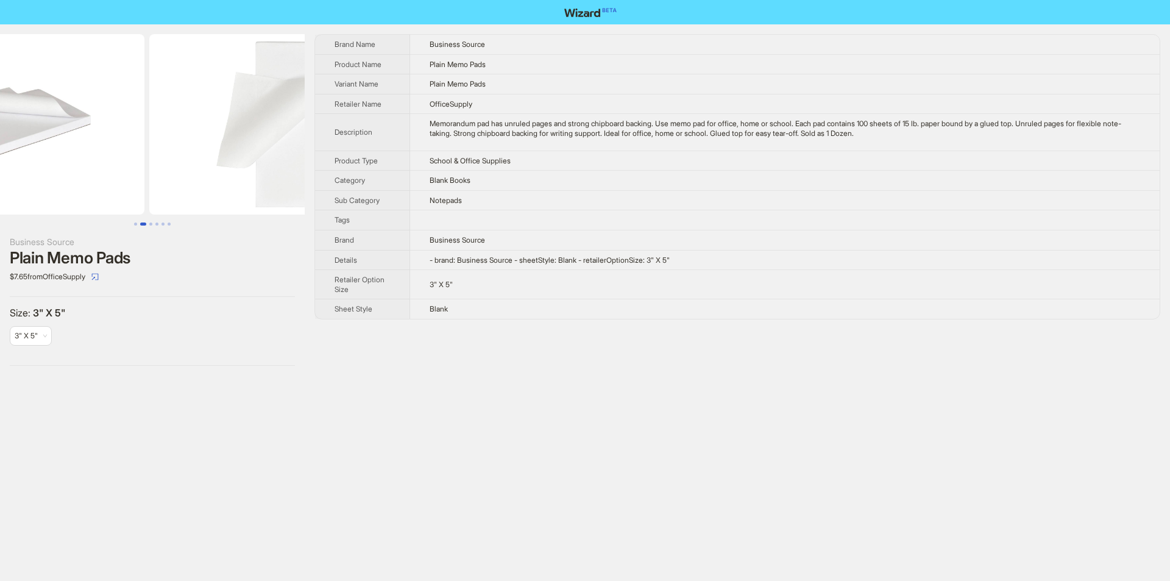
drag, startPoint x: 257, startPoint y: 157, endPoint x: 134, endPoint y: 155, distance: 123.1
click at [141, 157] on ul at bounding box center [152, 124] width 305 height 180
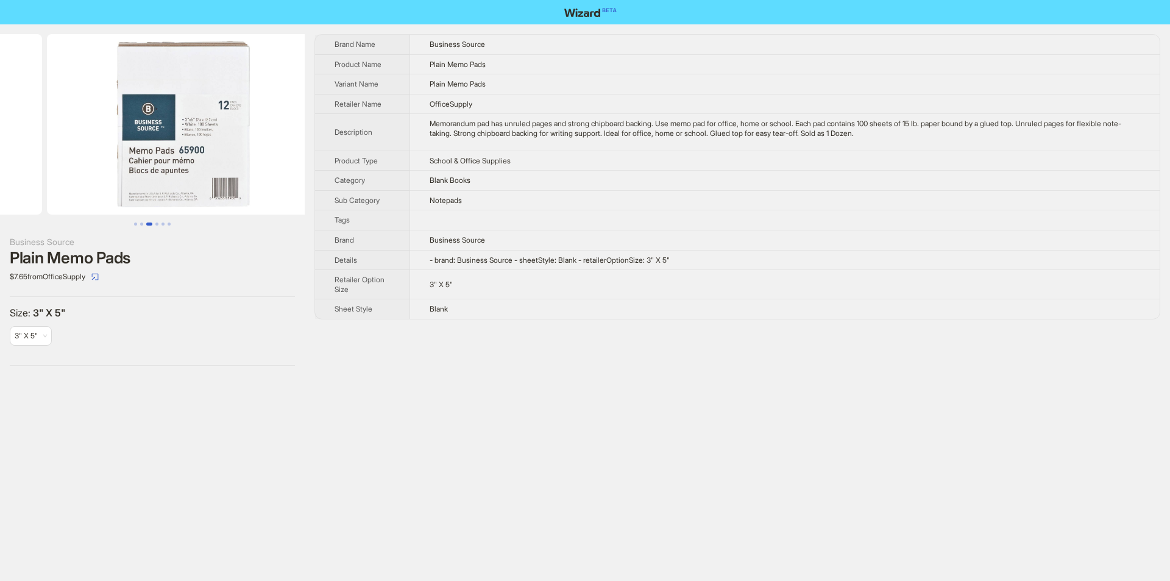
drag, startPoint x: 254, startPoint y: 149, endPoint x: 89, endPoint y: 149, distance: 165.2
click at [89, 149] on ul at bounding box center [152, 124] width 305 height 180
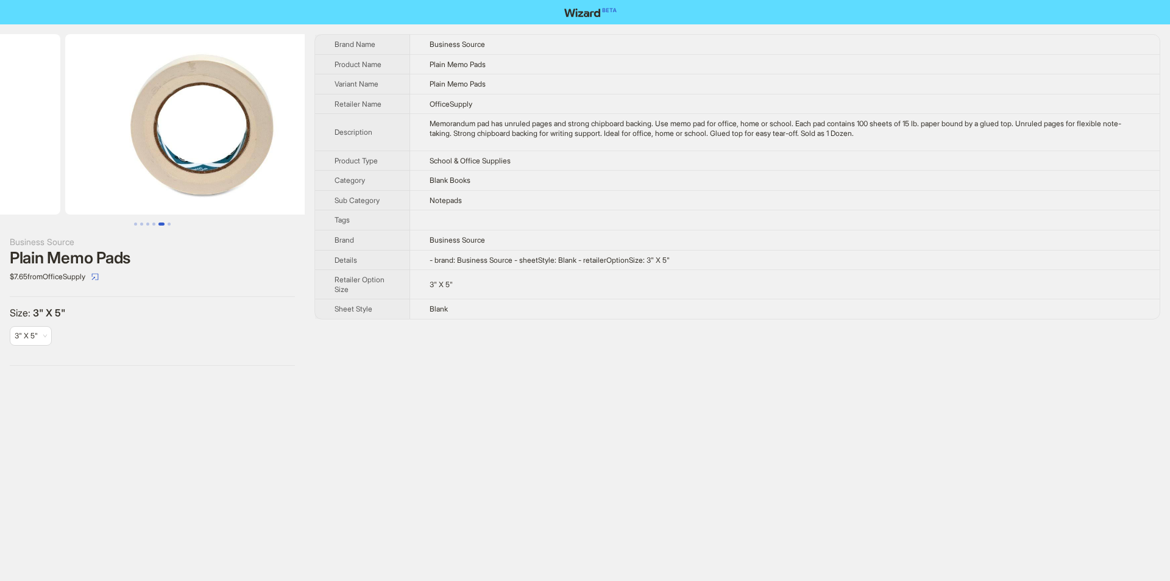
drag, startPoint x: 211, startPoint y: 144, endPoint x: 62, endPoint y: 146, distance: 149.9
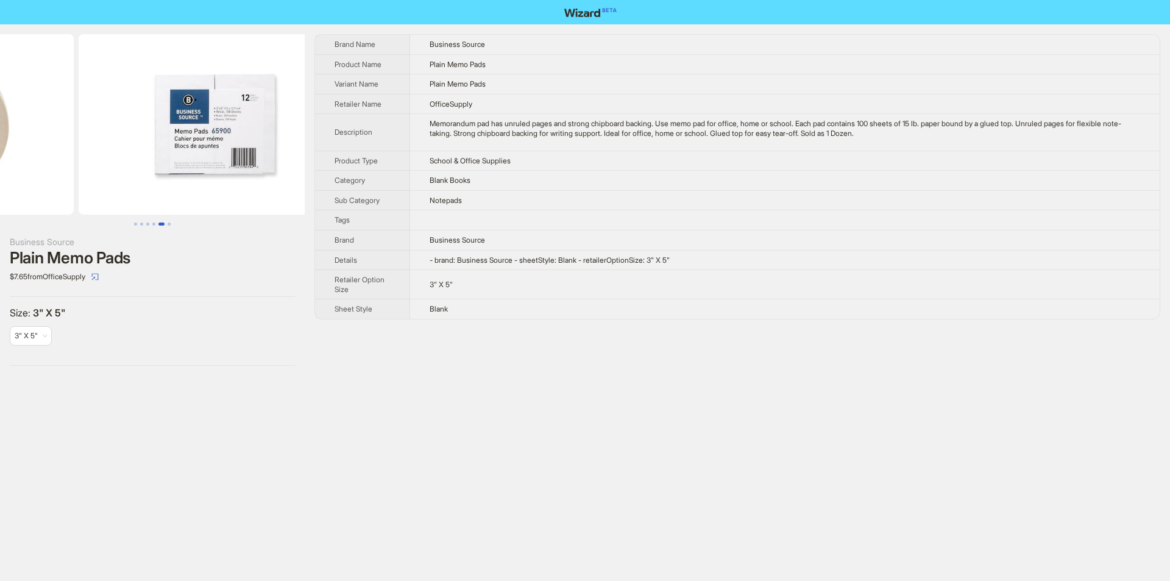
drag, startPoint x: 241, startPoint y: 151, endPoint x: 129, endPoint y: 153, distance: 112.2
click at [131, 153] on ul at bounding box center [152, 124] width 305 height 180
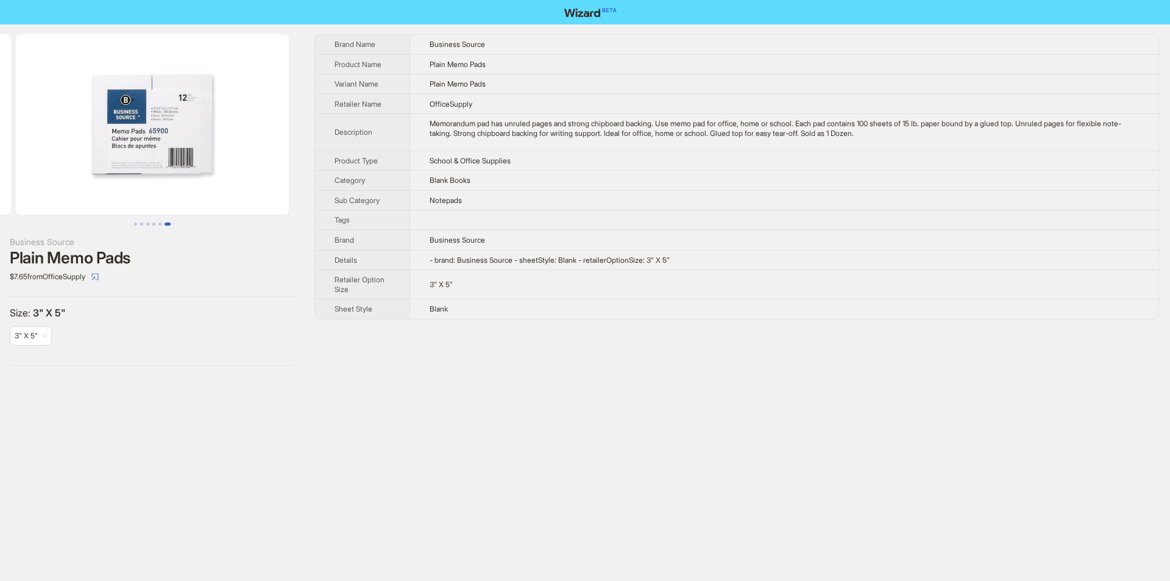
click at [502, 326] on div "Brand Name Business Source Product Name Plain Memo Pads Variant Name Plain Memo…" at bounding box center [737, 200] width 846 height 332
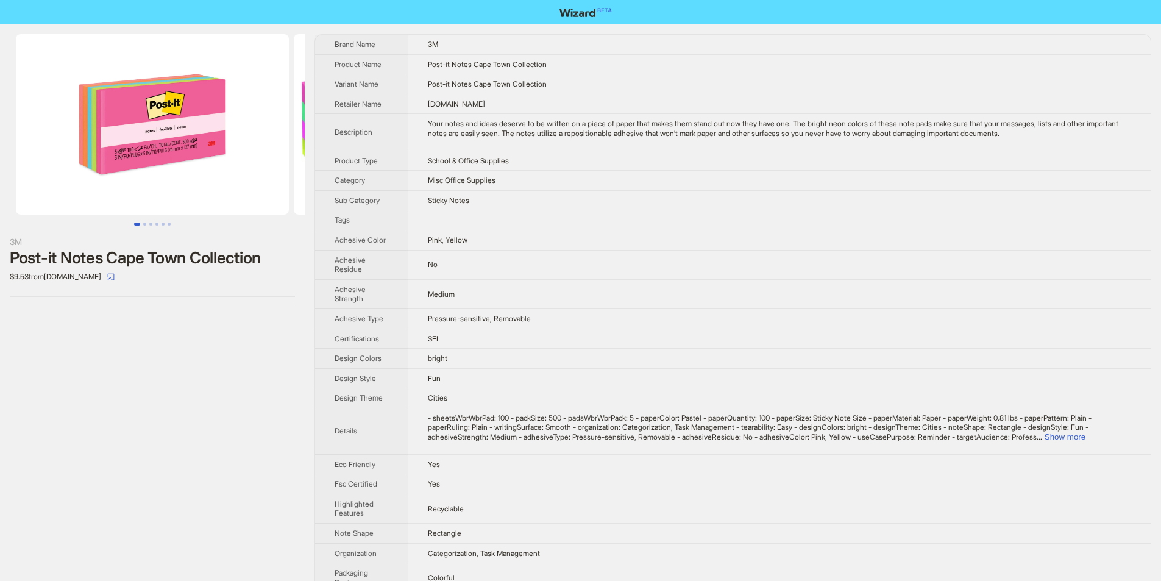
scroll to position [371, 0]
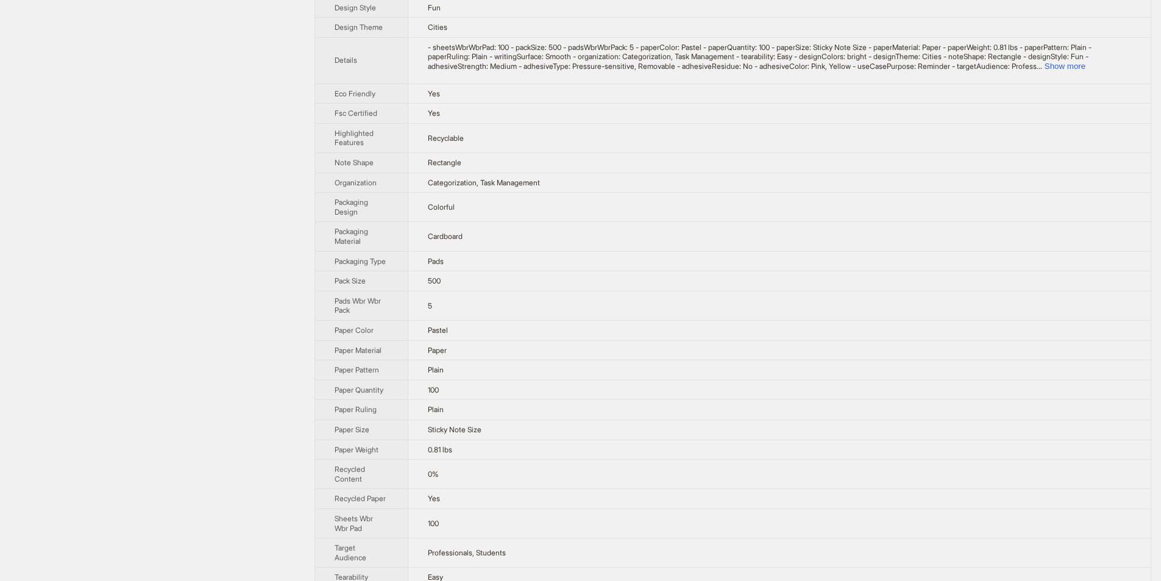
click at [526, 312] on td "5" at bounding box center [779, 305] width 743 height 29
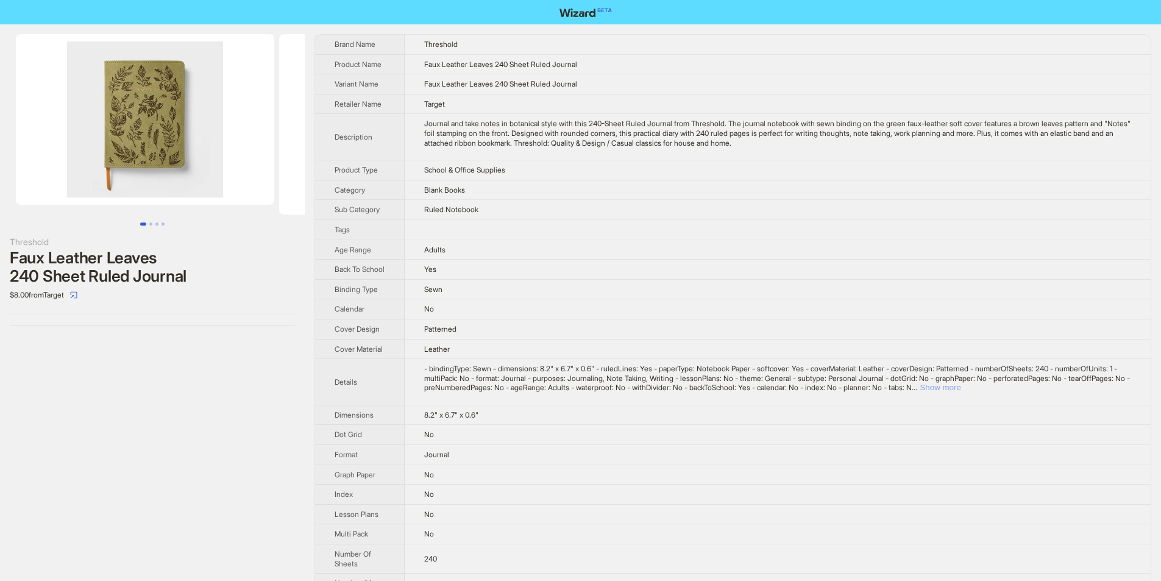
click at [960, 392] on button "Show more" at bounding box center [940, 387] width 41 height 9
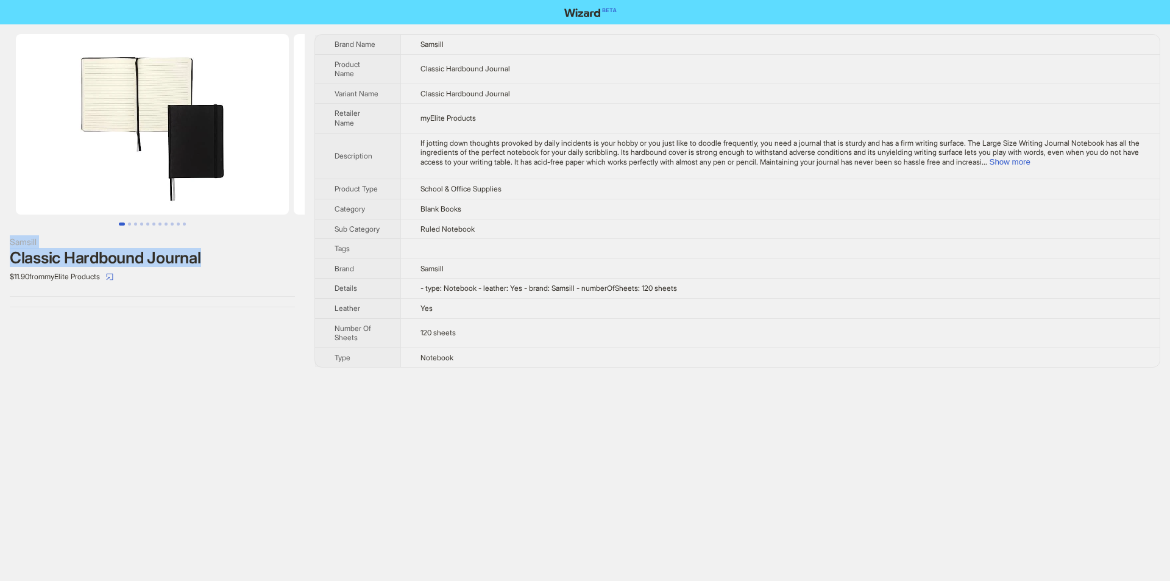
drag, startPoint x: 9, startPoint y: 236, endPoint x: 228, endPoint y: 261, distance: 220.8
click at [228, 261] on div "Samsill Classic Hardbound Journal $11.90 from myElite Products" at bounding box center [152, 170] width 305 height 293
copy div "Samsill Classic Hardbound Journal"
click at [235, 277] on div "$11.90 from myElite Products" at bounding box center [152, 277] width 285 height 20
click at [1031, 160] on button "Show more" at bounding box center [1010, 161] width 41 height 9
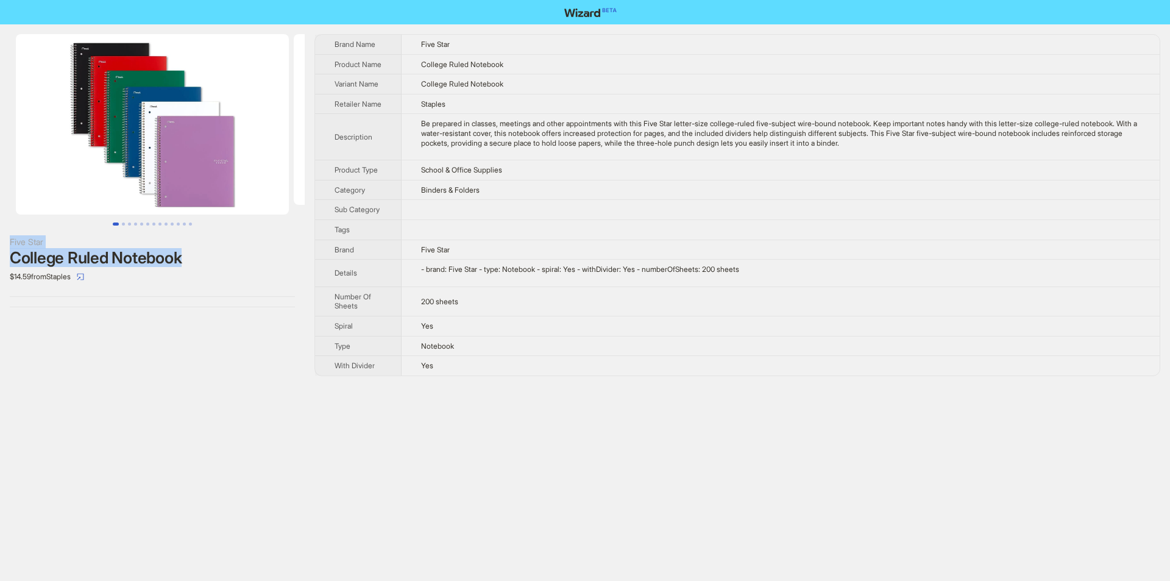
drag, startPoint x: 10, startPoint y: 239, endPoint x: 190, endPoint y: 252, distance: 180.9
click at [190, 252] on div "Five Star College Ruled Notebook $14.59 from Staples" at bounding box center [152, 260] width 285 height 51
copy div "Five Star College Ruled Notebook"
click at [261, 254] on div "College Ruled Notebook" at bounding box center [152, 258] width 285 height 18
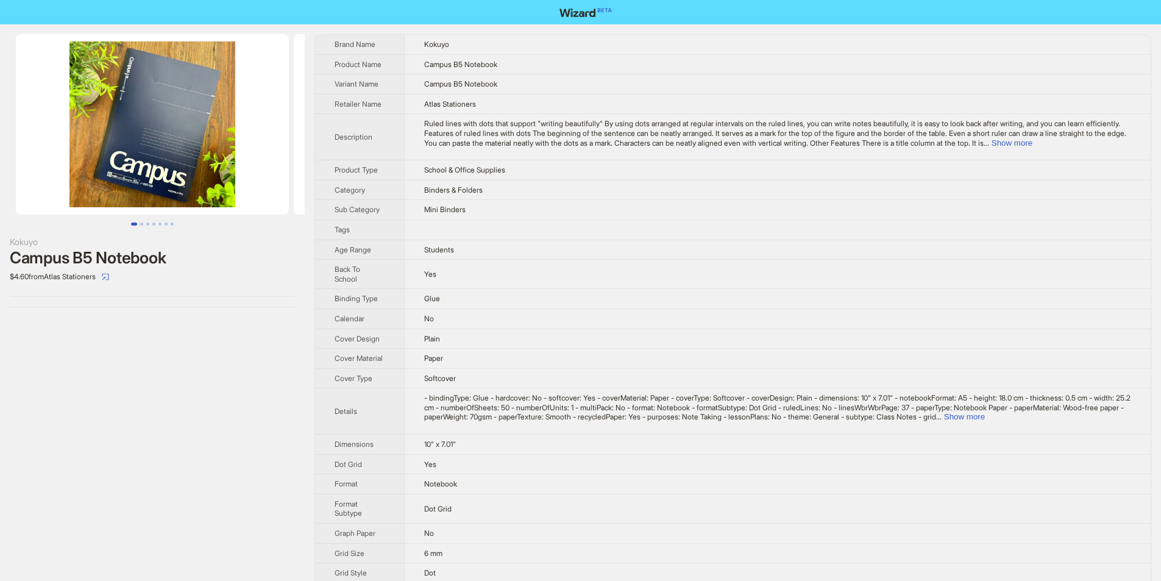
click at [387, 200] on th "Sub Category" at bounding box center [359, 210] width 89 height 20
click at [1032, 146] on button "Show more" at bounding box center [1012, 142] width 41 height 9
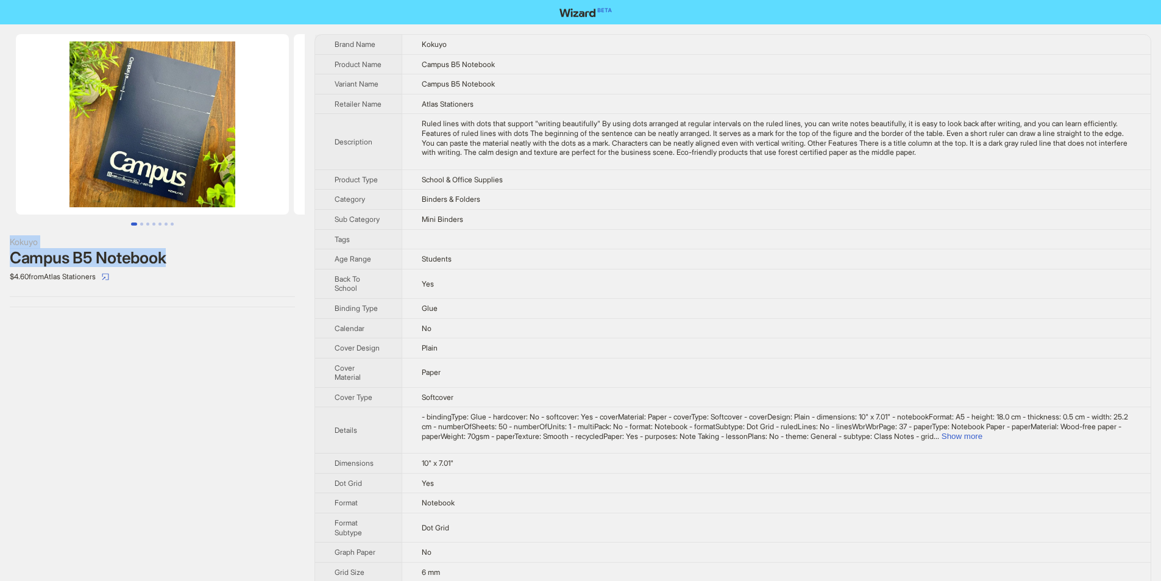
drag, startPoint x: 4, startPoint y: 242, endPoint x: 175, endPoint y: 263, distance: 172.5
click at [175, 263] on div "Kokuyo Campus B5 Notebook $4.60 from Atlas Stationers" at bounding box center [152, 170] width 305 height 293
copy div "Kokuyo Campus B5 Notebook"
click at [186, 277] on div "$4.60 from Atlas Stationers" at bounding box center [152, 277] width 285 height 20
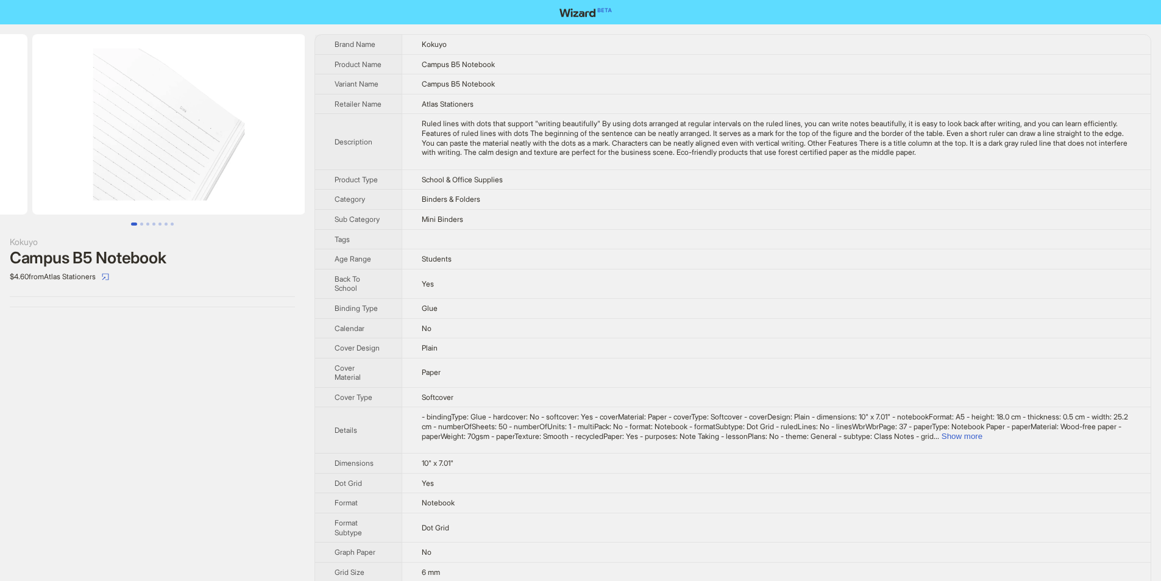
drag, startPoint x: 205, startPoint y: 36, endPoint x: 30, endPoint y: 49, distance: 175.4
click at [30, 49] on ul at bounding box center [152, 124] width 305 height 180
drag, startPoint x: 210, startPoint y: 99, endPoint x: 0, endPoint y: 102, distance: 210.3
click at [0, 102] on ul at bounding box center [152, 124] width 305 height 180
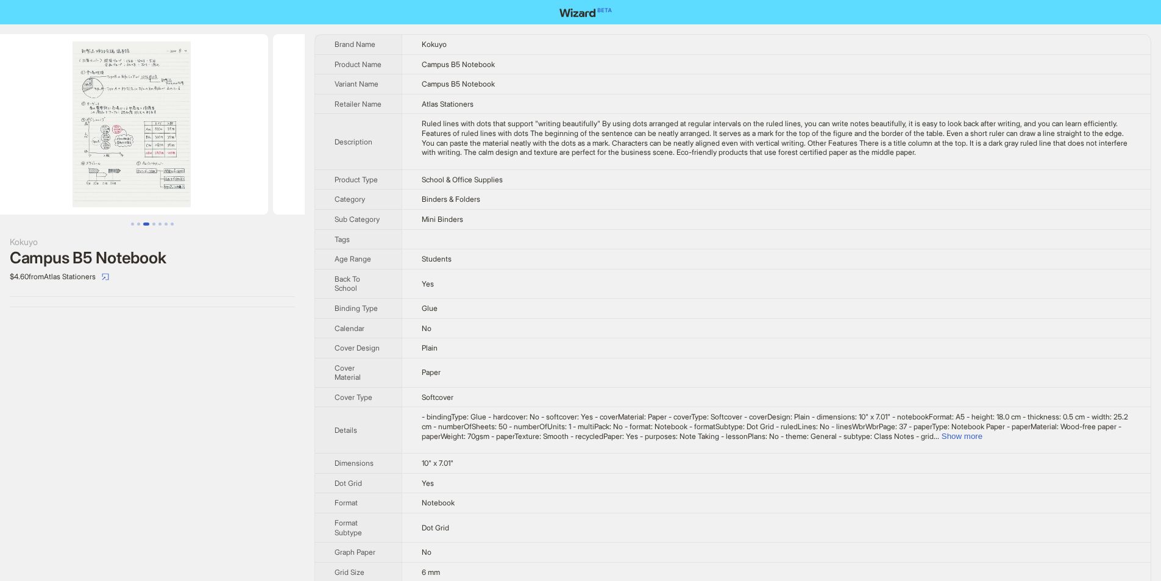
drag, startPoint x: 257, startPoint y: 109, endPoint x: 68, endPoint y: 115, distance: 189.0
click at [62, 116] on ul at bounding box center [152, 124] width 305 height 180
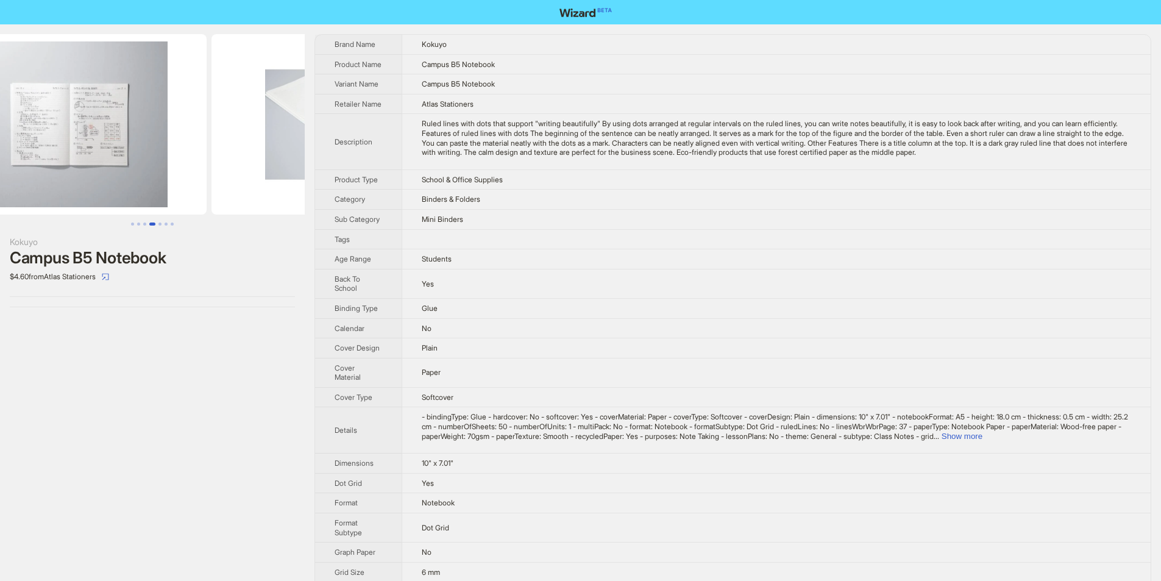
drag, startPoint x: 190, startPoint y: 133, endPoint x: 57, endPoint y: 128, distance: 133.0
click at [0, 133] on ul at bounding box center [152, 124] width 305 height 180
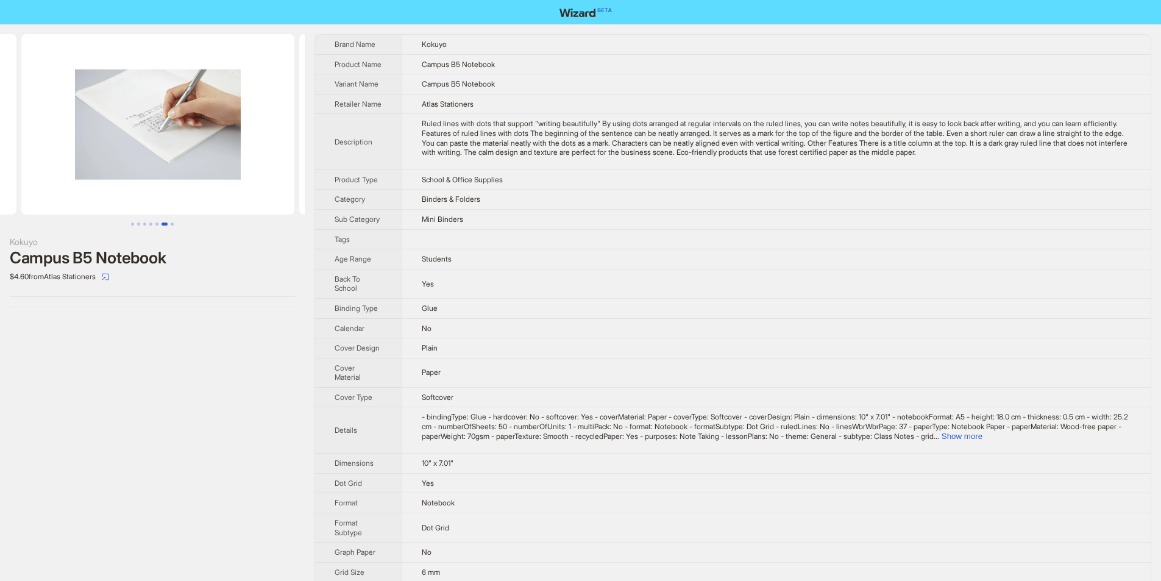
click at [39, 140] on ul at bounding box center [152, 124] width 305 height 180
click at [35, 153] on img at bounding box center [152, 124] width 273 height 180
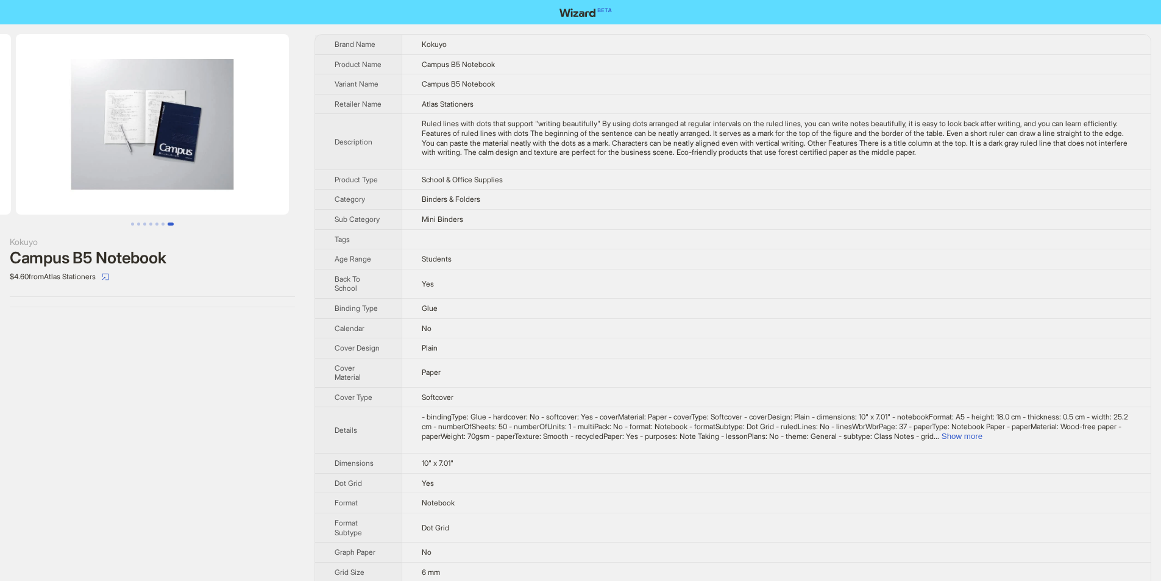
drag, startPoint x: 181, startPoint y: 152, endPoint x: 255, endPoint y: 13, distance: 157.6
click at [1, 160] on ul at bounding box center [152, 124] width 305 height 180
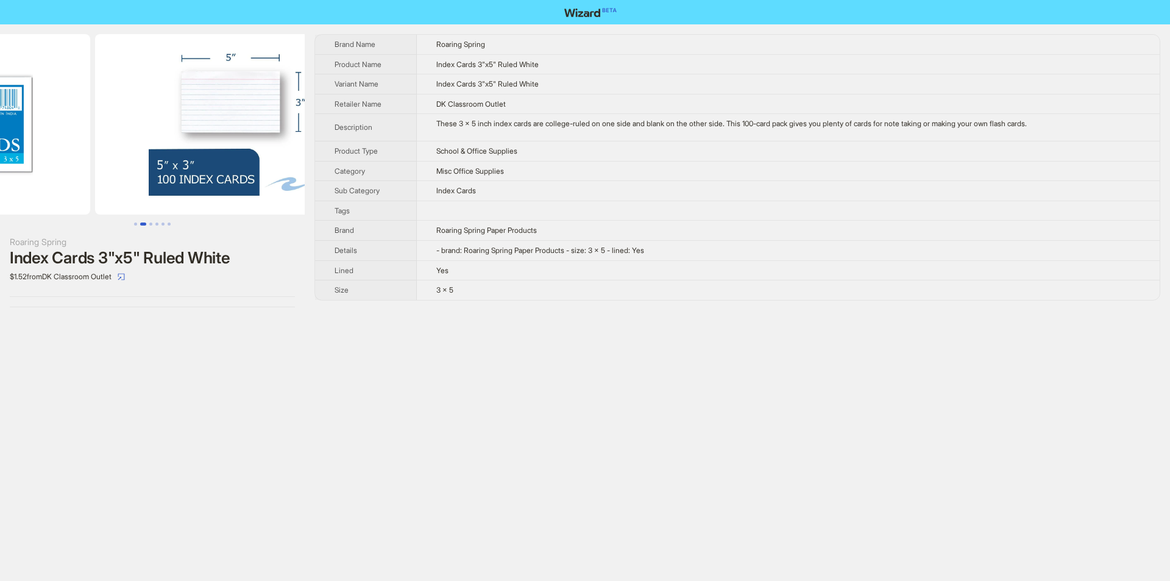
drag, startPoint x: 127, startPoint y: 174, endPoint x: 9, endPoint y: 186, distance: 118.9
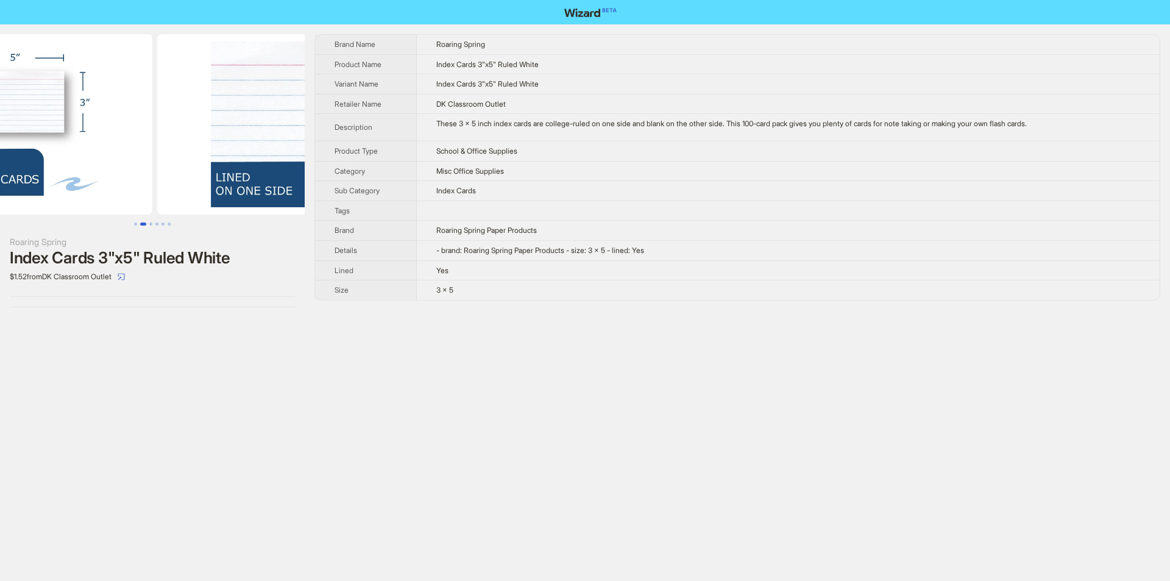
drag, startPoint x: 243, startPoint y: 158, endPoint x: 135, endPoint y: 158, distance: 107.9
click at [135, 158] on ul at bounding box center [152, 124] width 305 height 180
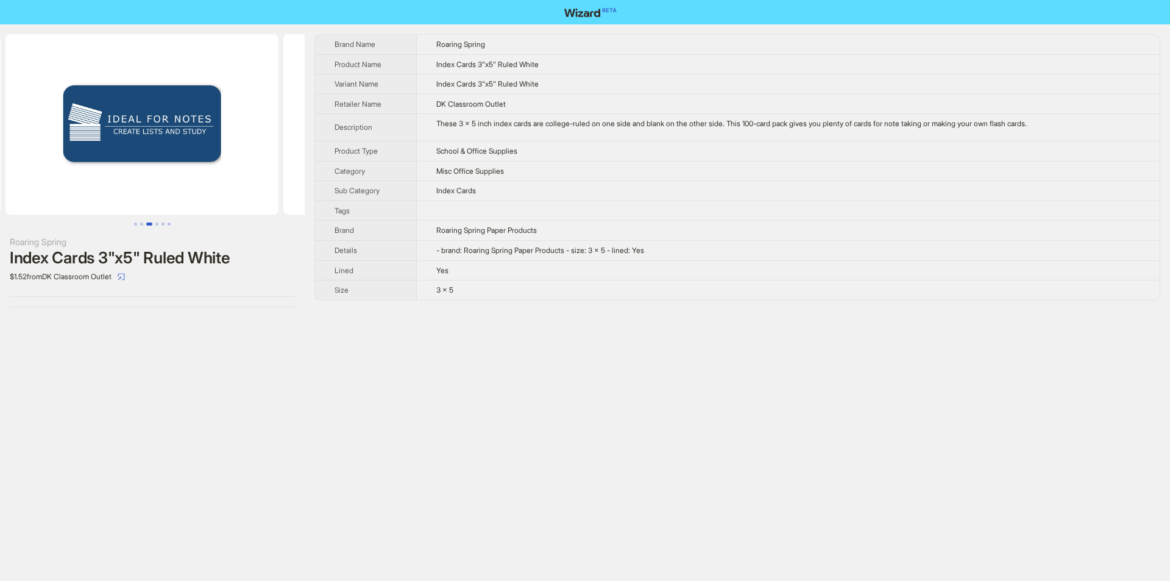
click at [31, 152] on ul at bounding box center [152, 124] width 305 height 180
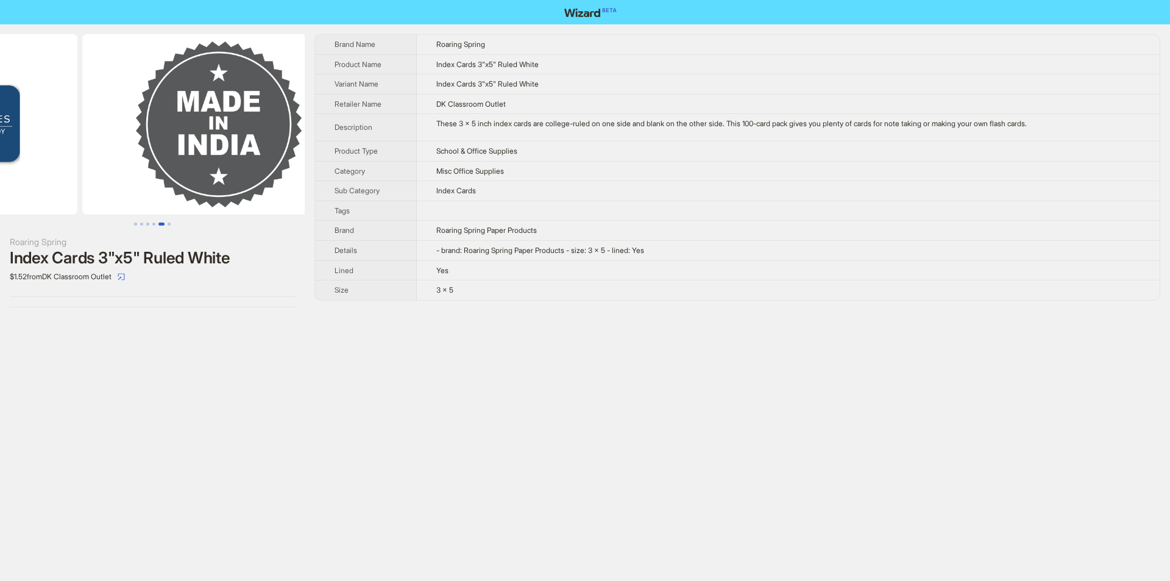
drag, startPoint x: 230, startPoint y: 146, endPoint x: 74, endPoint y: 158, distance: 155.9
click at [74, 158] on ul at bounding box center [152, 124] width 305 height 180
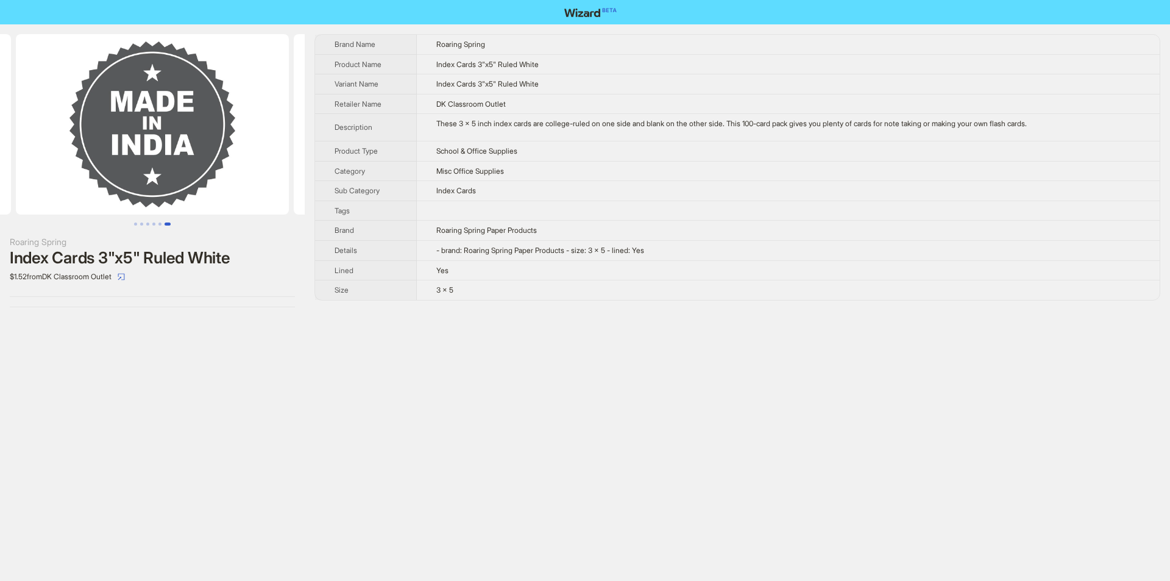
scroll to position [0, 1390]
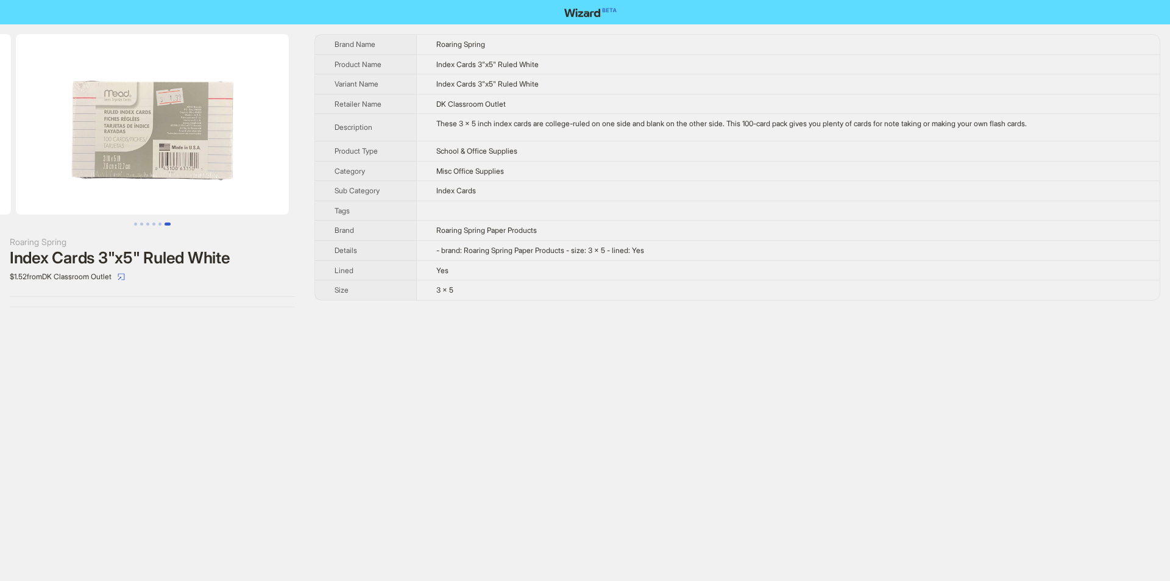
drag, startPoint x: 74, startPoint y: 154, endPoint x: 4, endPoint y: 154, distance: 70.1
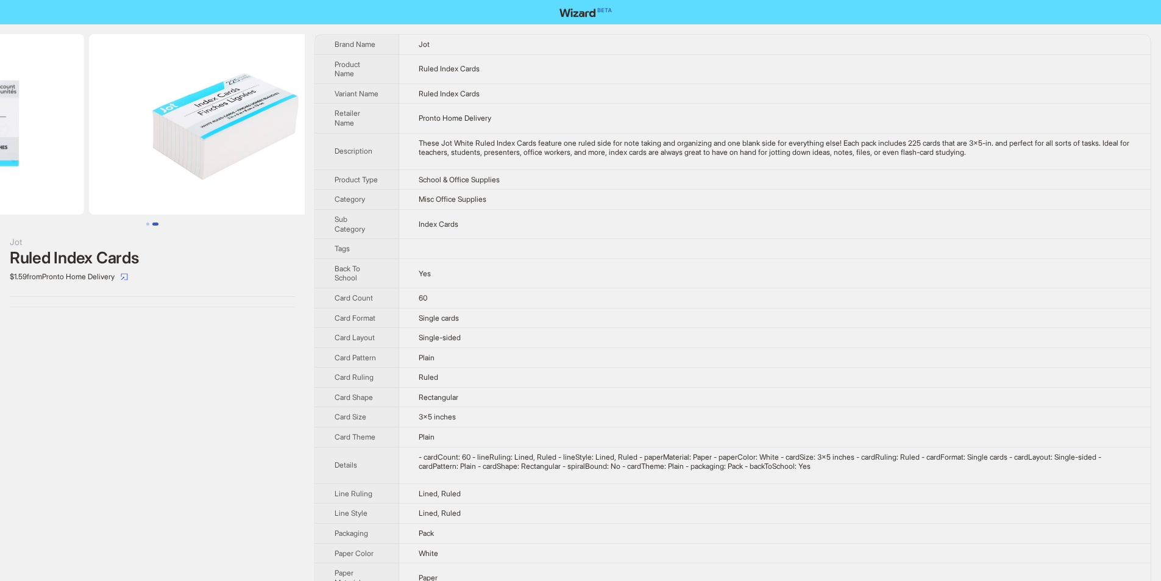
drag, startPoint x: 140, startPoint y: 154, endPoint x: 94, endPoint y: 160, distance: 46.7
click at [94, 160] on ul at bounding box center [152, 124] width 305 height 180
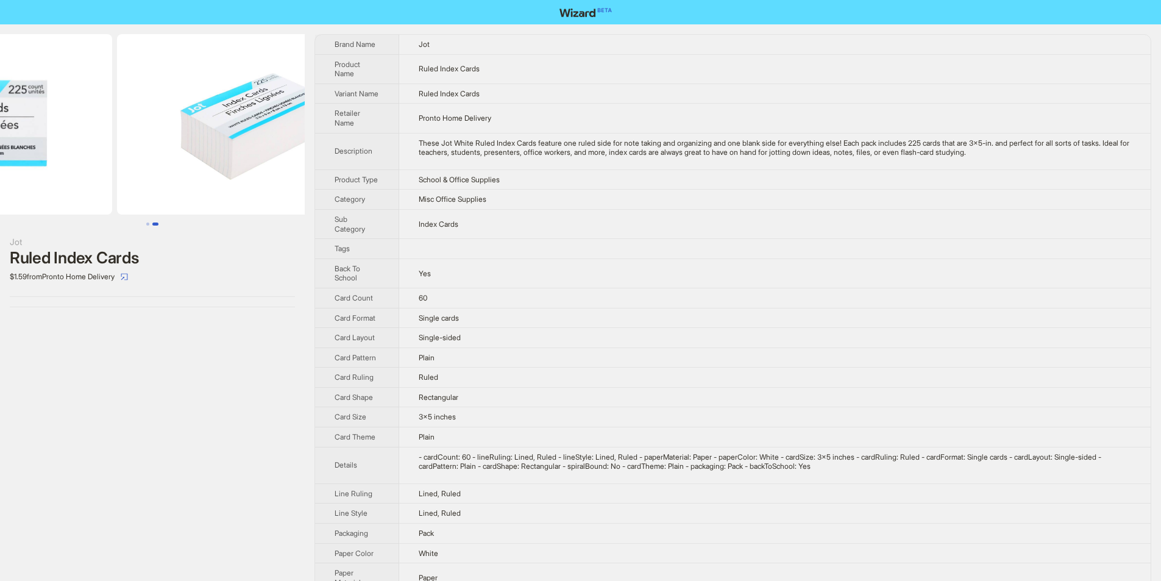
drag, startPoint x: 149, startPoint y: 147, endPoint x: 246, endPoint y: 151, distance: 96.4
click at [245, 151] on img at bounding box center [253, 124] width 273 height 180
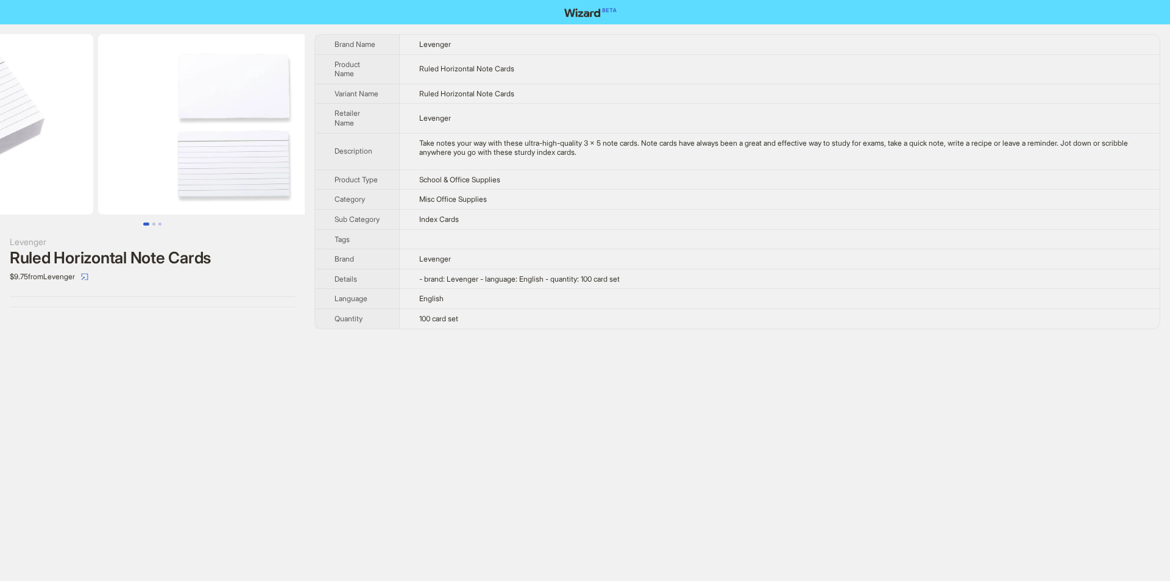
drag, startPoint x: 194, startPoint y: 184, endPoint x: 46, endPoint y: 202, distance: 149.8
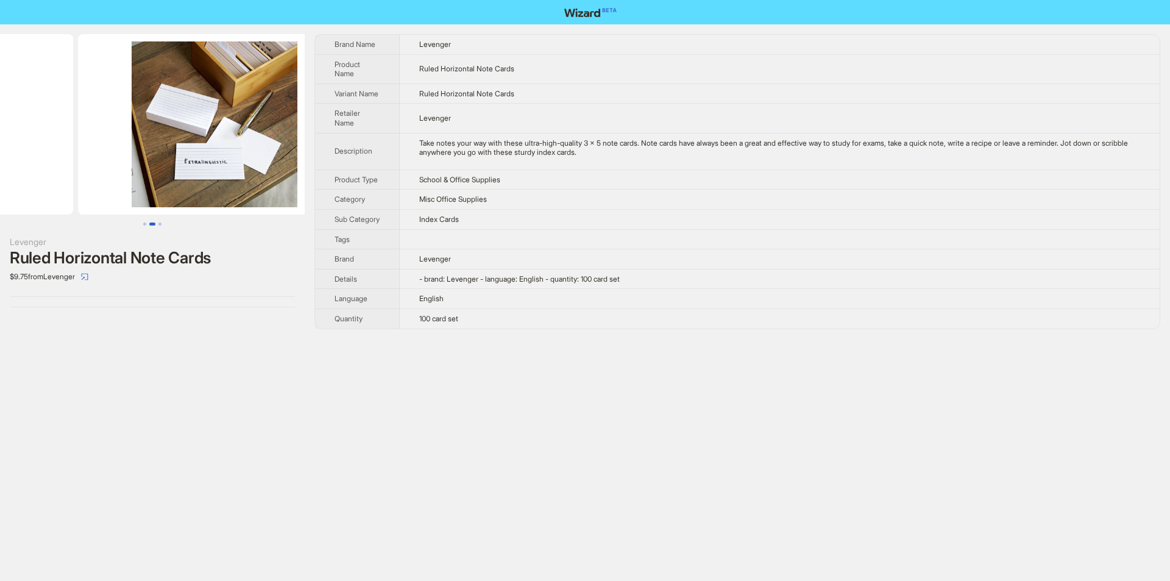
scroll to position [0, 556]
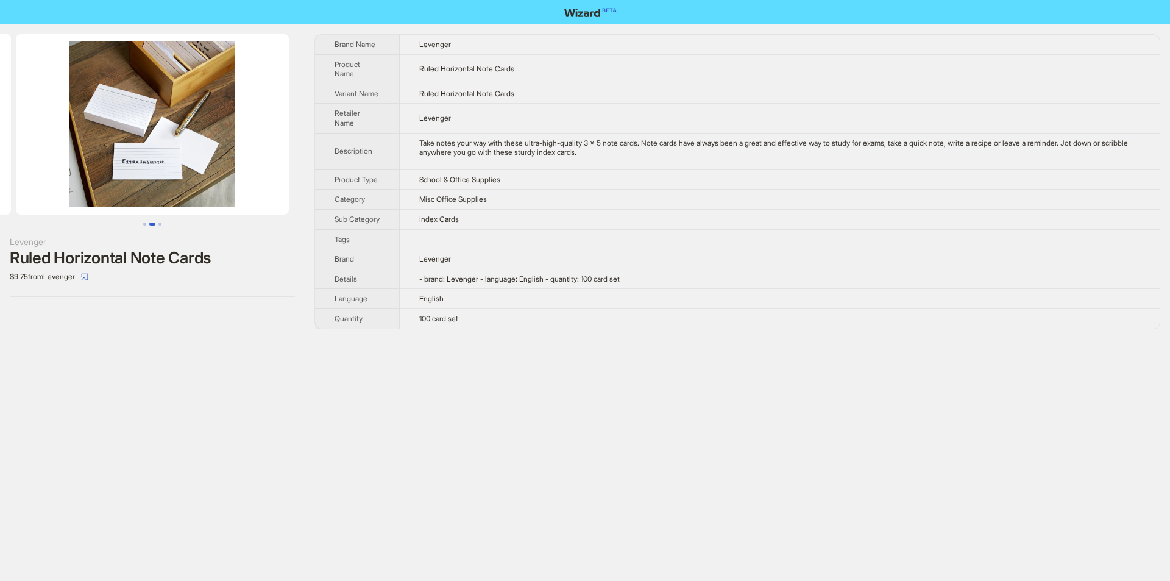
drag, startPoint x: 235, startPoint y: 190, endPoint x: 26, endPoint y: 201, distance: 209.3
click at [26, 201] on ul at bounding box center [152, 124] width 305 height 180
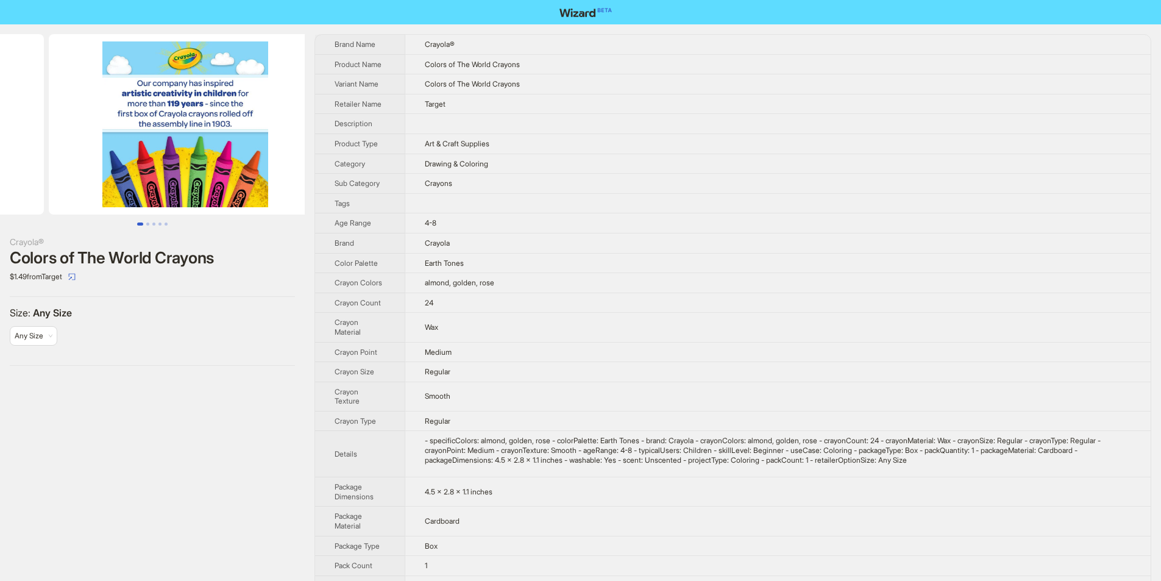
drag, startPoint x: 198, startPoint y: 182, endPoint x: 34, endPoint y: 189, distance: 164.1
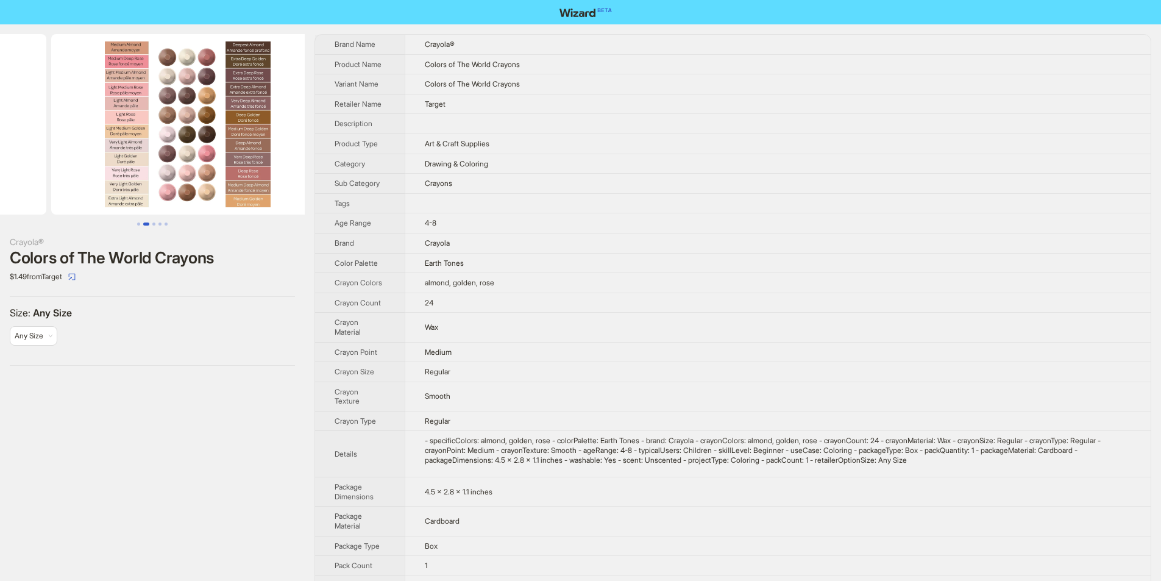
drag, startPoint x: 171, startPoint y: 167, endPoint x: 69, endPoint y: 176, distance: 102.1
click at [69, 176] on ul at bounding box center [152, 124] width 305 height 180
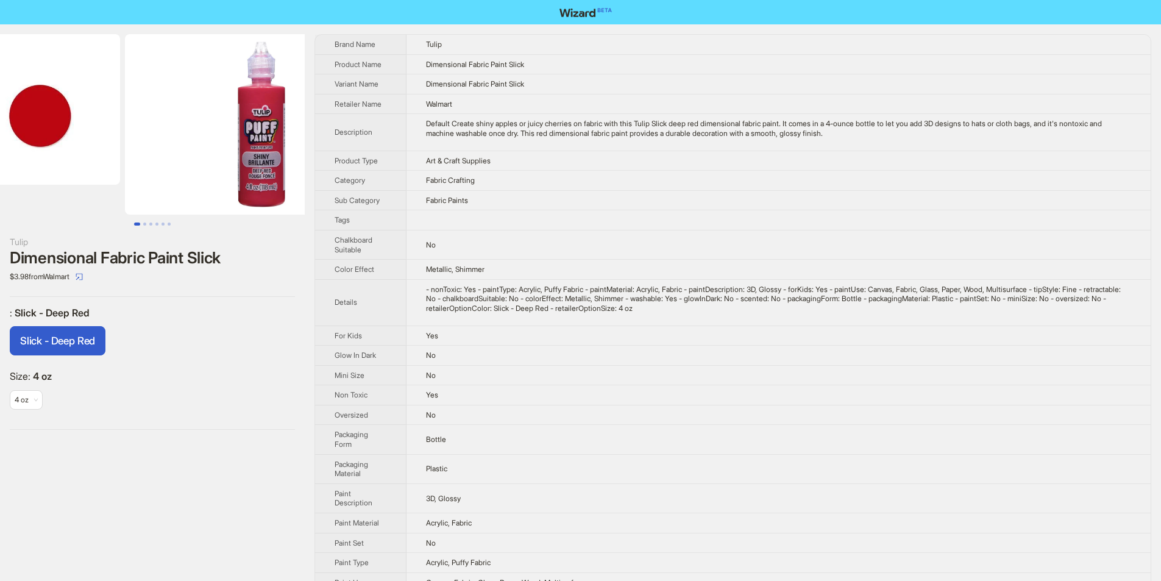
drag, startPoint x: 164, startPoint y: 127, endPoint x: 88, endPoint y: 135, distance: 76.6
click at [93, 135] on img at bounding box center [6, 109] width 228 height 151
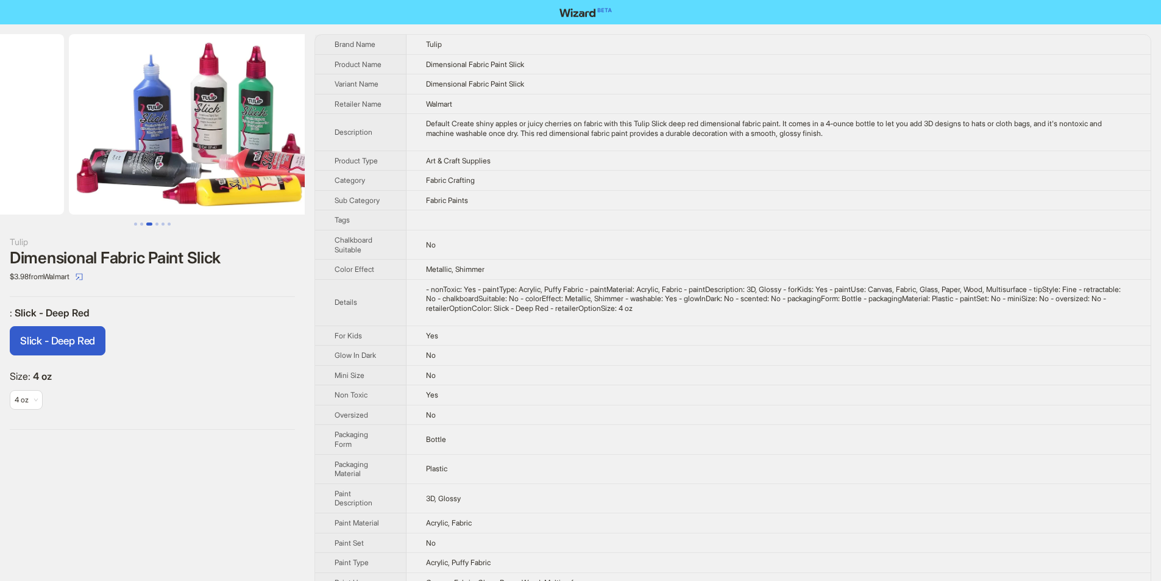
drag, startPoint x: 244, startPoint y: 133, endPoint x: 94, endPoint y: 149, distance: 150.8
click at [94, 149] on ul at bounding box center [152, 124] width 305 height 180
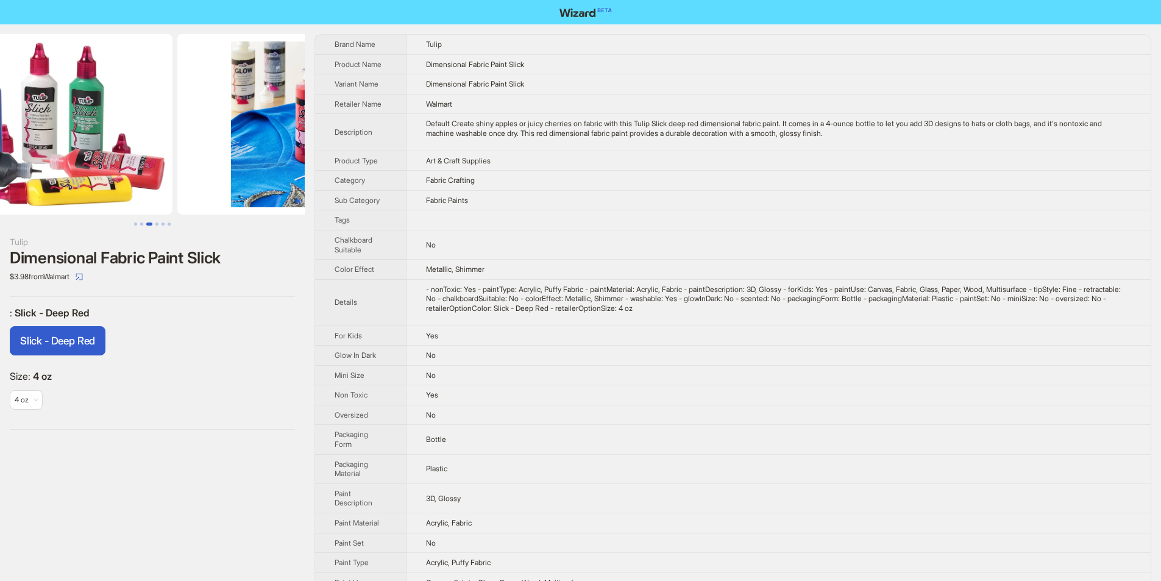
drag, startPoint x: 193, startPoint y: 138, endPoint x: 96, endPoint y: 148, distance: 97.5
click at [96, 147] on img at bounding box center [35, 124] width 273 height 180
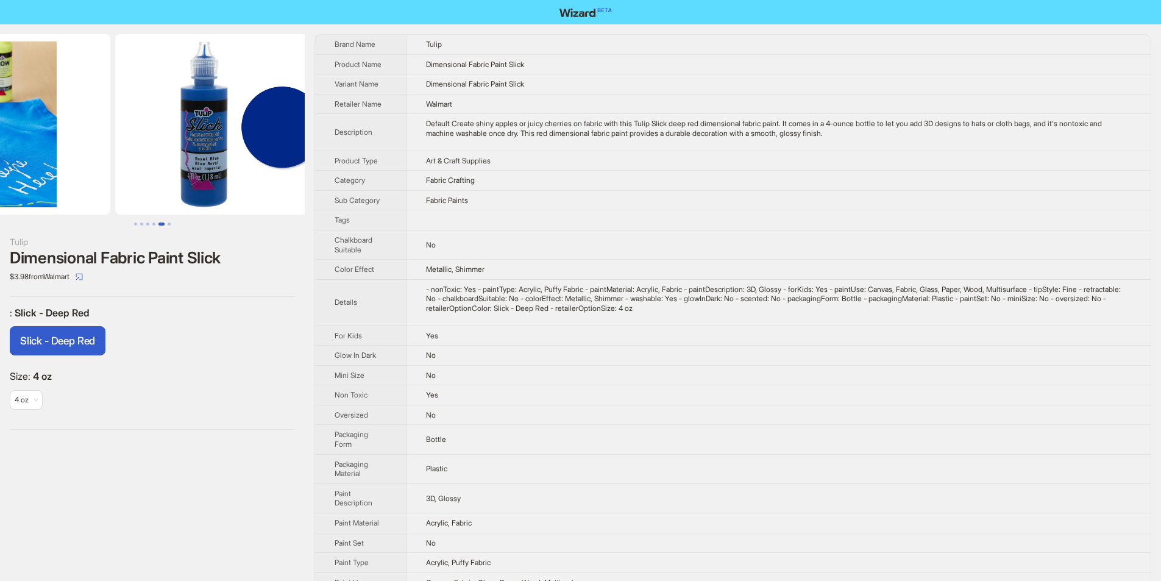
drag, startPoint x: 229, startPoint y: 140, endPoint x: 110, endPoint y: 146, distance: 119.0
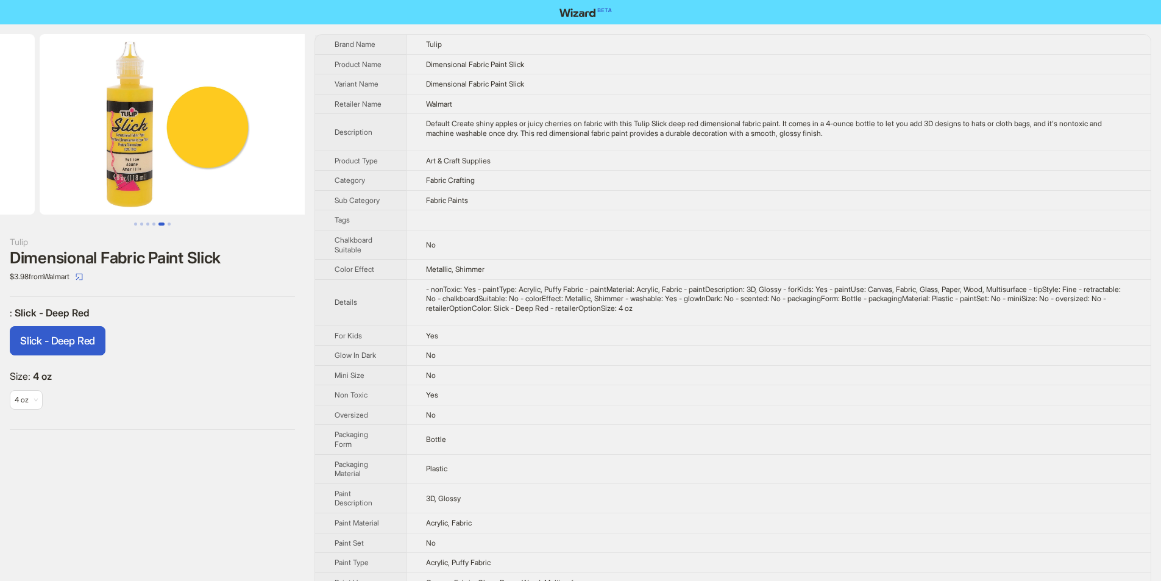
drag, startPoint x: 154, startPoint y: 151, endPoint x: 76, endPoint y: 152, distance: 77.4
click at [74, 152] on ul at bounding box center [152, 124] width 305 height 180
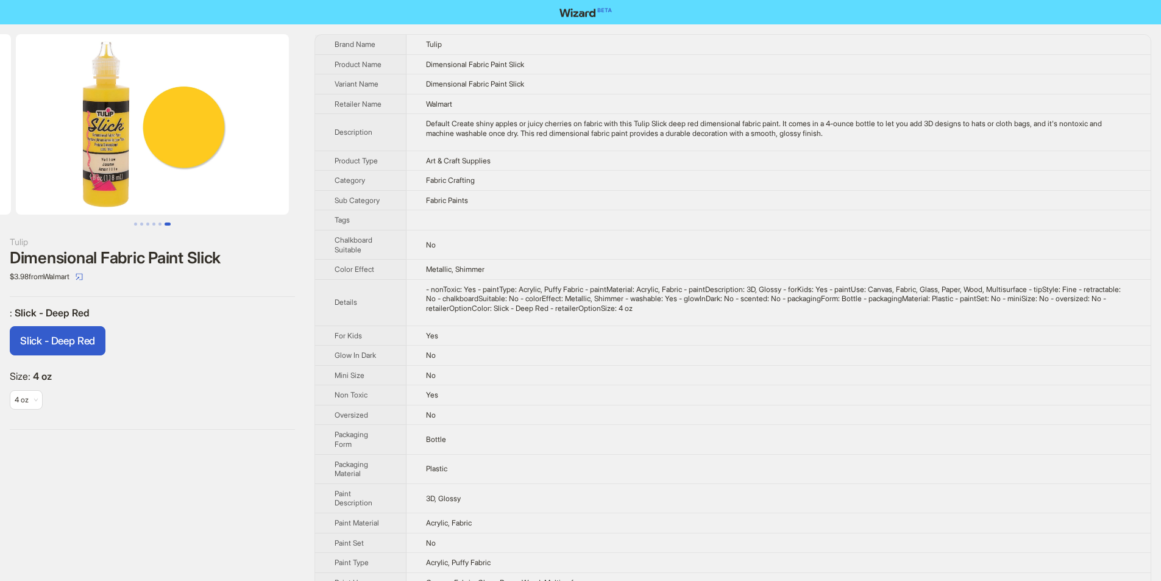
drag, startPoint x: 241, startPoint y: 161, endPoint x: 32, endPoint y: 166, distance: 209.1
click at [32, 166] on img at bounding box center [152, 124] width 273 height 180
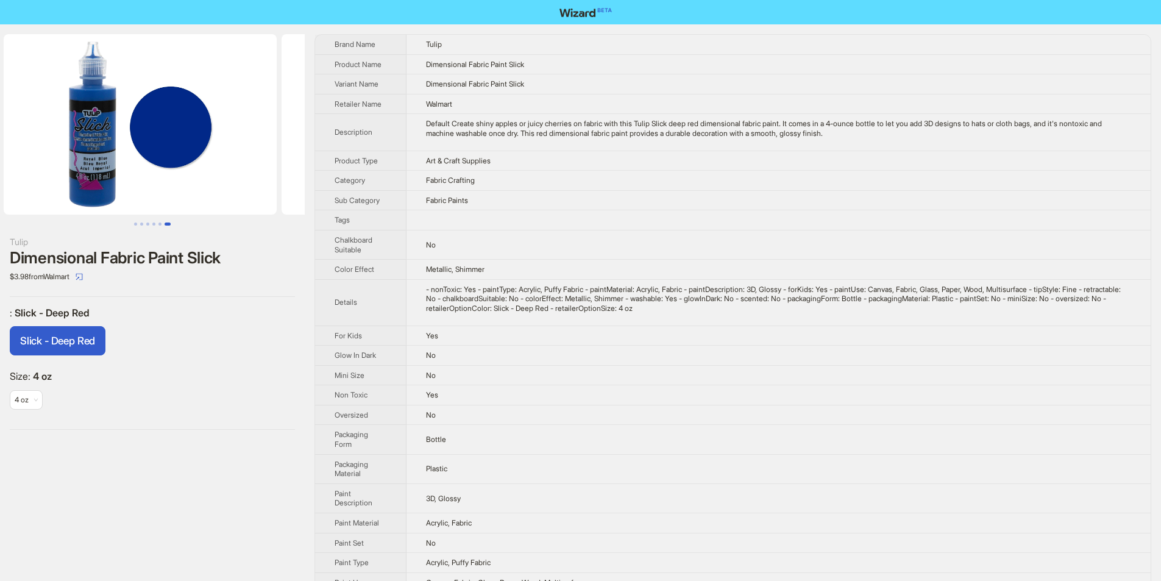
drag, startPoint x: 74, startPoint y: 155, endPoint x: 280, endPoint y: 152, distance: 205.4
click at [276, 152] on ul at bounding box center [152, 124] width 305 height 180
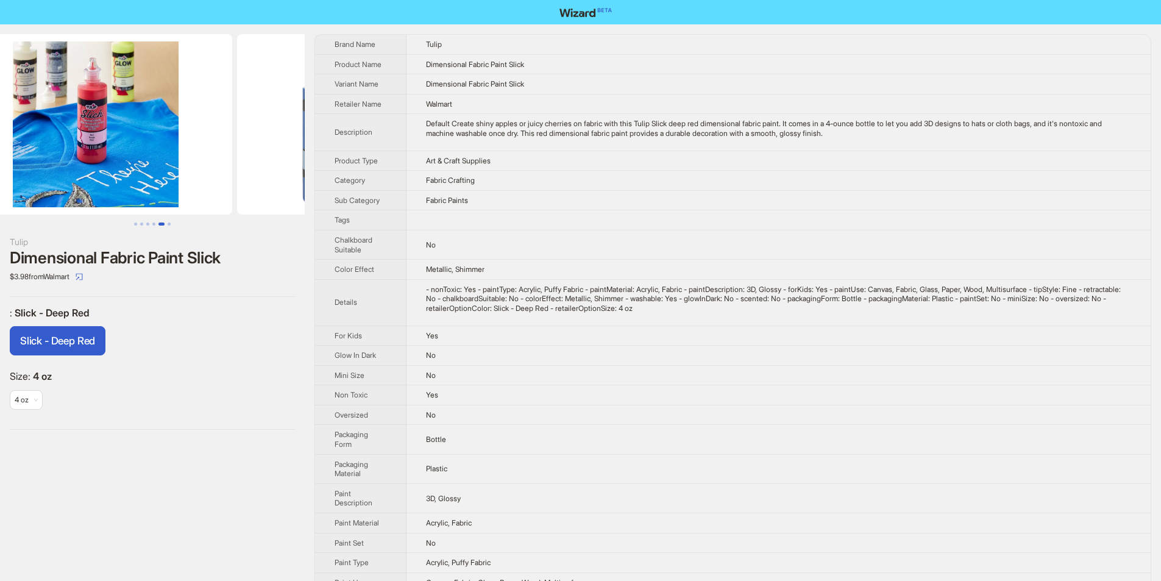
drag, startPoint x: 163, startPoint y: 152, endPoint x: 314, endPoint y: 147, distance: 151.9
click at [314, 147] on div "Tulip Dimensional Fabric Paint Slick $3.98 from Walmart : Slick - Deep Red Slic…" at bounding box center [580, 382] width 1161 height 716
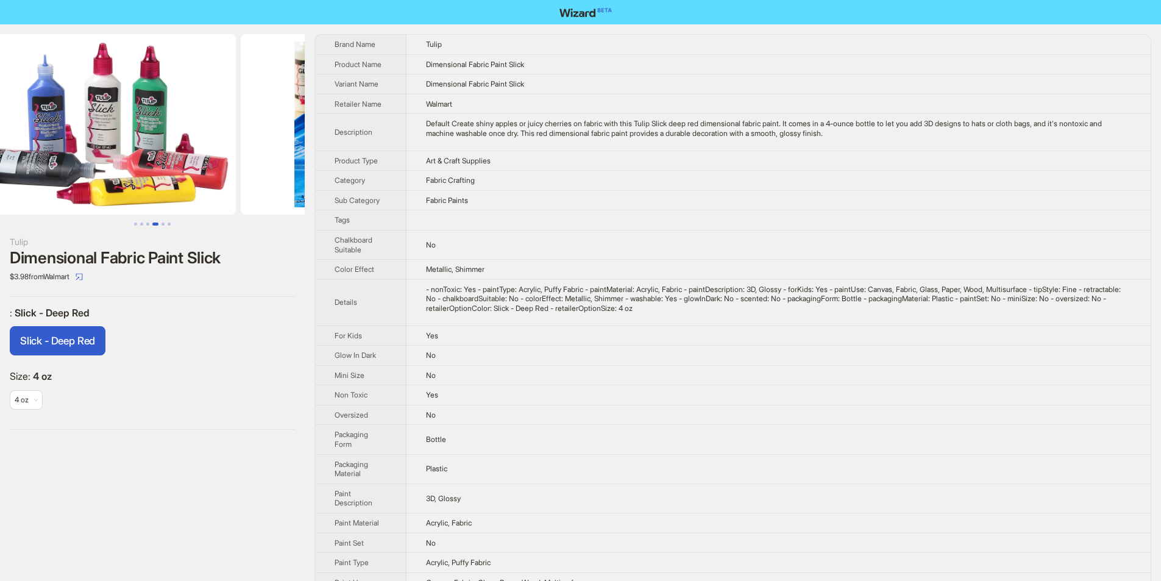
drag, startPoint x: 140, startPoint y: 146, endPoint x: 292, endPoint y: 149, distance: 151.8
click at [292, 149] on img at bounding box center [377, 124] width 273 height 180
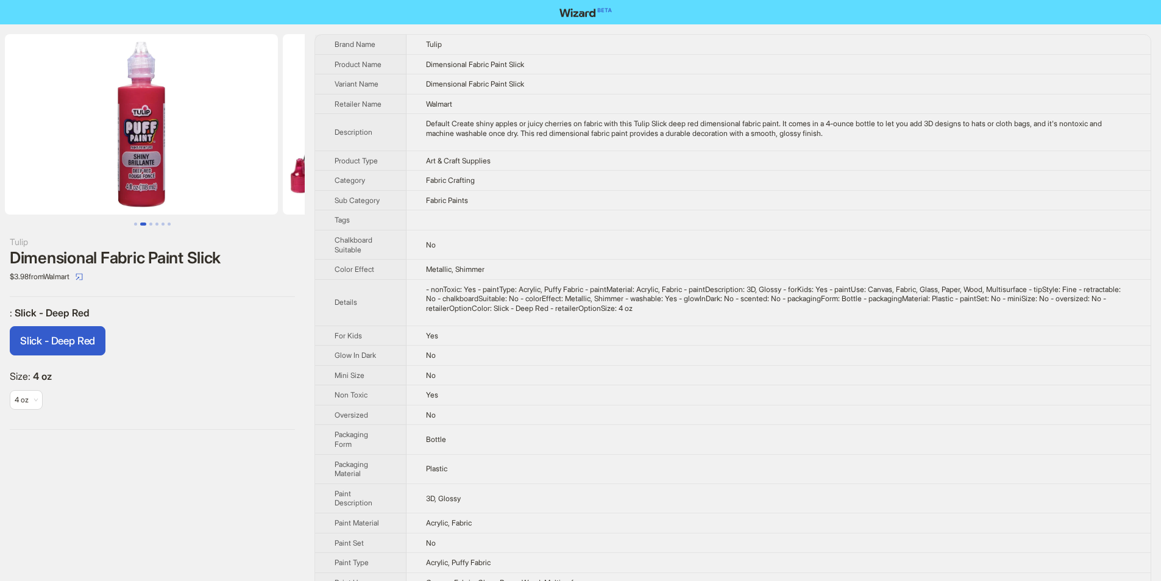
drag, startPoint x: 139, startPoint y: 154, endPoint x: 317, endPoint y: 154, distance: 178.0
click at [317, 154] on div "Tulip Dimensional Fabric Paint Slick $3.98 from Walmart : Slick - Deep Red Slic…" at bounding box center [580, 382] width 1161 height 716
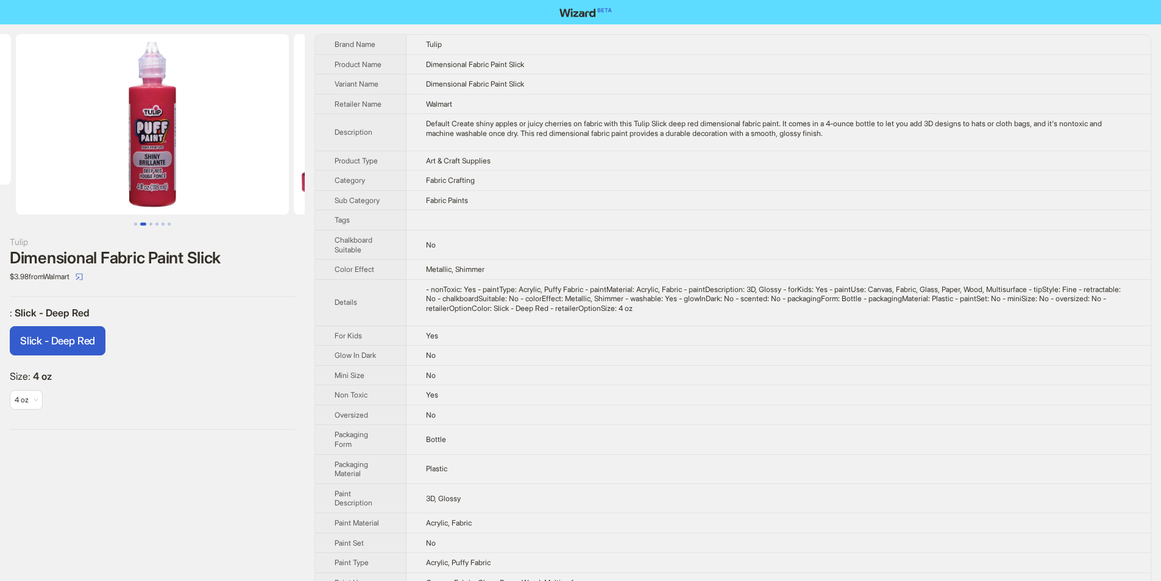
click at [1043, 157] on td "Art & Craft Supplies" at bounding box center [779, 161] width 744 height 20
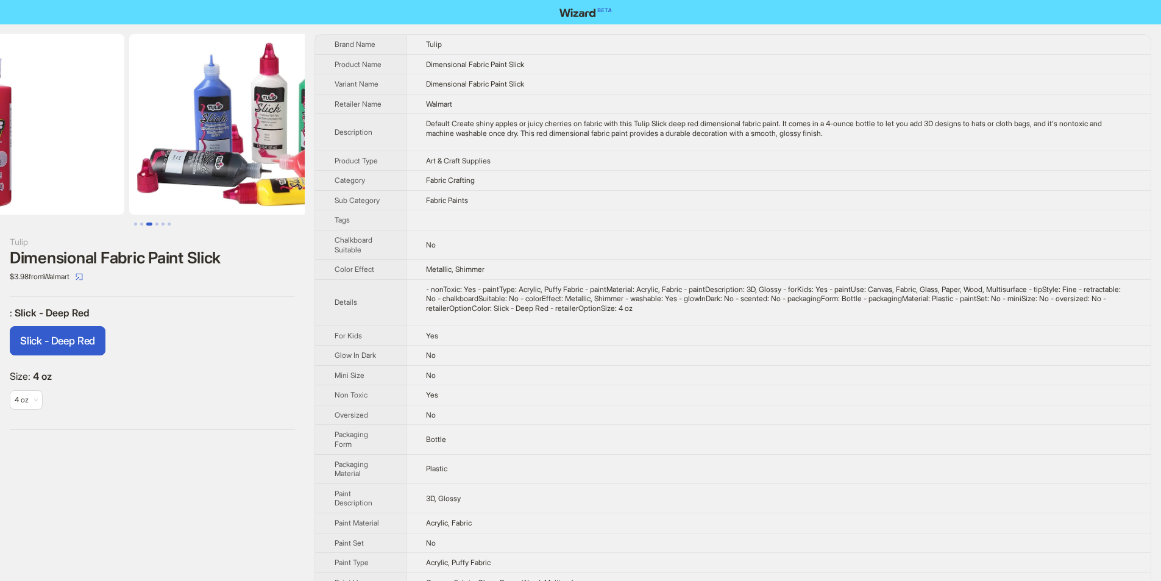
drag, startPoint x: 199, startPoint y: 184, endPoint x: 53, endPoint y: 176, distance: 146.5
click at [77, 183] on ul at bounding box center [152, 124] width 305 height 180
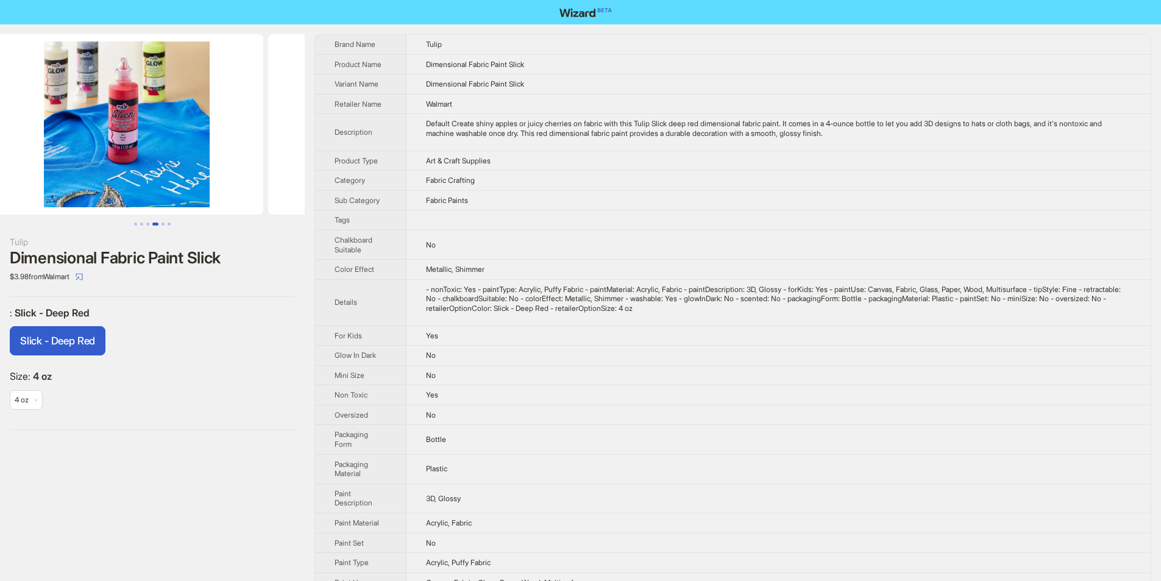
drag, startPoint x: 204, startPoint y: 164, endPoint x: 1, endPoint y: 169, distance: 202.4
click at [1, 169] on ul at bounding box center [152, 124] width 305 height 180
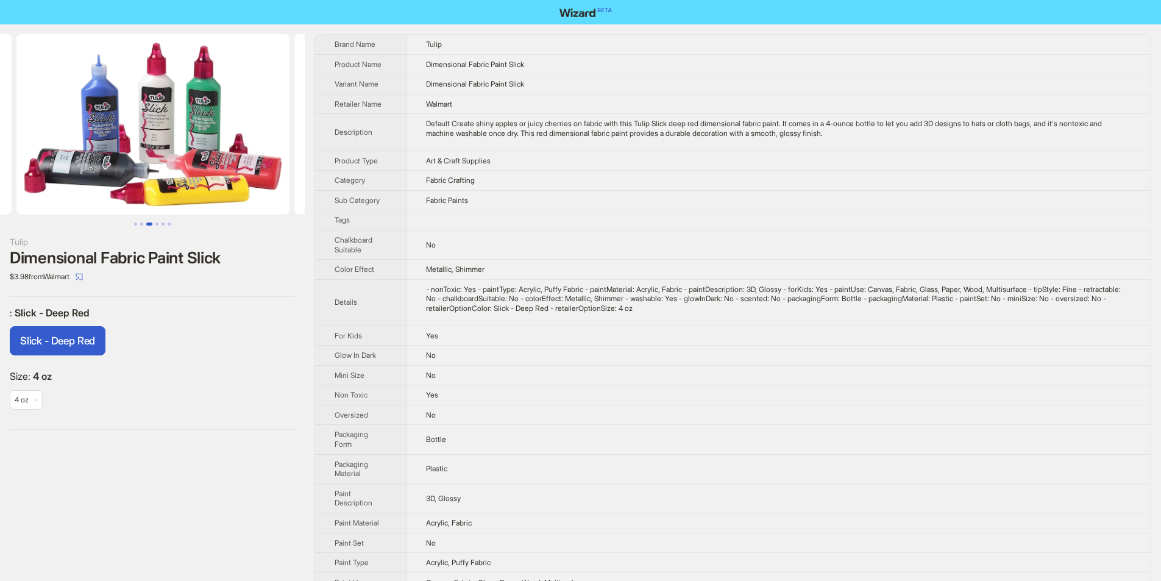
drag, startPoint x: 29, startPoint y: 163, endPoint x: 257, endPoint y: 160, distance: 228.6
click at [258, 162] on ul at bounding box center [152, 124] width 305 height 180
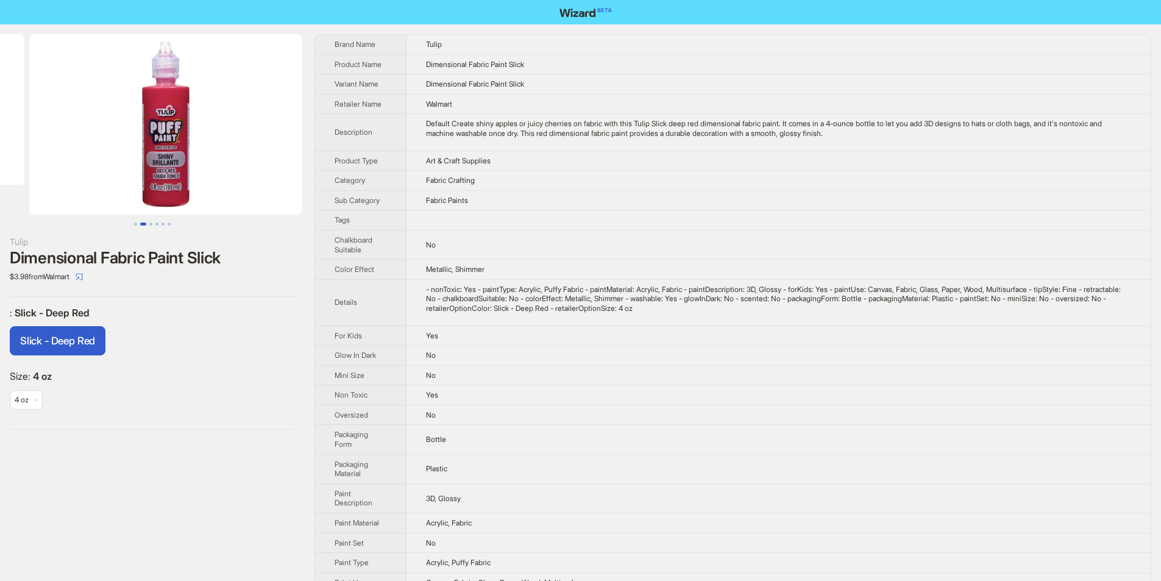
drag, startPoint x: 83, startPoint y: 162, endPoint x: 289, endPoint y: 162, distance: 206.6
click at [285, 162] on ul at bounding box center [152, 124] width 305 height 180
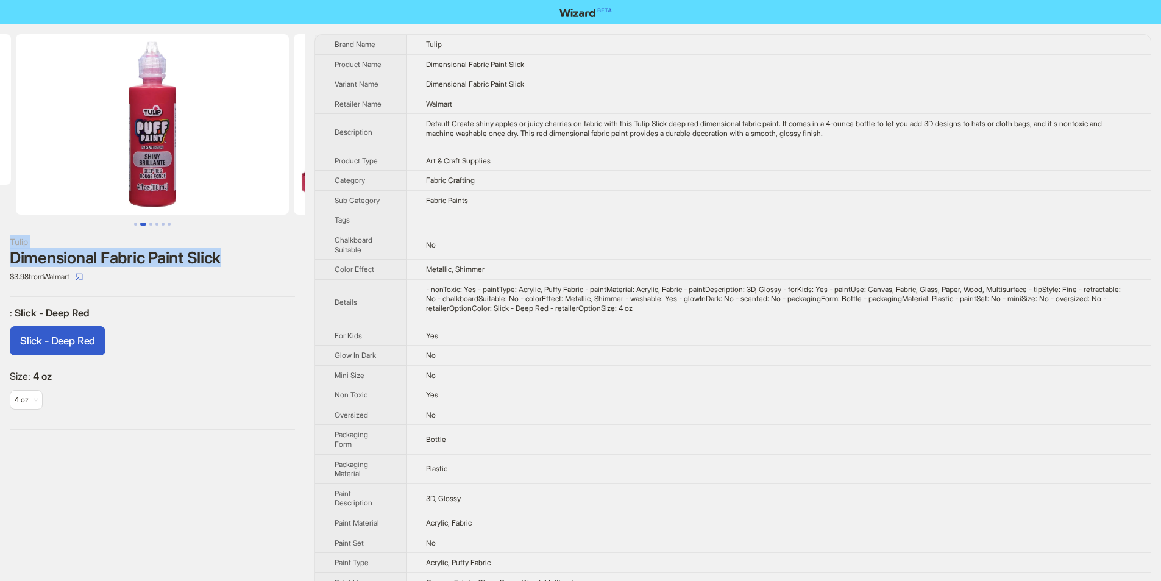
drag, startPoint x: 3, startPoint y: 230, endPoint x: 252, endPoint y: 262, distance: 250.7
click at [252, 262] on div "Tulip Dimensional Fabric Paint Slick $3.98 from Walmart : Slick - Deep Red Slic…" at bounding box center [152, 231] width 305 height 415
copy div "Tulip Dimensional Fabric Paint Slick"
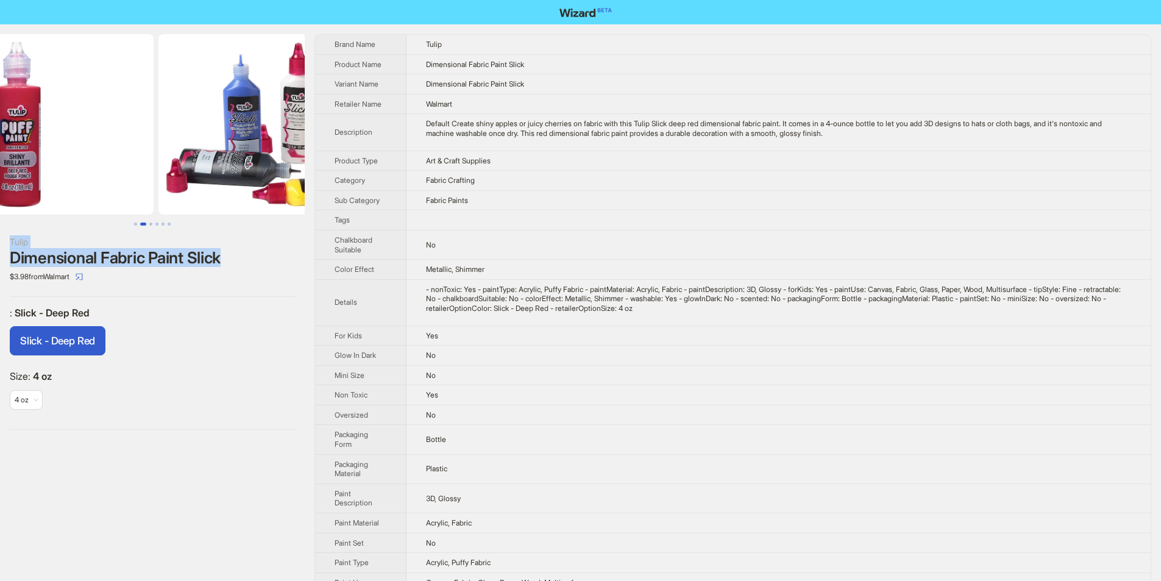
drag, startPoint x: 174, startPoint y: 182, endPoint x: 62, endPoint y: 186, distance: 112.2
click at [62, 186] on img at bounding box center [17, 124] width 273 height 180
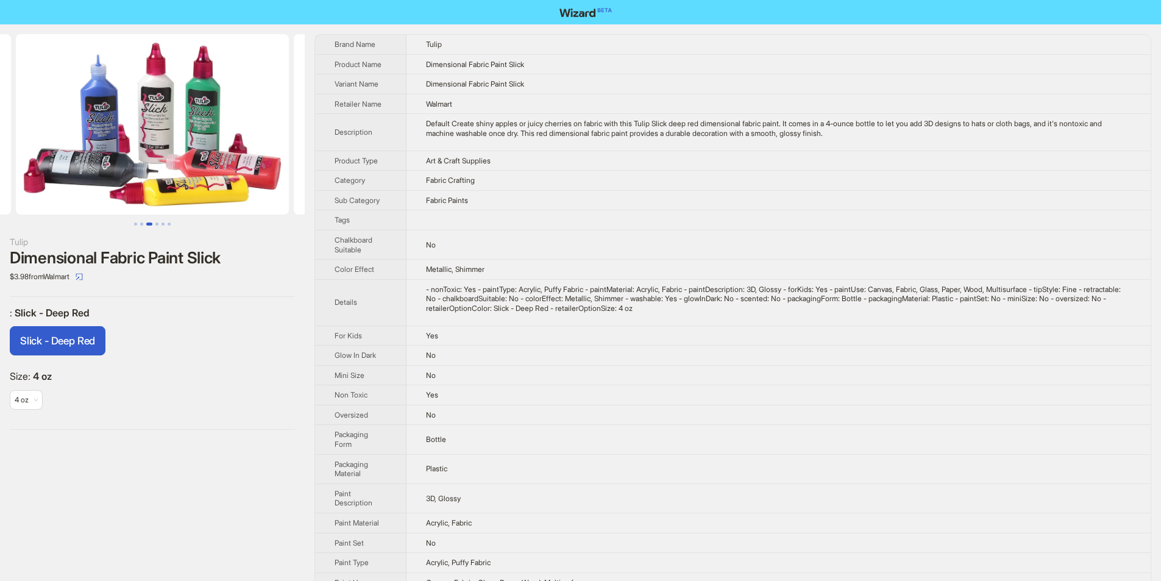
click at [140, 297] on div "Tulip Dimensional Fabric Paint Slick $3.98 from Walmart : Slick - Deep Red Slic…" at bounding box center [152, 231] width 305 height 415
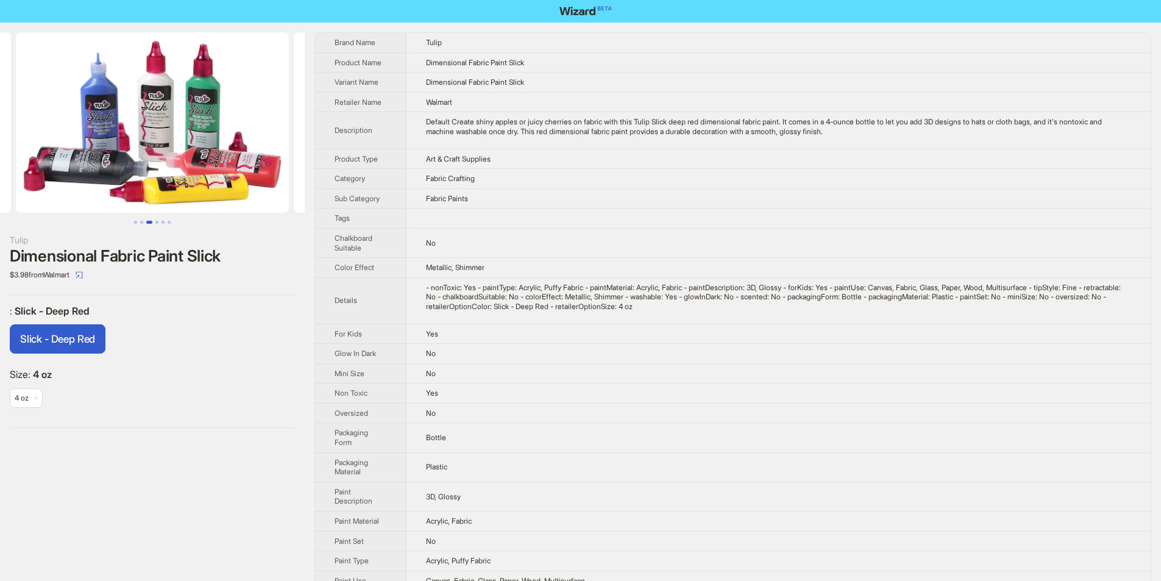
scroll to position [0, 0]
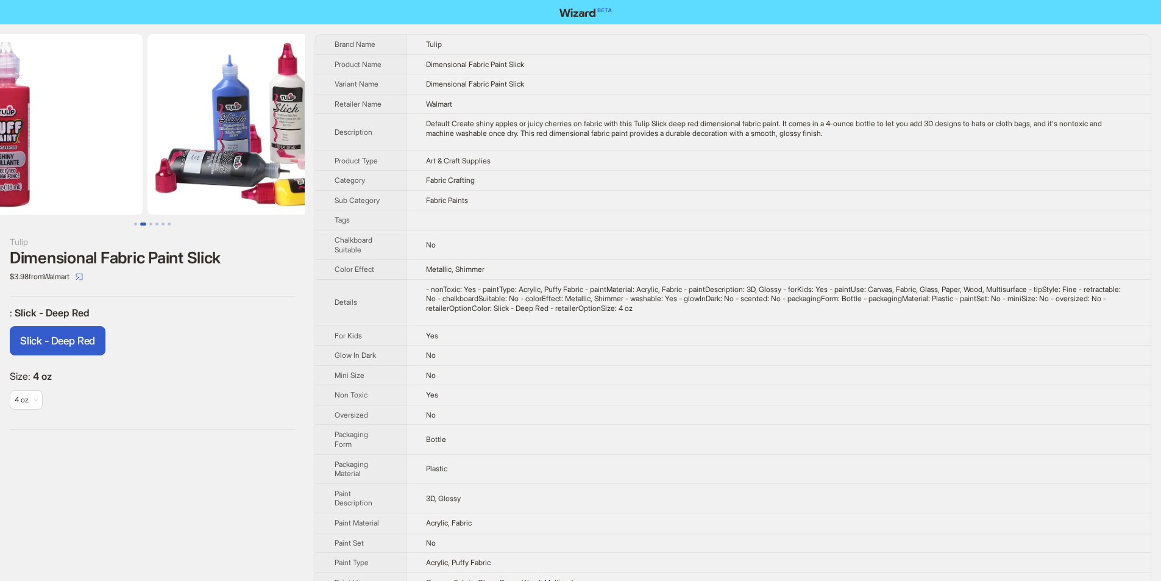
drag, startPoint x: 180, startPoint y: 158, endPoint x: 294, endPoint y: 143, distance: 114.4
click at [294, 143] on img at bounding box center [283, 124] width 273 height 180
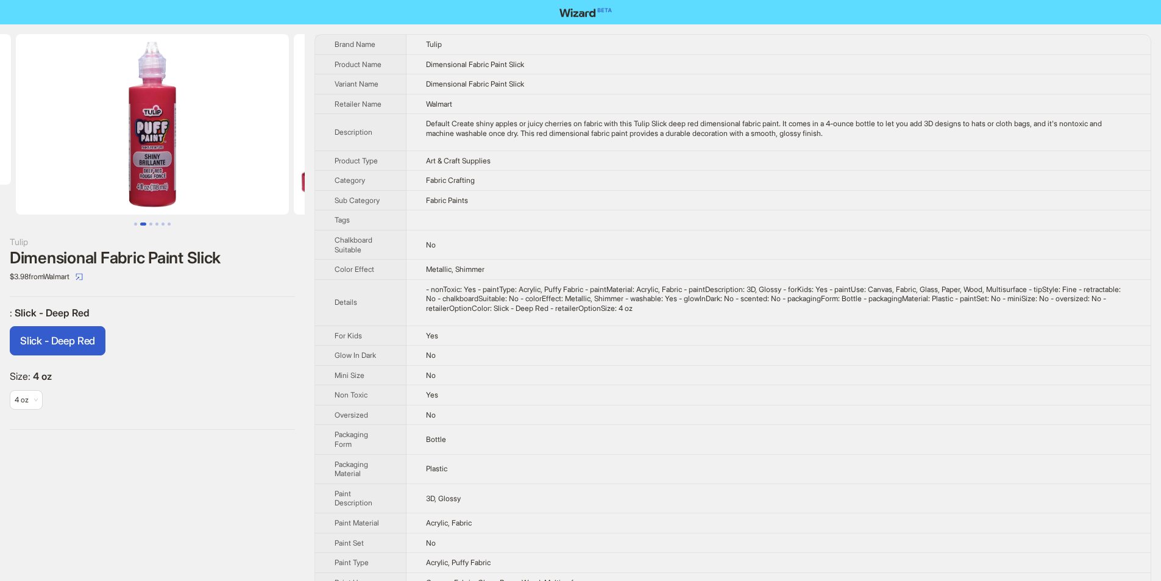
scroll to position [0, 34]
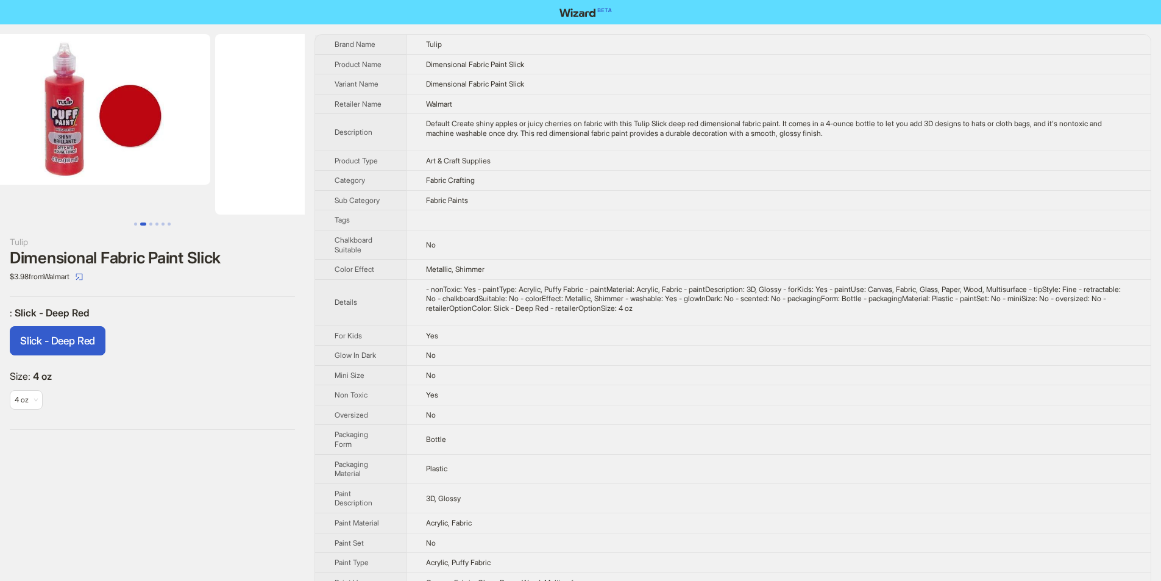
drag, startPoint x: 143, startPoint y: 149, endPoint x: 288, endPoint y: 149, distance: 144.4
click at [283, 149] on img at bounding box center [351, 124] width 273 height 180
